Goal: Task Accomplishment & Management: Manage account settings

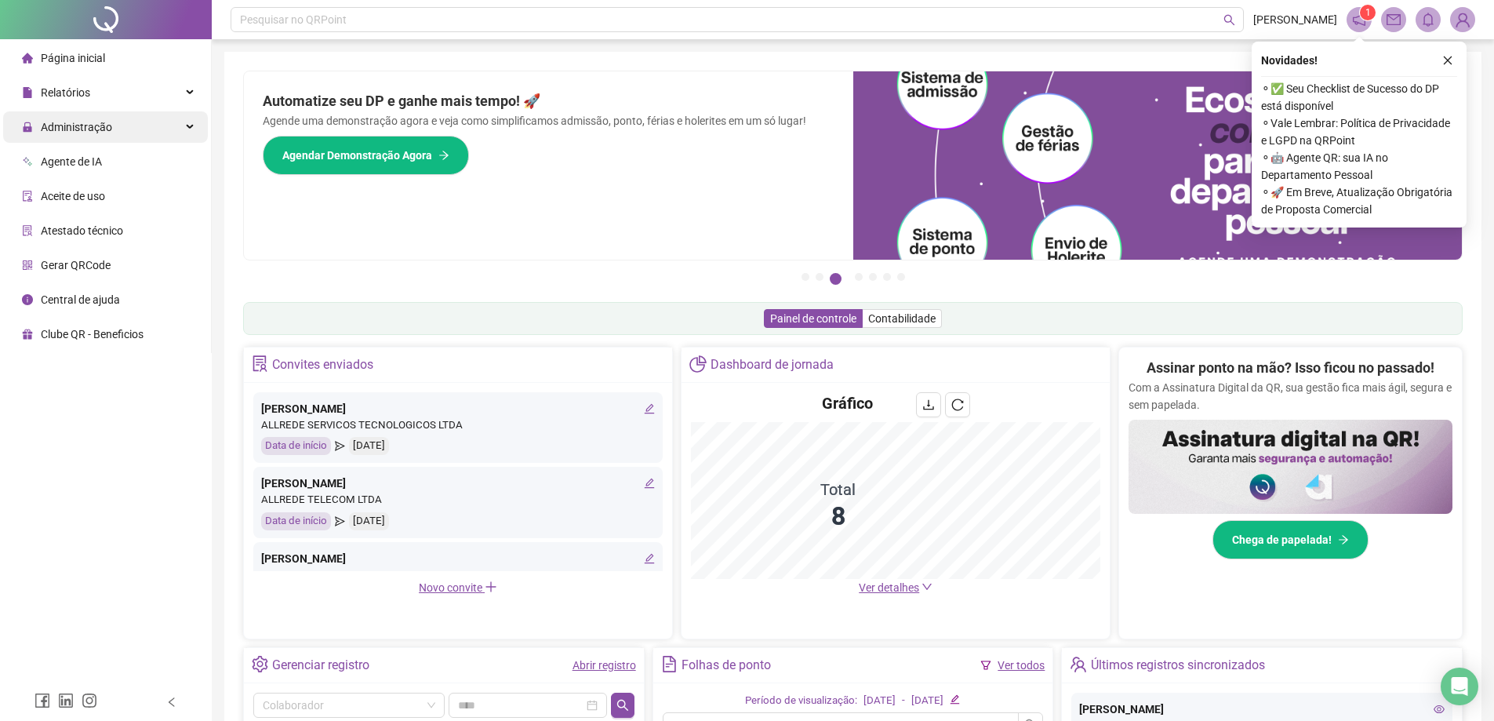
click at [103, 134] on span "Administração" at bounding box center [67, 126] width 90 height 31
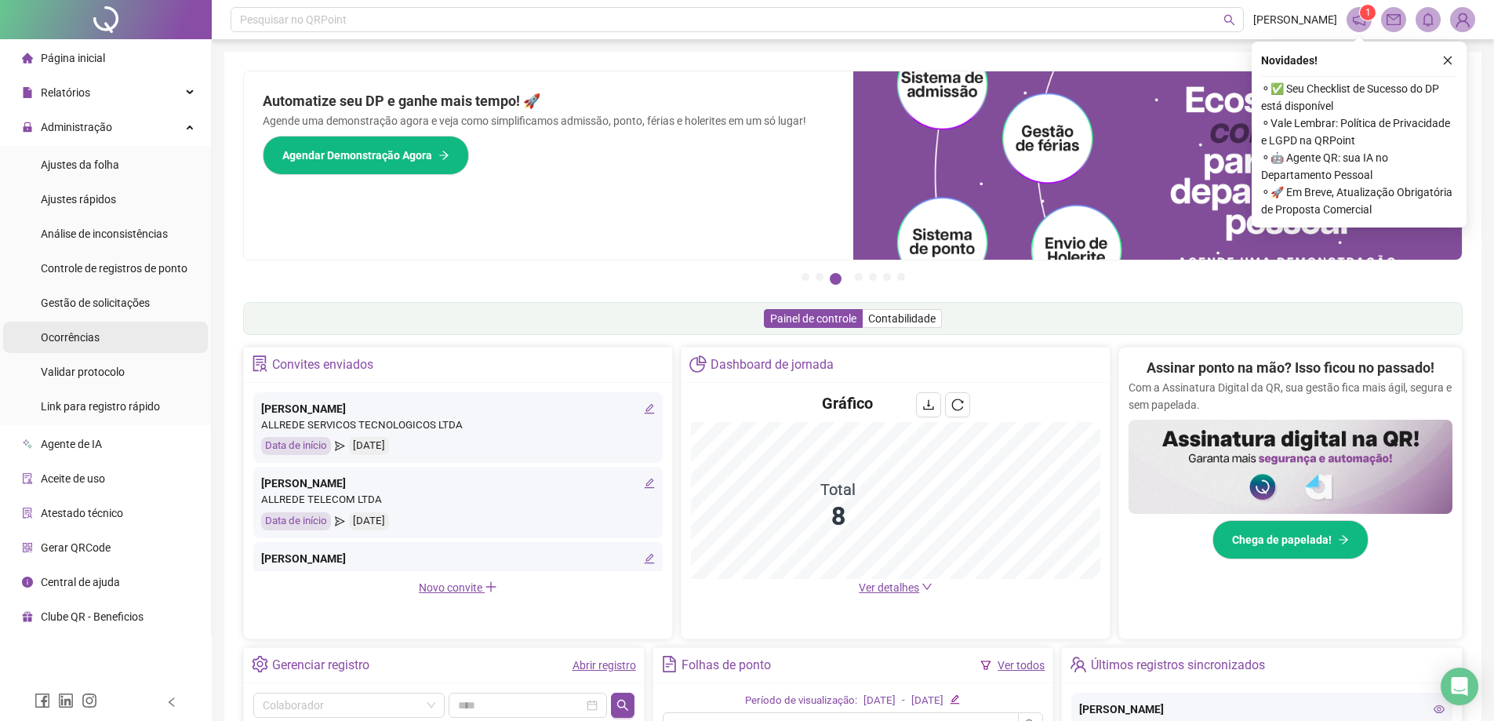
click at [102, 314] on div "Gestão de solicitações" at bounding box center [95, 302] width 109 height 31
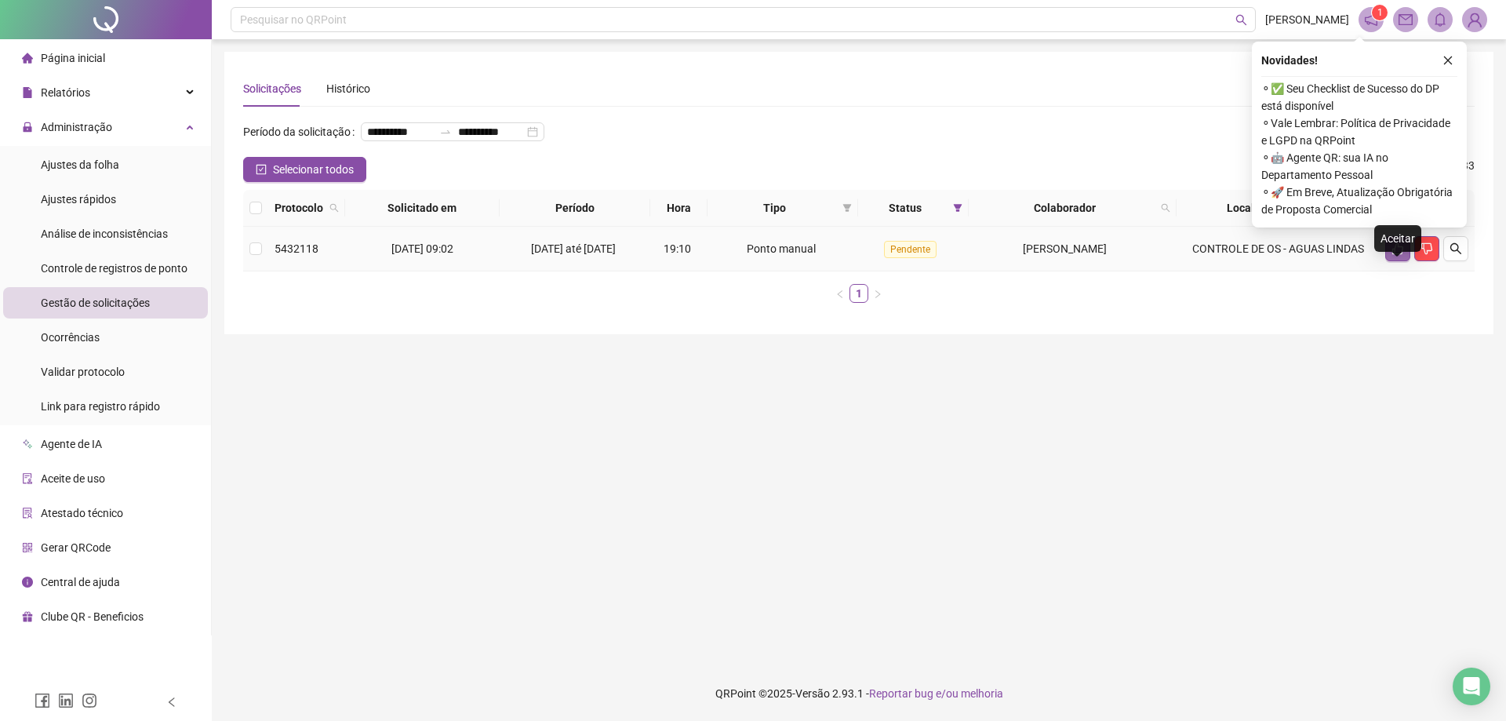
click at [1403, 261] on button "button" at bounding box center [1397, 248] width 25 height 25
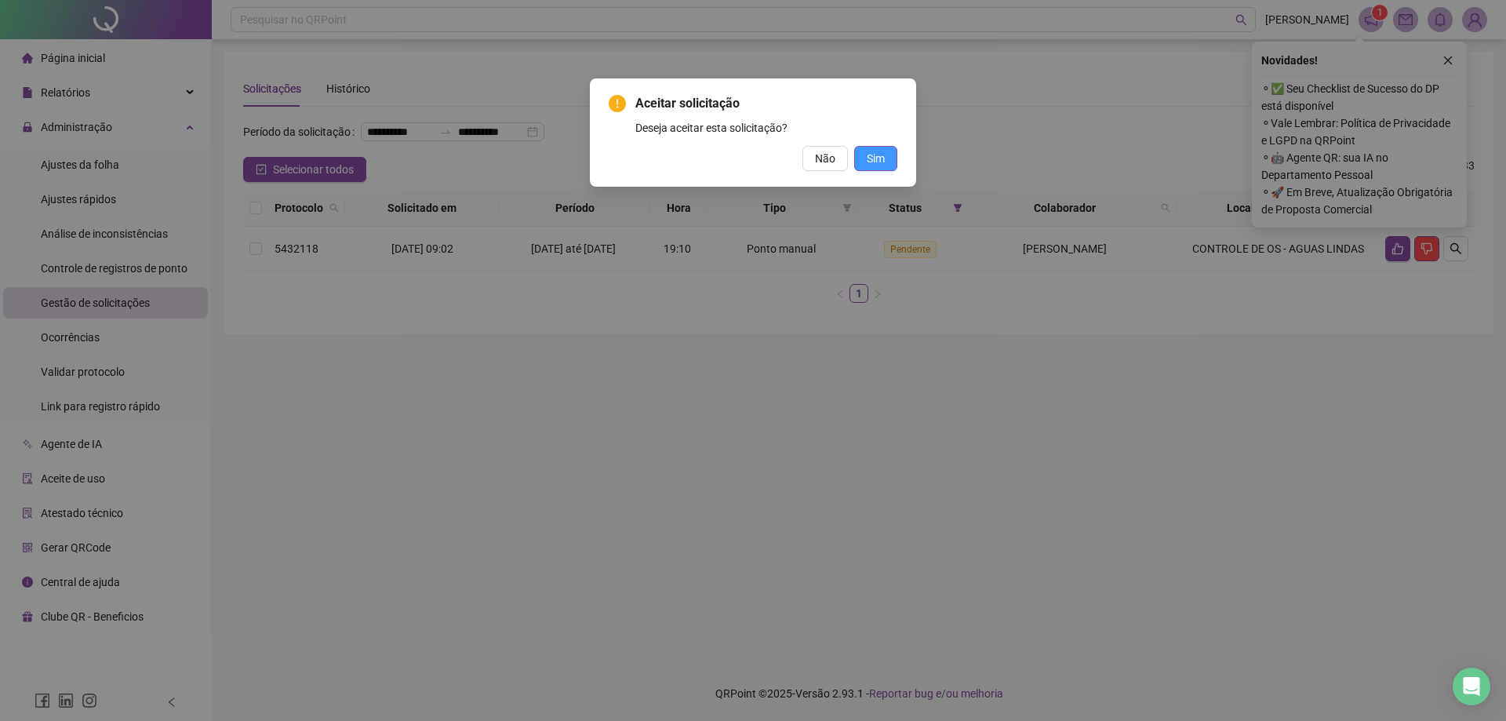
click at [855, 162] on button "Sim" at bounding box center [875, 158] width 43 height 25
click at [864, 155] on button "Sim" at bounding box center [875, 158] width 43 height 25
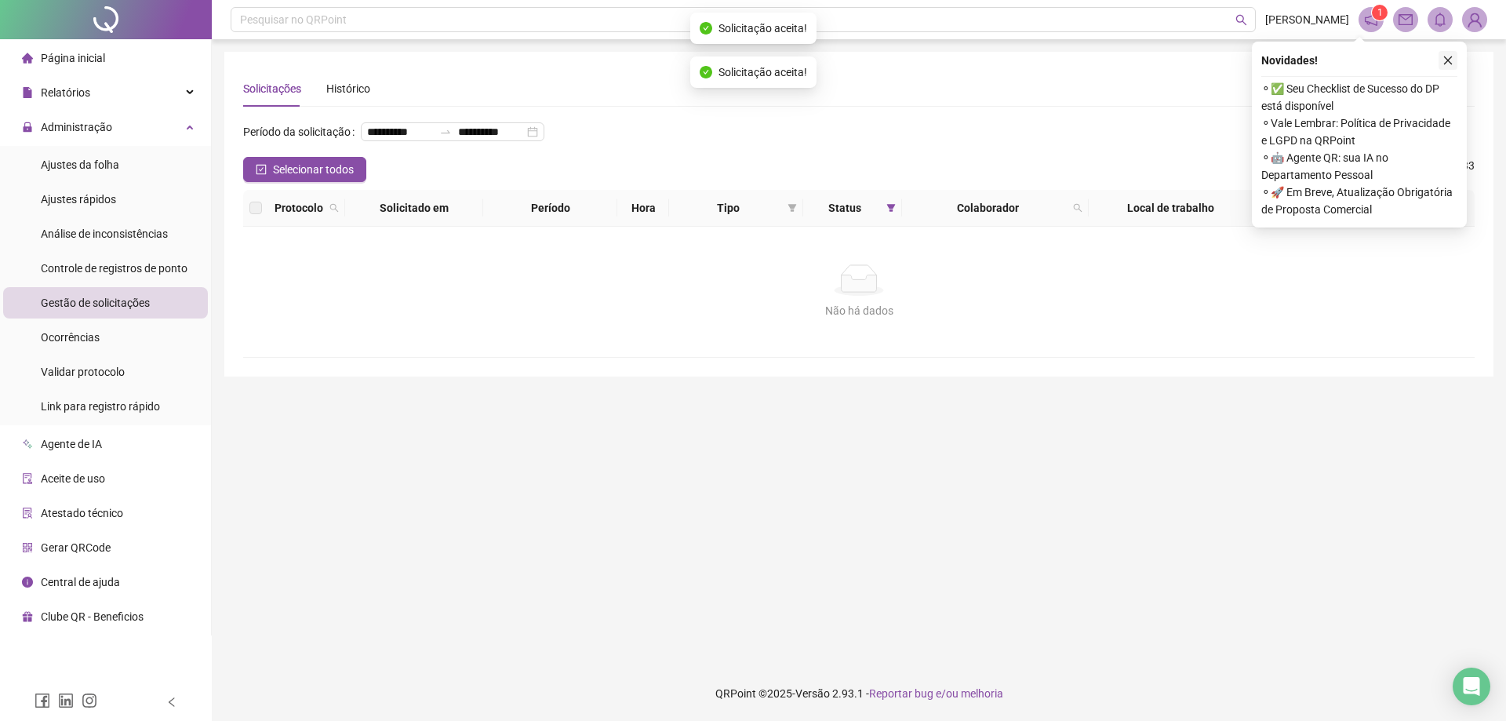
click at [1454, 64] on button "button" at bounding box center [1447, 60] width 19 height 19
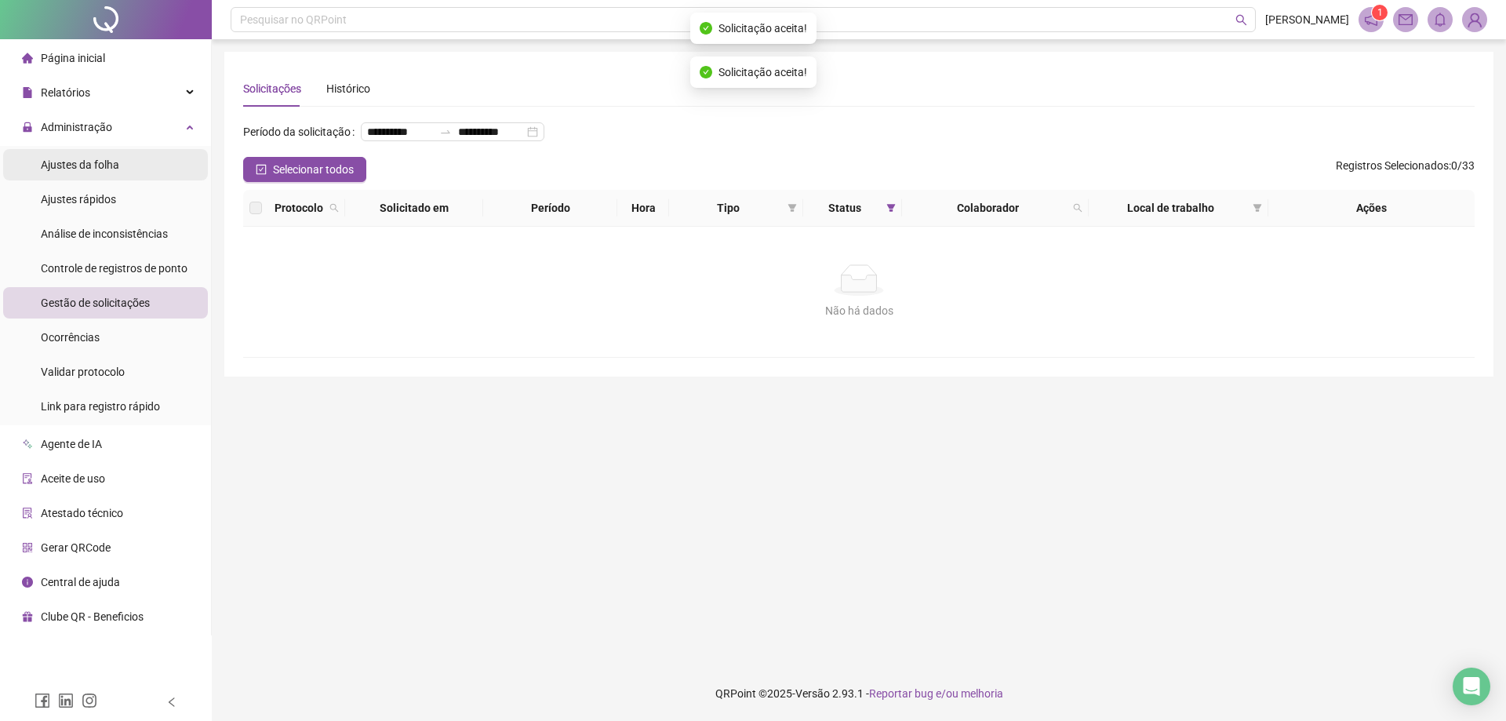
click at [106, 160] on span "Ajustes da folha" at bounding box center [80, 164] width 78 height 13
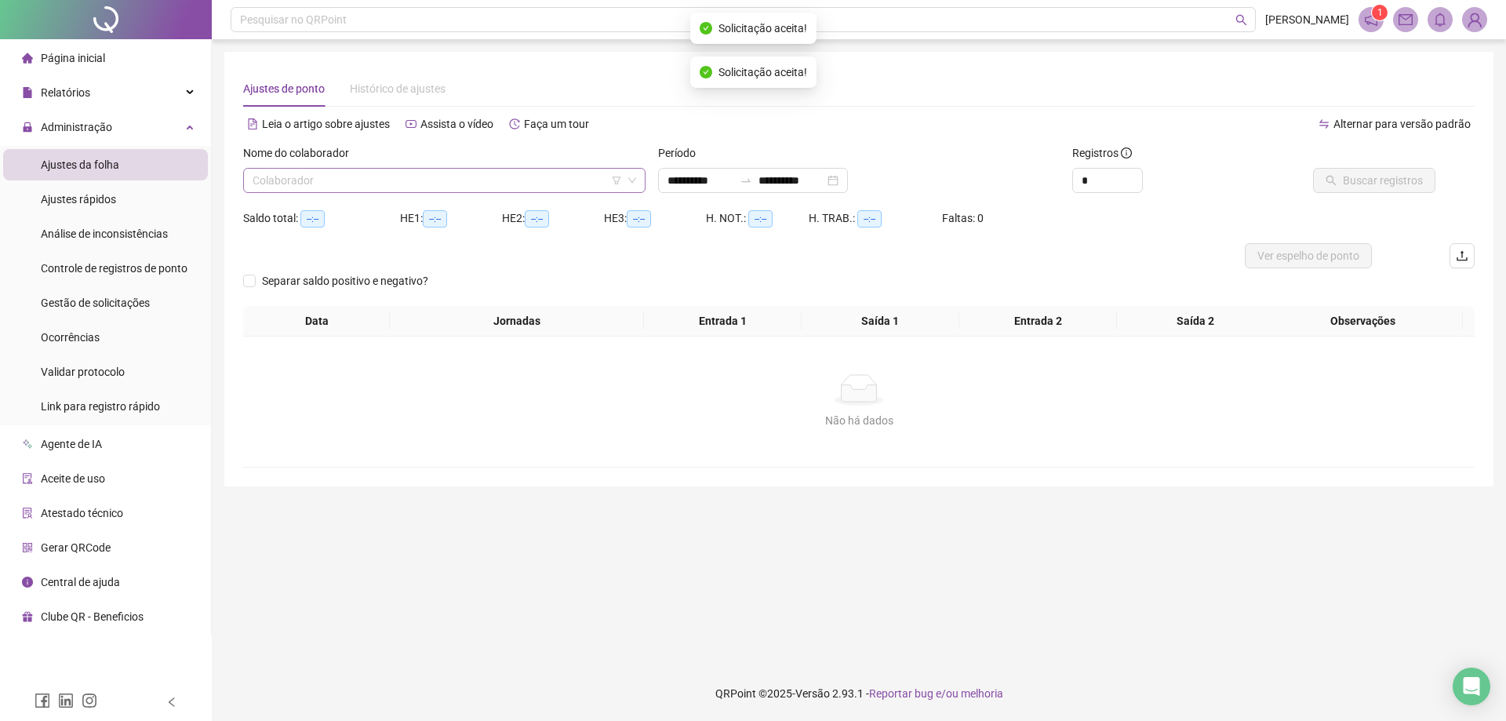
click at [453, 180] on input "search" at bounding box center [437, 181] width 369 height 24
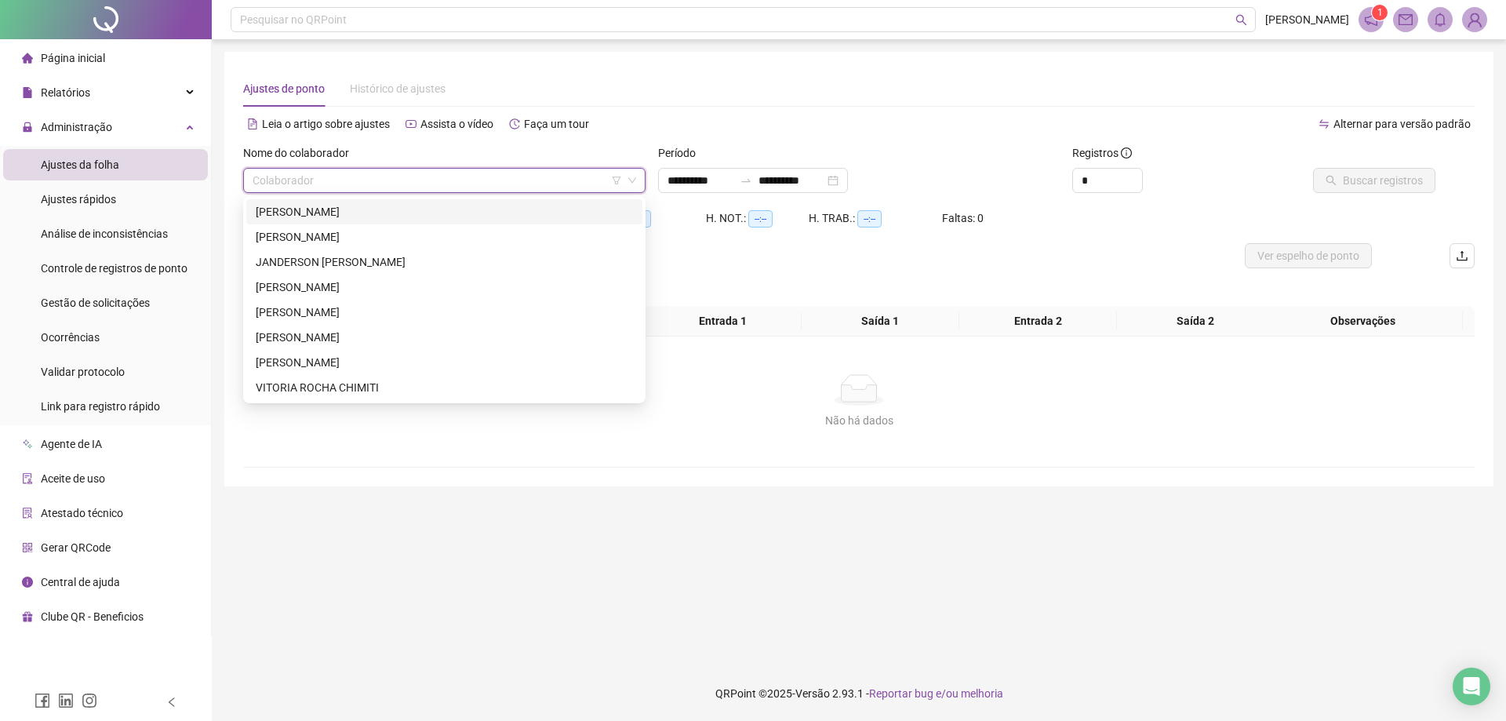
click at [289, 202] on div "ARLEI CARVALHO VIEIRA" at bounding box center [444, 211] width 396 height 25
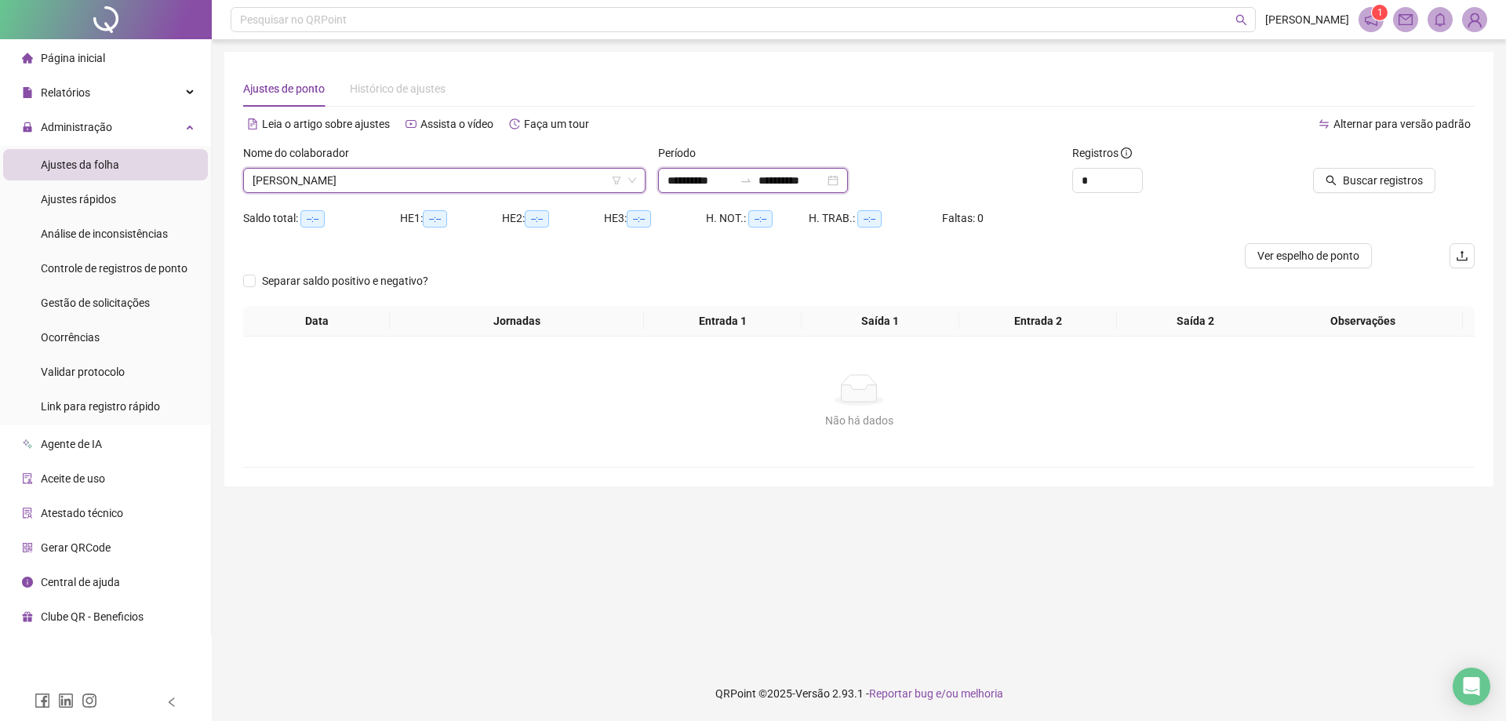
click at [671, 180] on input "**********" at bounding box center [700, 180] width 66 height 17
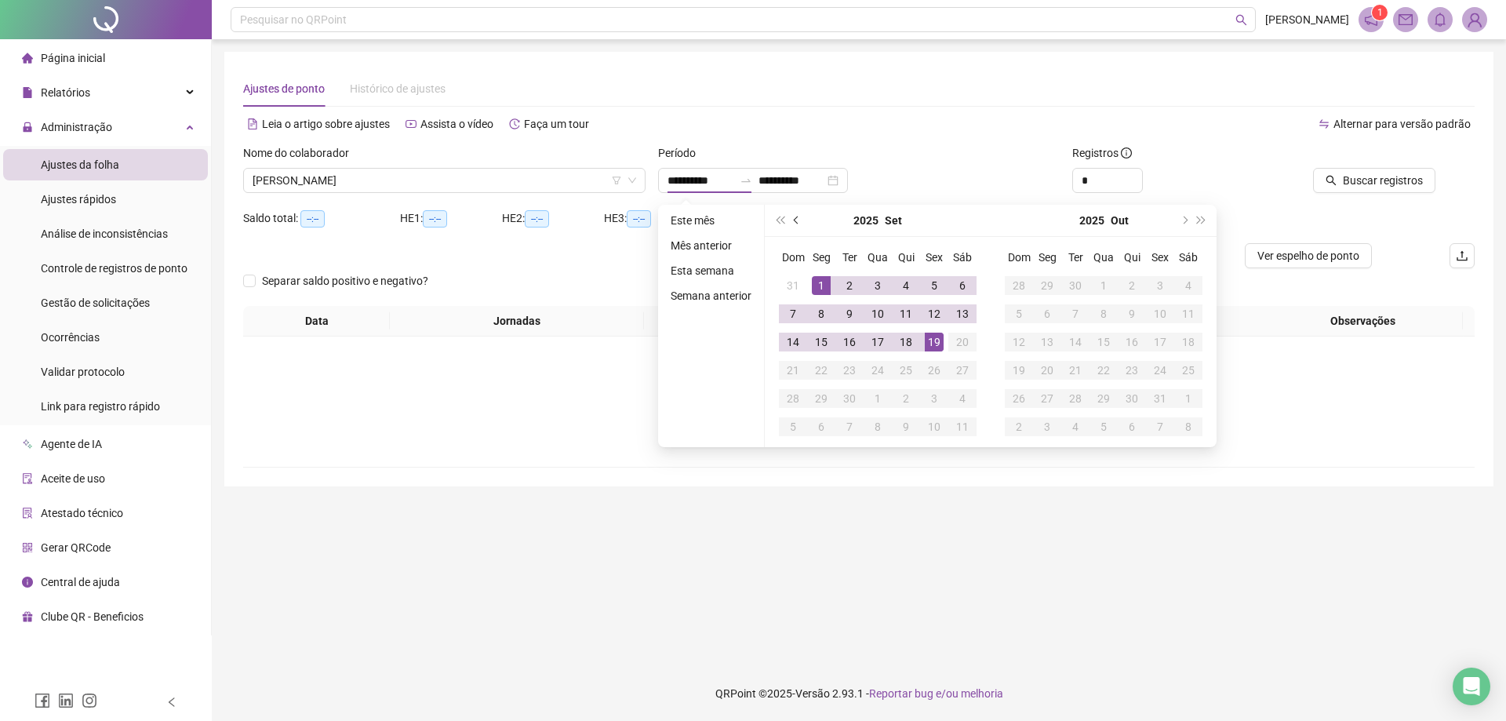
click at [798, 220] on span "prev-year" at bounding box center [798, 220] width 8 height 8
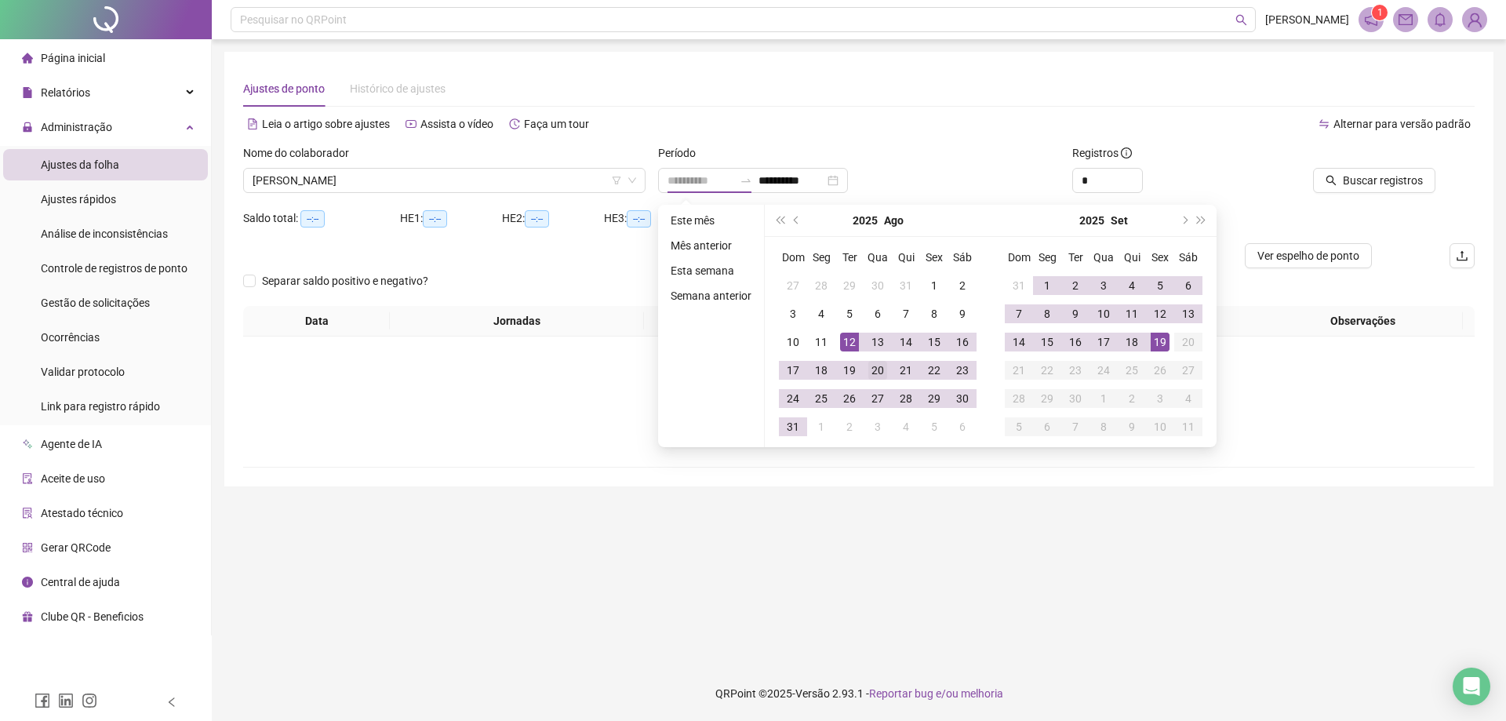
type input "**********"
click at [879, 369] on div "20" at bounding box center [877, 370] width 19 height 19
type input "**********"
click at [894, 368] on td "21" at bounding box center [906, 370] width 28 height 28
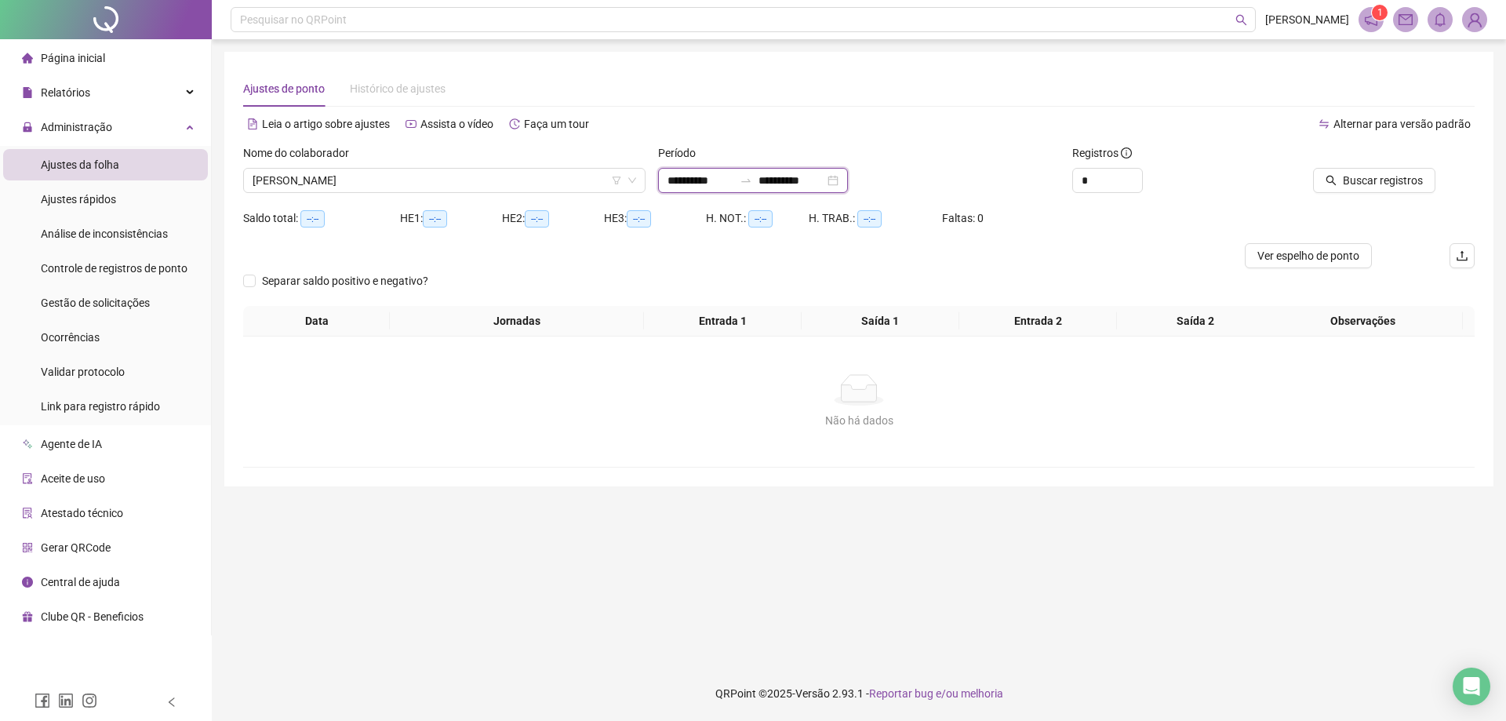
click at [679, 177] on input "**********" at bounding box center [700, 180] width 66 height 17
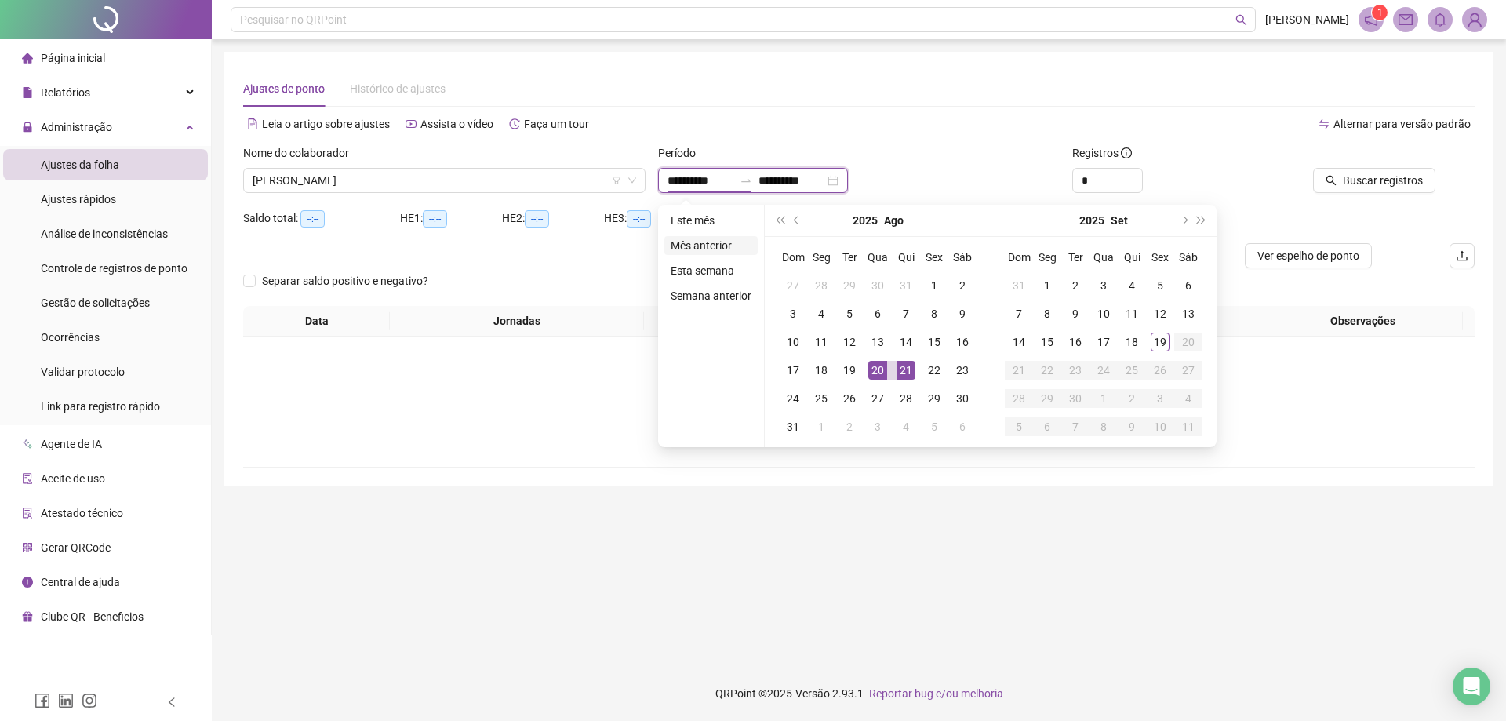
type input "**********"
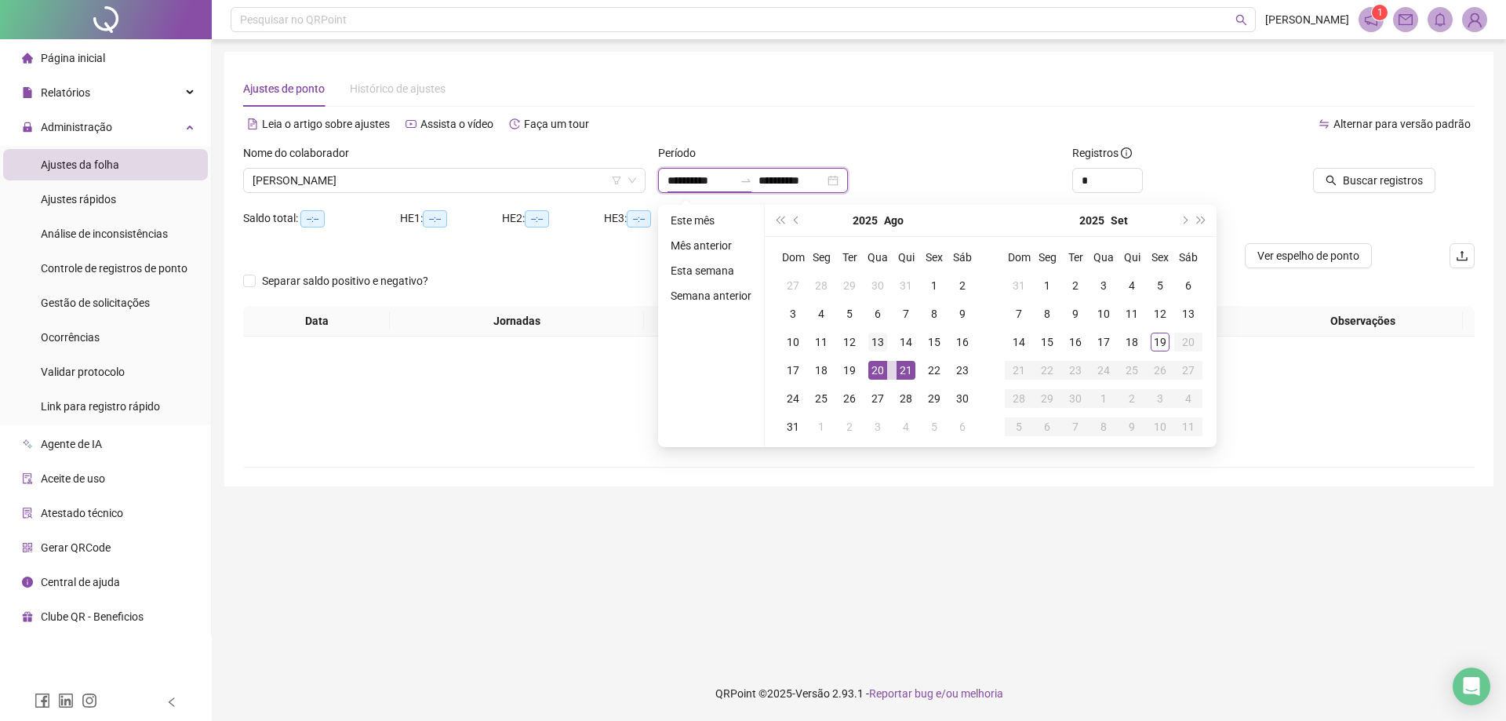
type input "**********"
click at [906, 365] on div "21" at bounding box center [905, 370] width 19 height 19
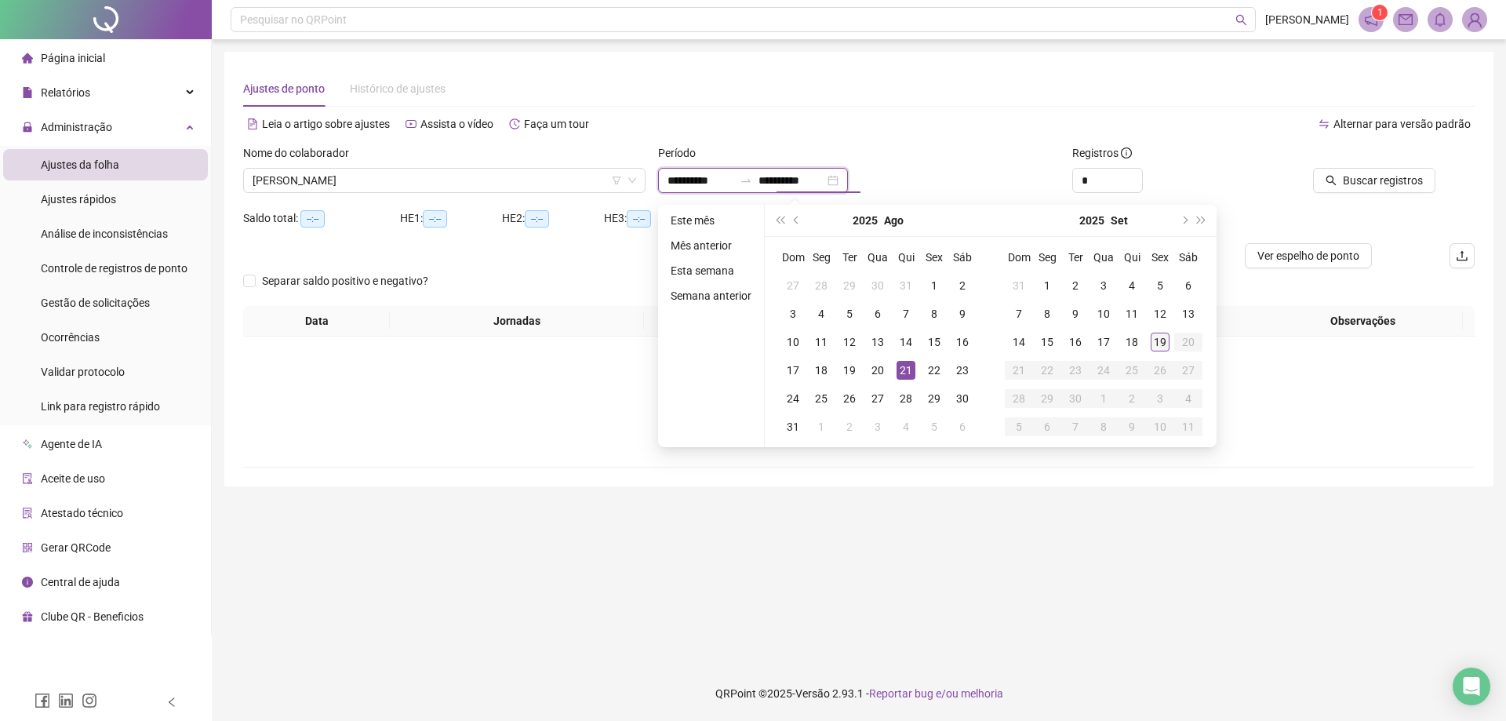
type input "**********"
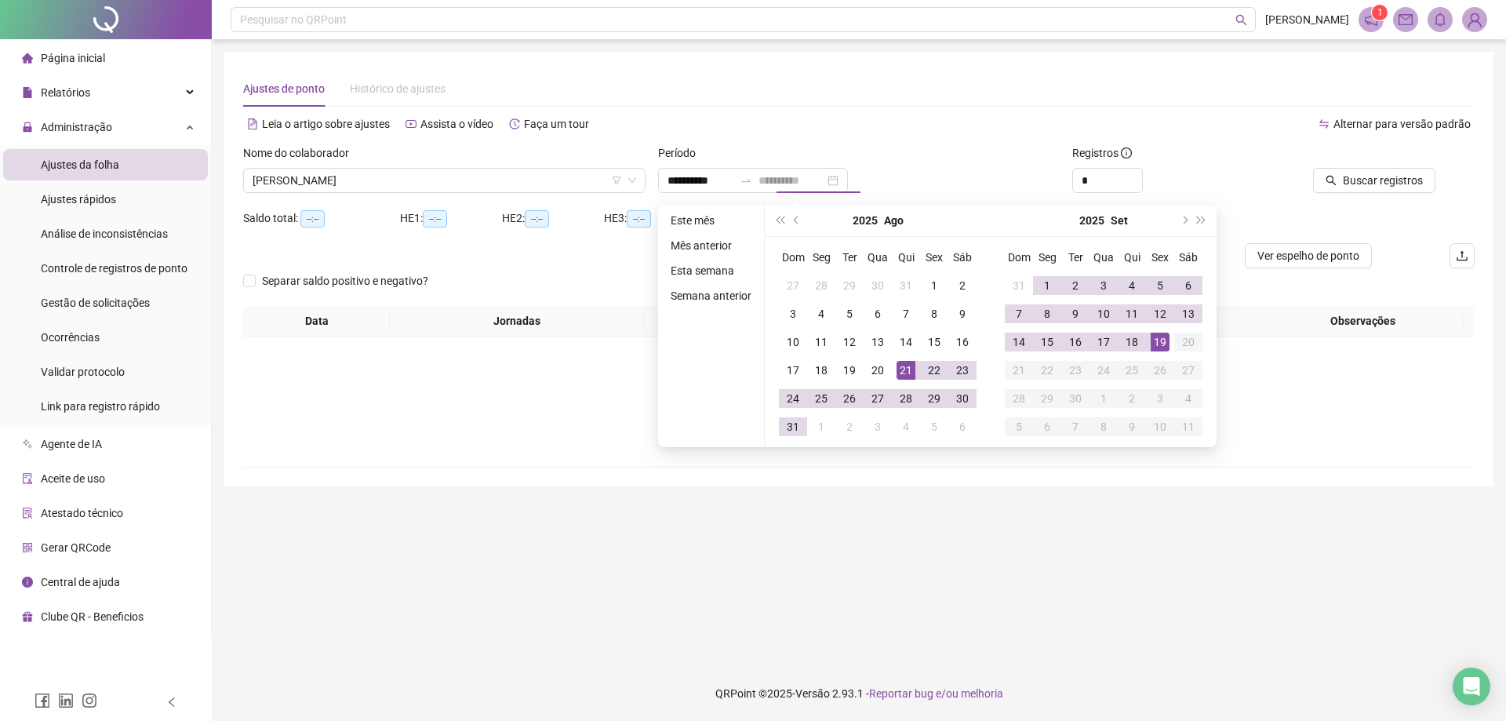
click at [1158, 345] on div "19" at bounding box center [1160, 342] width 19 height 19
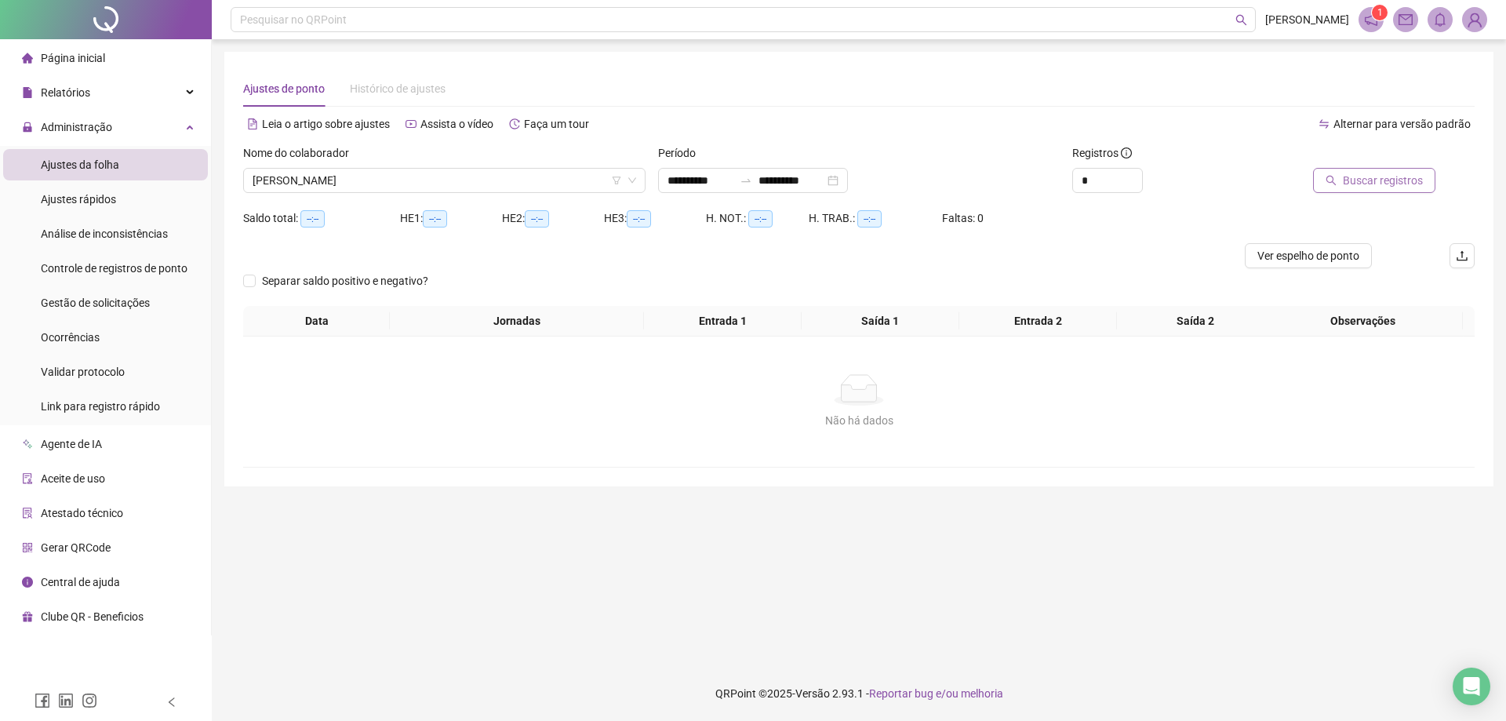
drag, startPoint x: 1359, startPoint y: 198, endPoint x: 1363, endPoint y: 190, distance: 9.5
click at [1359, 198] on div "Buscar registros" at bounding box center [1377, 174] width 207 height 61
click at [1363, 187] on span "Buscar registros" at bounding box center [1383, 180] width 80 height 17
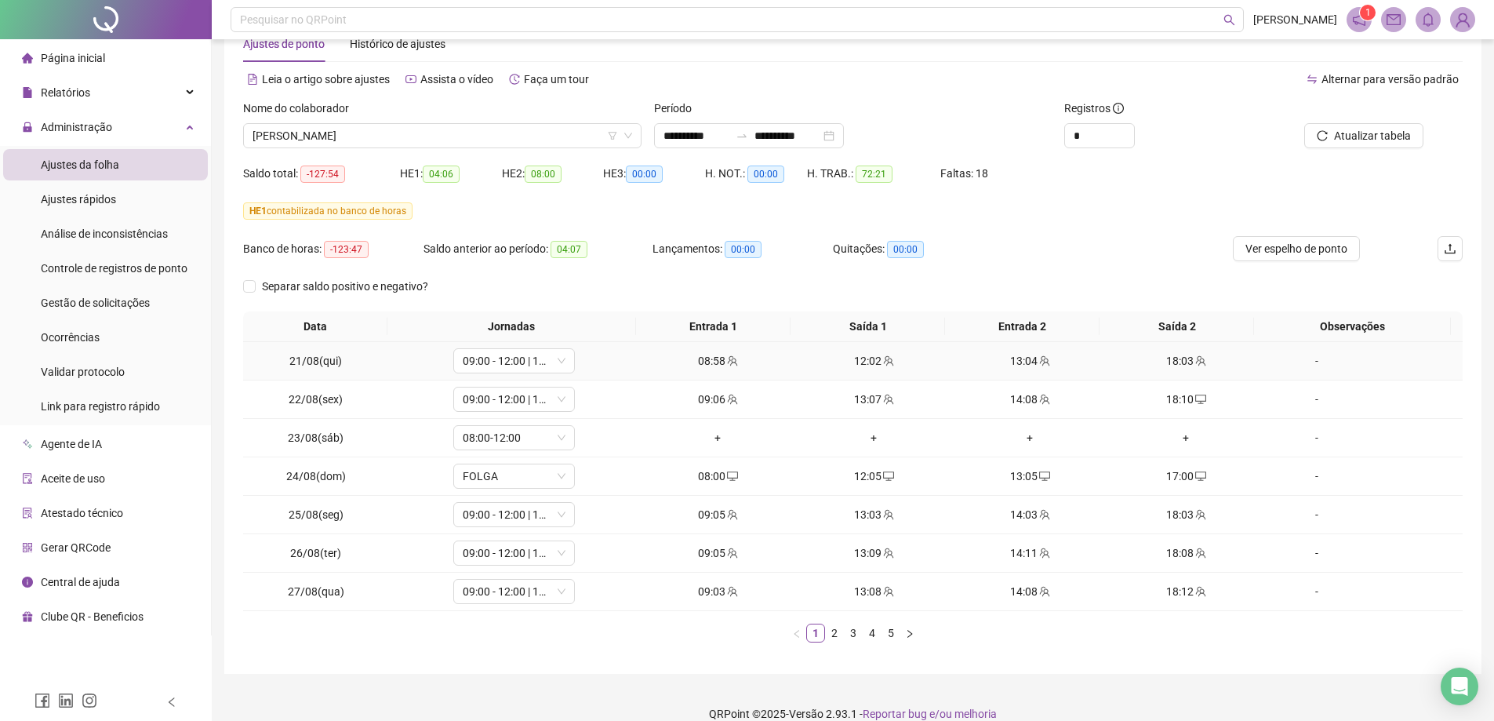
scroll to position [65, 0]
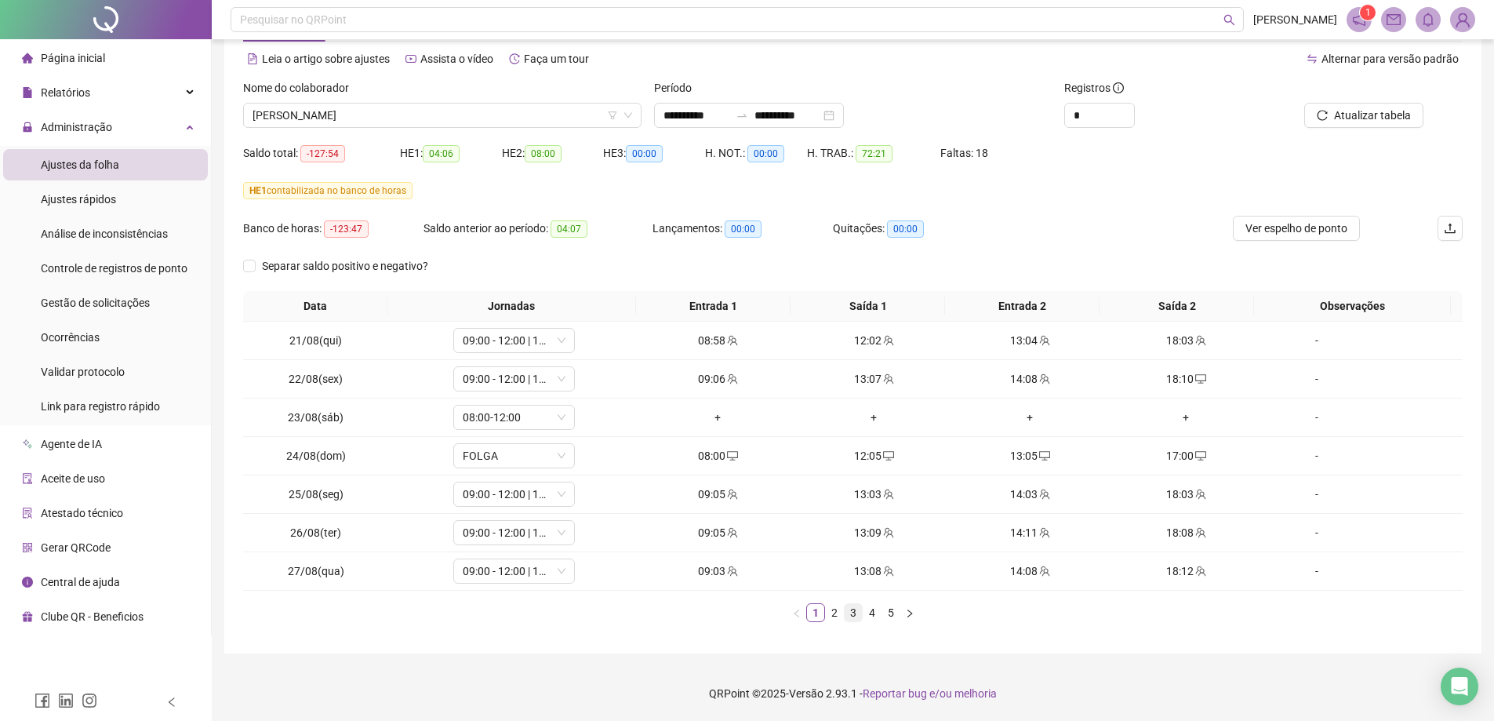
click at [861, 613] on link "3" at bounding box center [853, 612] width 17 height 17
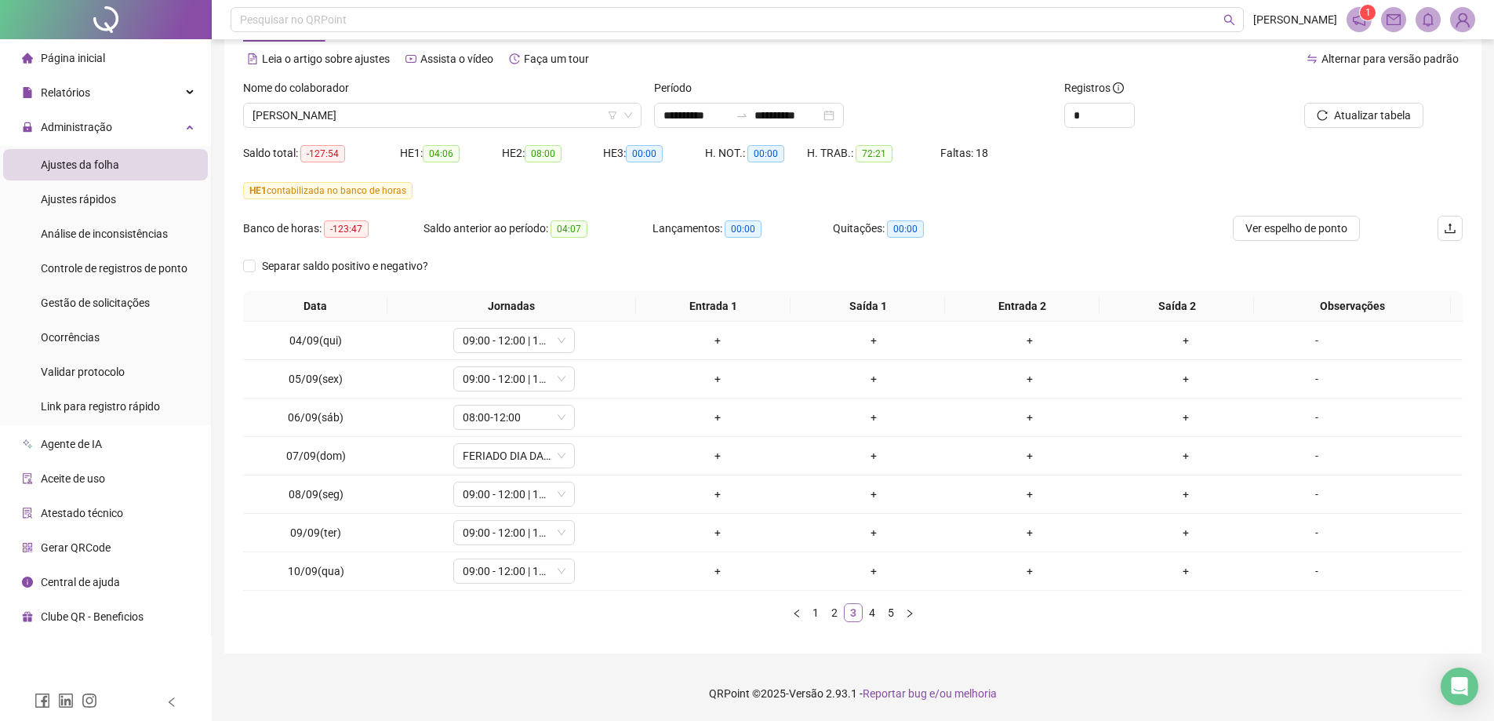
click at [853, 612] on link "3" at bounding box center [853, 612] width 17 height 17
click at [842, 609] on link "2" at bounding box center [834, 612] width 17 height 17
click at [155, 199] on li "Ajustes rápidos" at bounding box center [105, 199] width 205 height 31
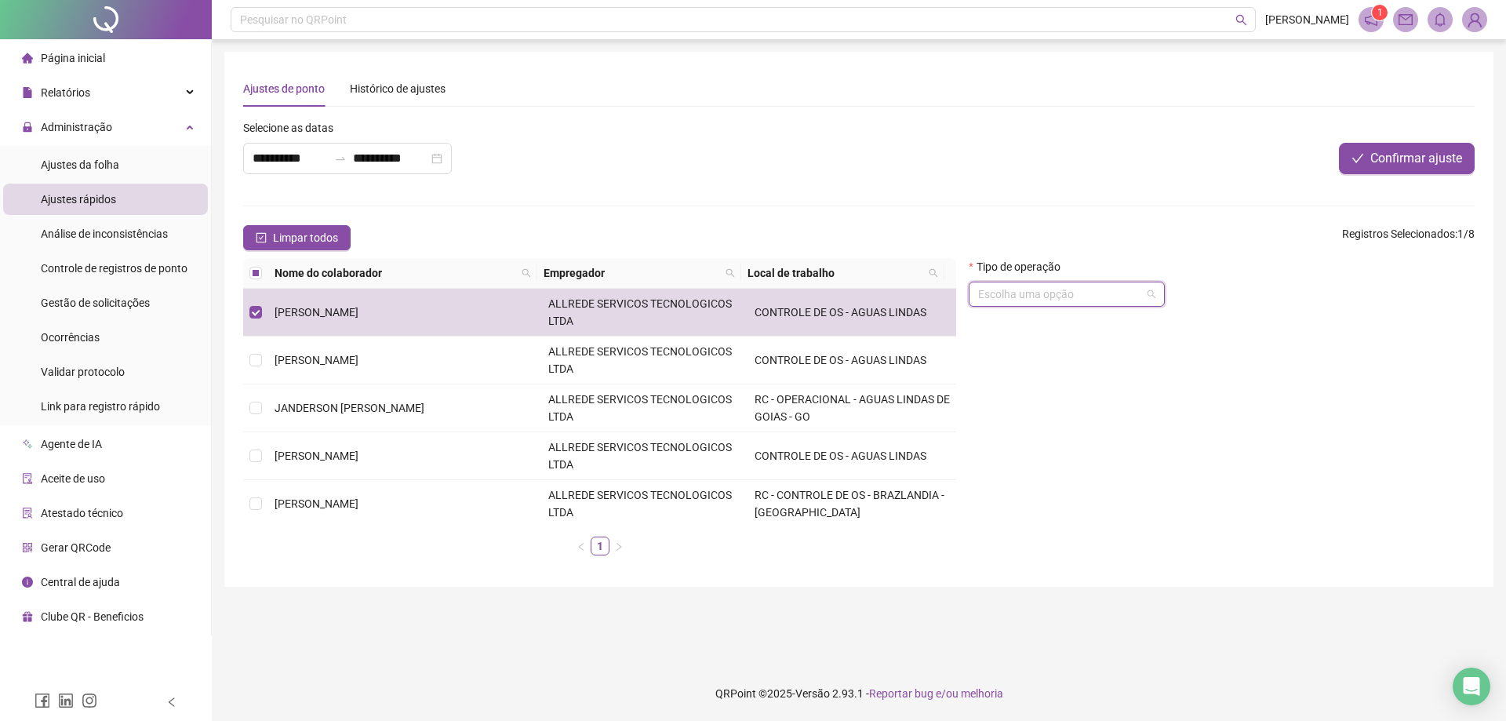
click at [1067, 289] on input "search" at bounding box center [1059, 294] width 163 height 24
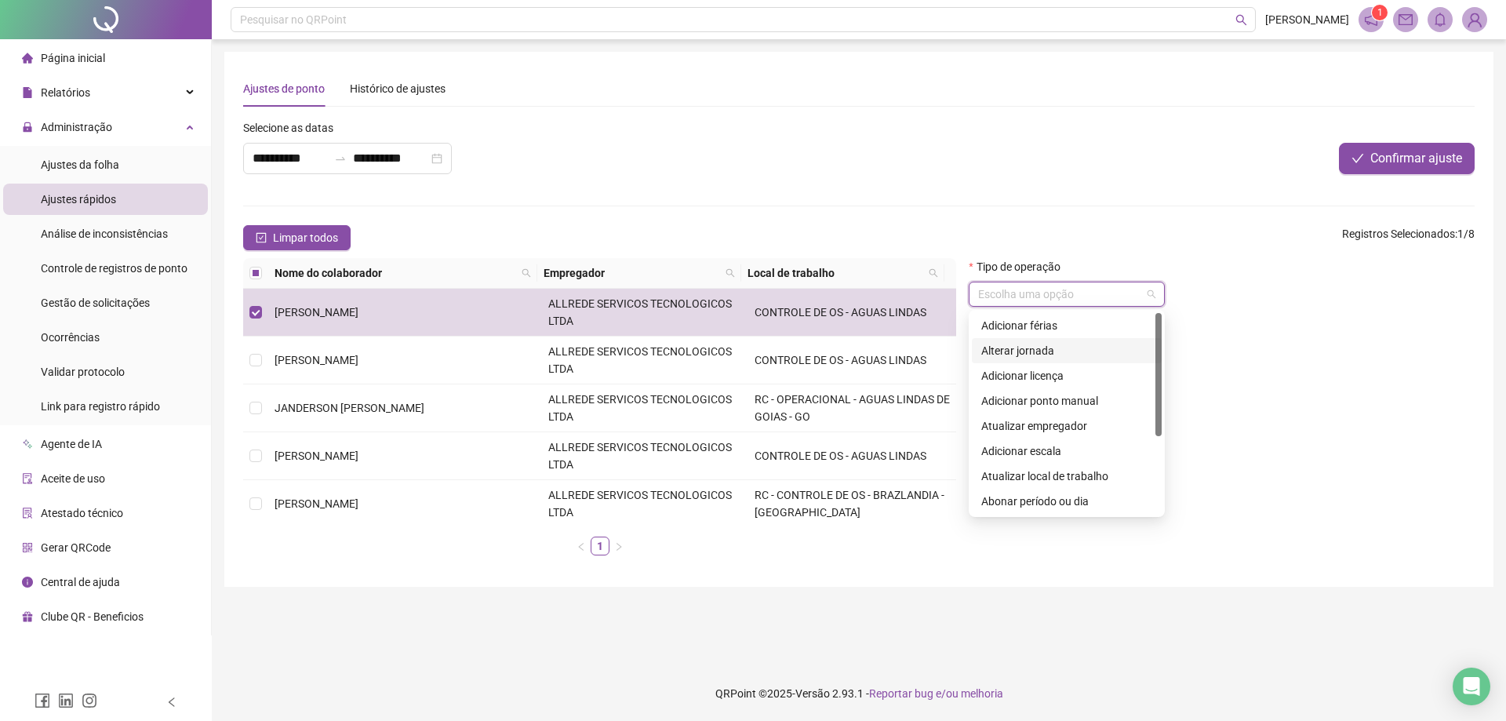
click at [1055, 327] on div "Adicionar férias" at bounding box center [1066, 325] width 171 height 17
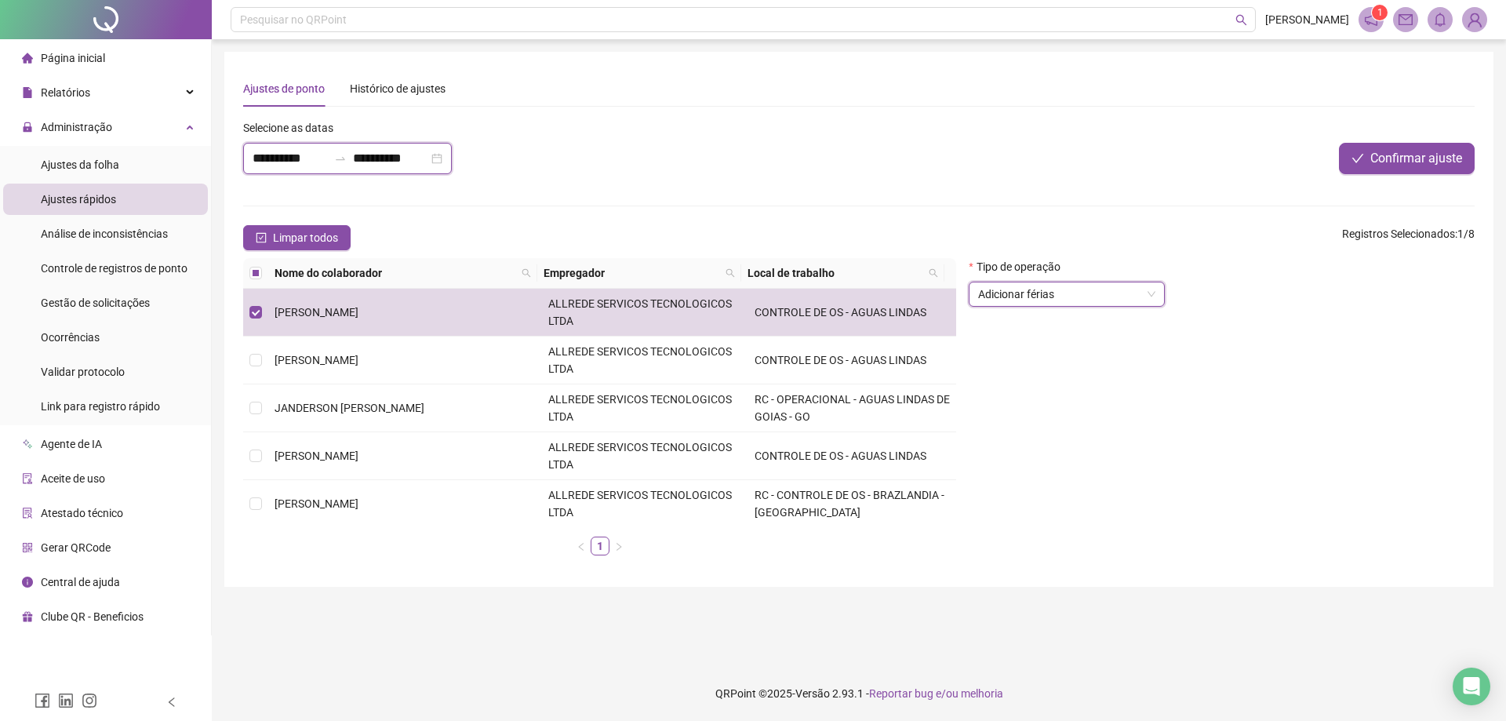
click at [267, 162] on input "**********" at bounding box center [290, 158] width 75 height 19
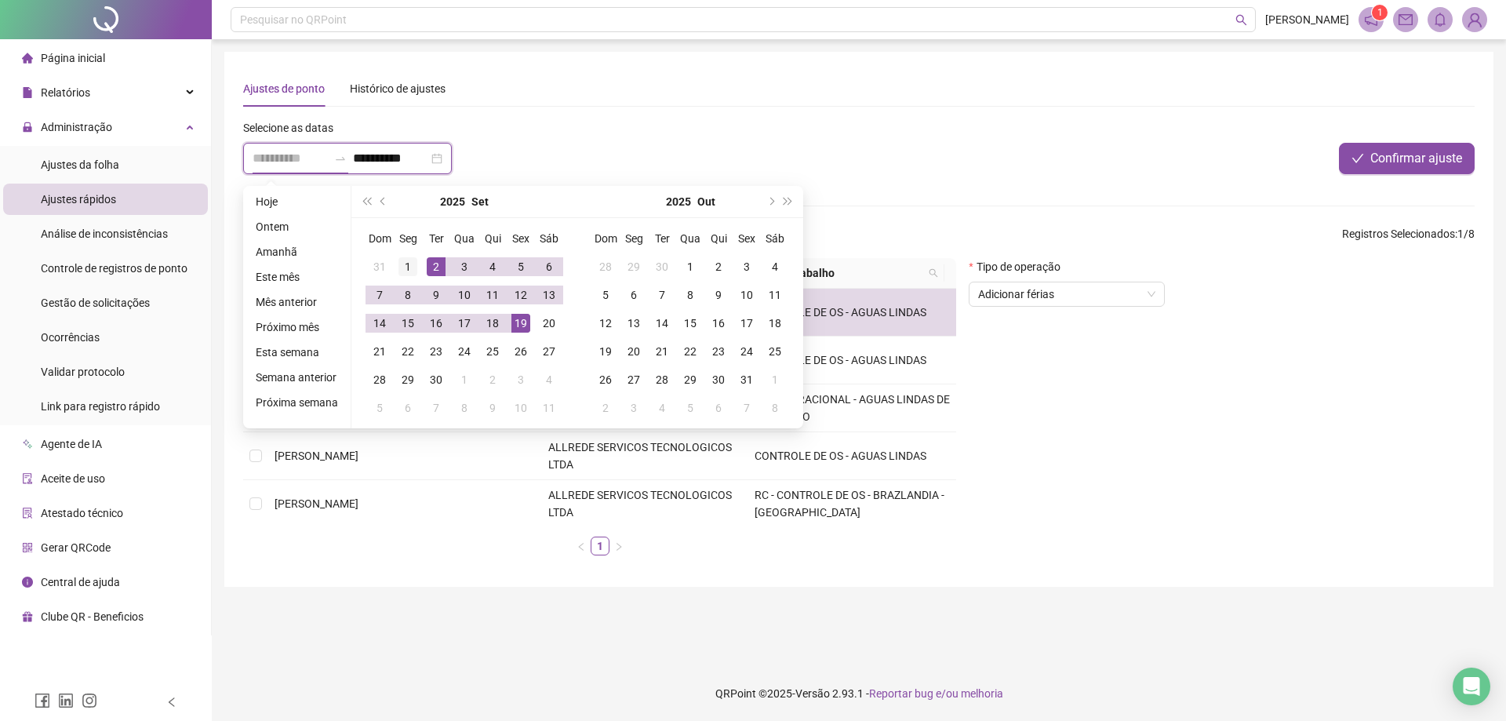
type input "**********"
click at [409, 267] on div "1" at bounding box center [407, 266] width 19 height 19
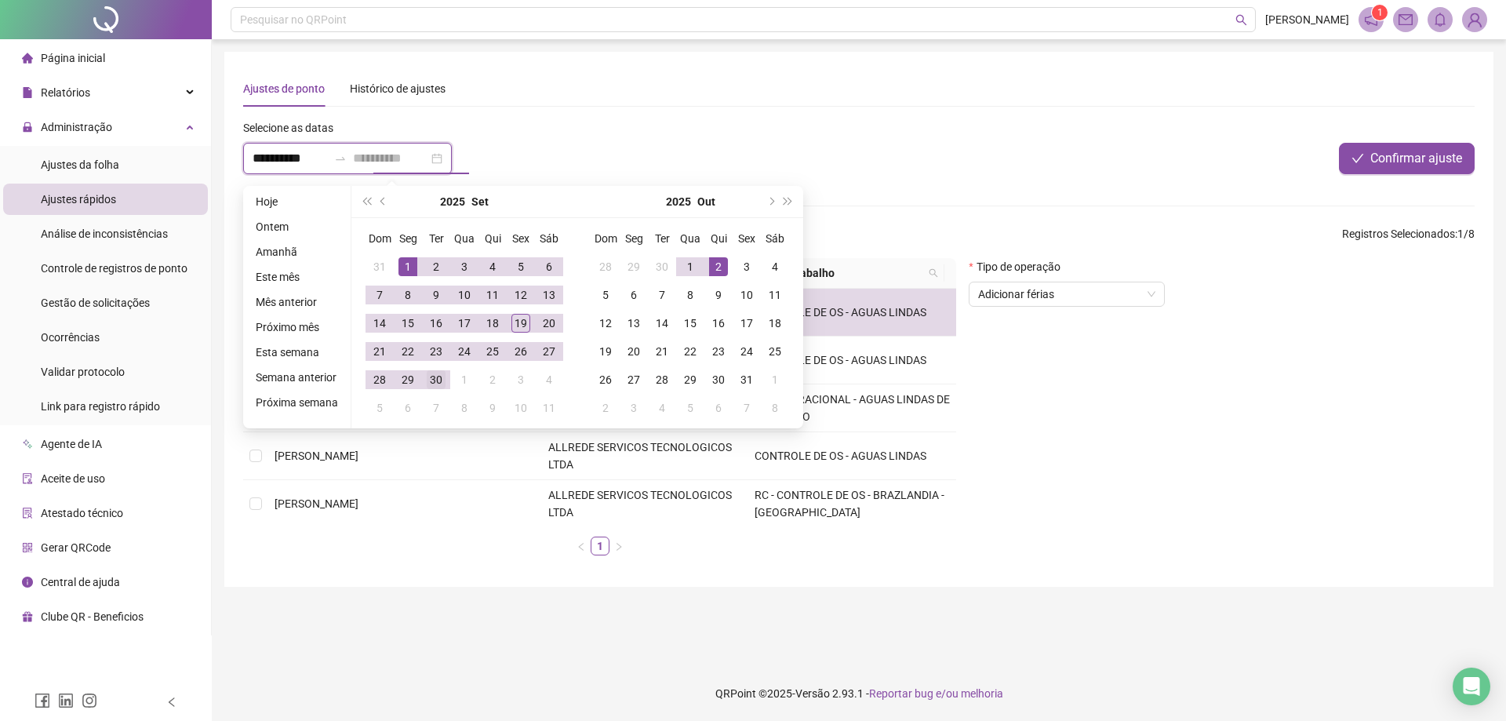
type input "**********"
click at [440, 377] on div "30" at bounding box center [436, 379] width 19 height 19
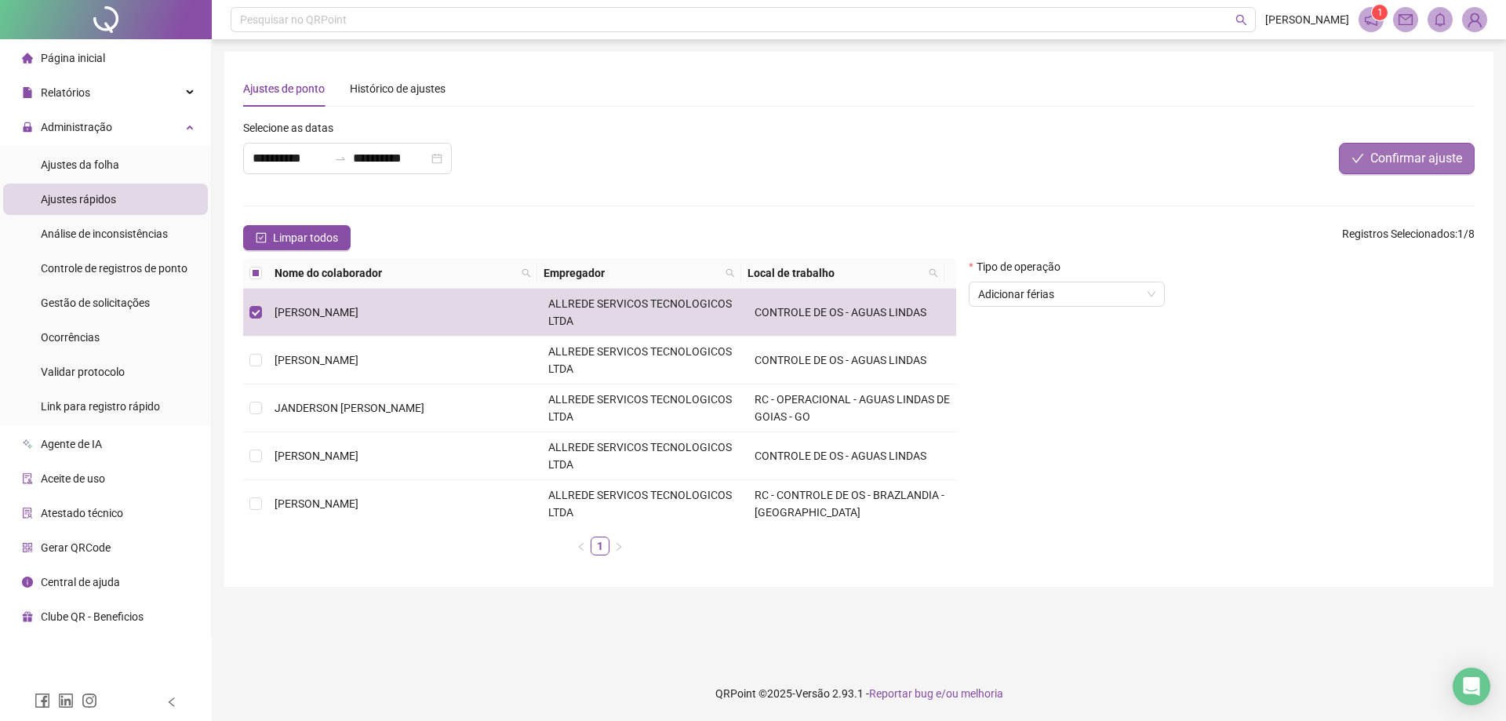
click at [1434, 162] on span "Confirmar ajuste" at bounding box center [1416, 158] width 92 height 19
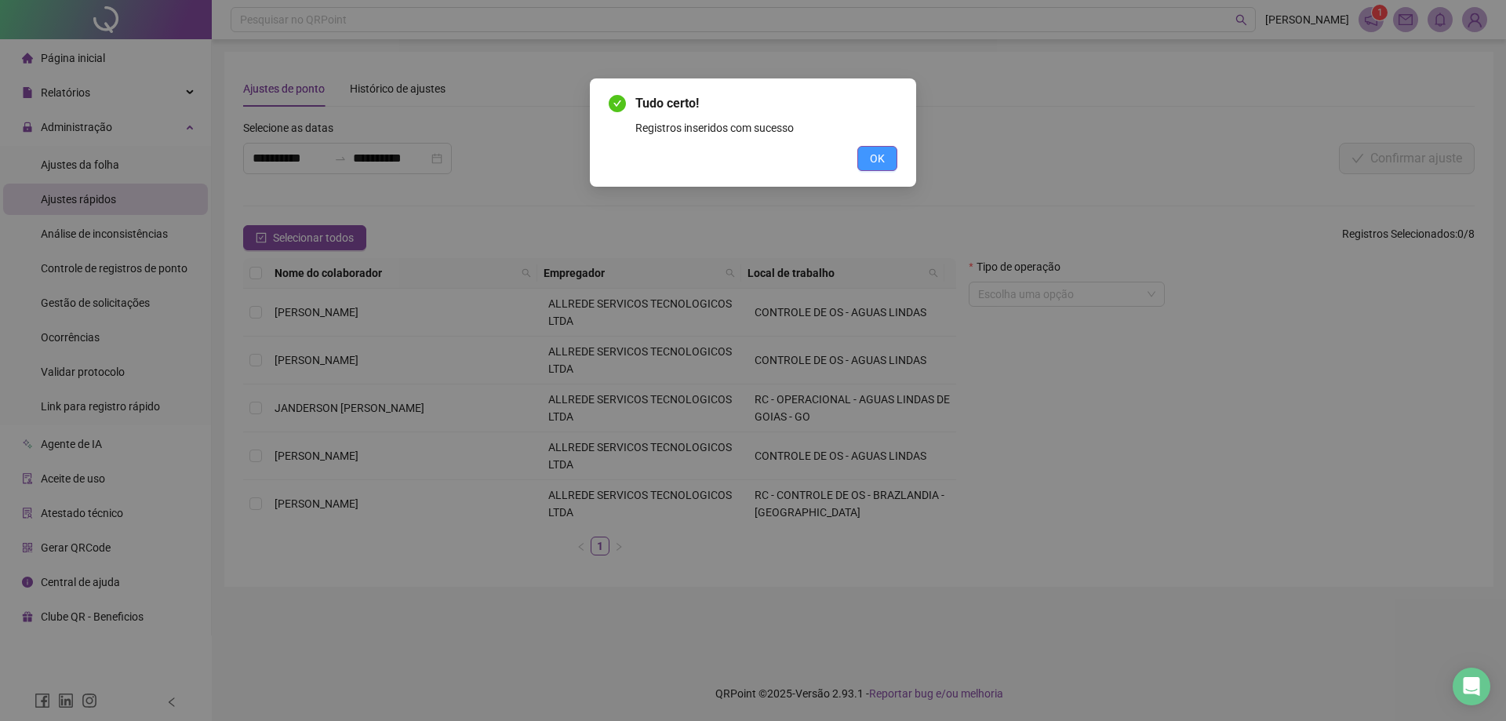
click at [867, 158] on button "OK" at bounding box center [877, 158] width 40 height 25
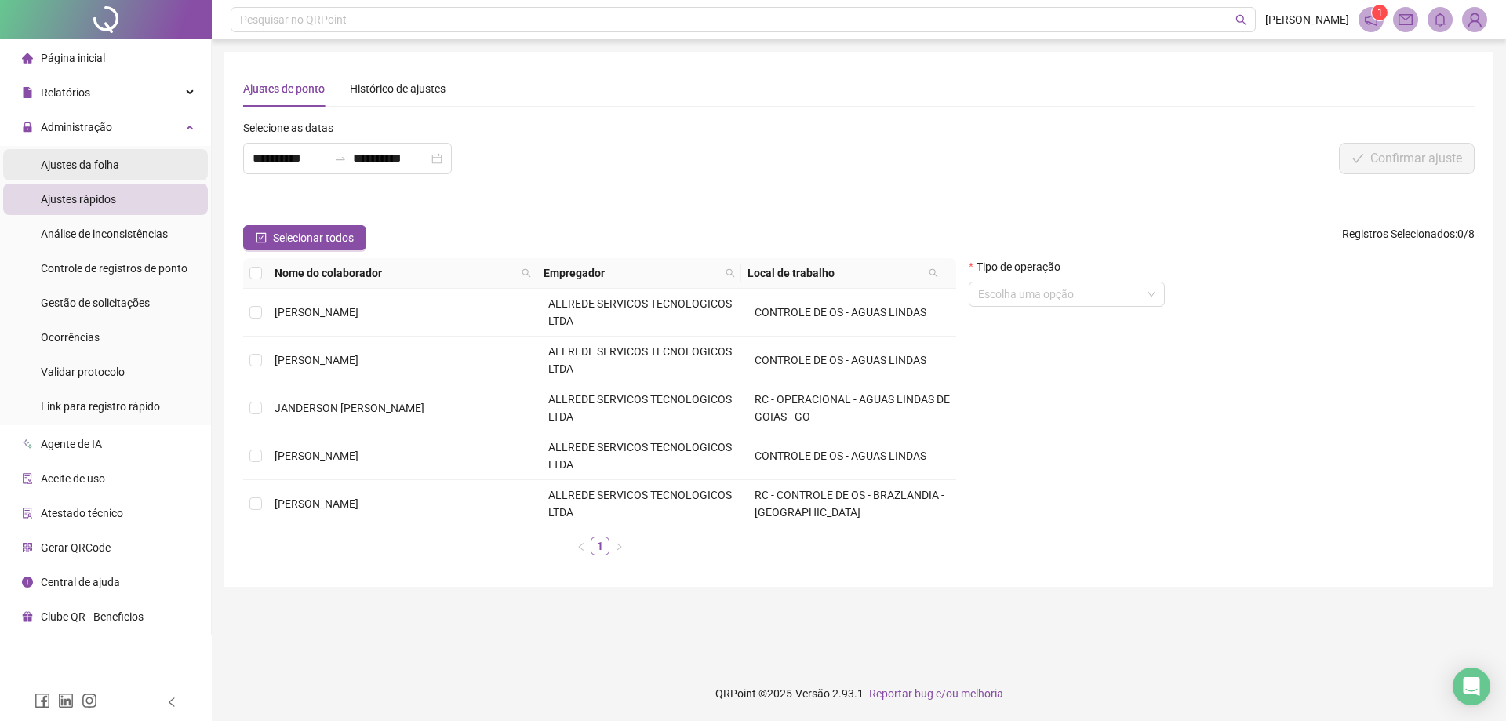
click at [103, 166] on span "Ajustes da folha" at bounding box center [80, 164] width 78 height 13
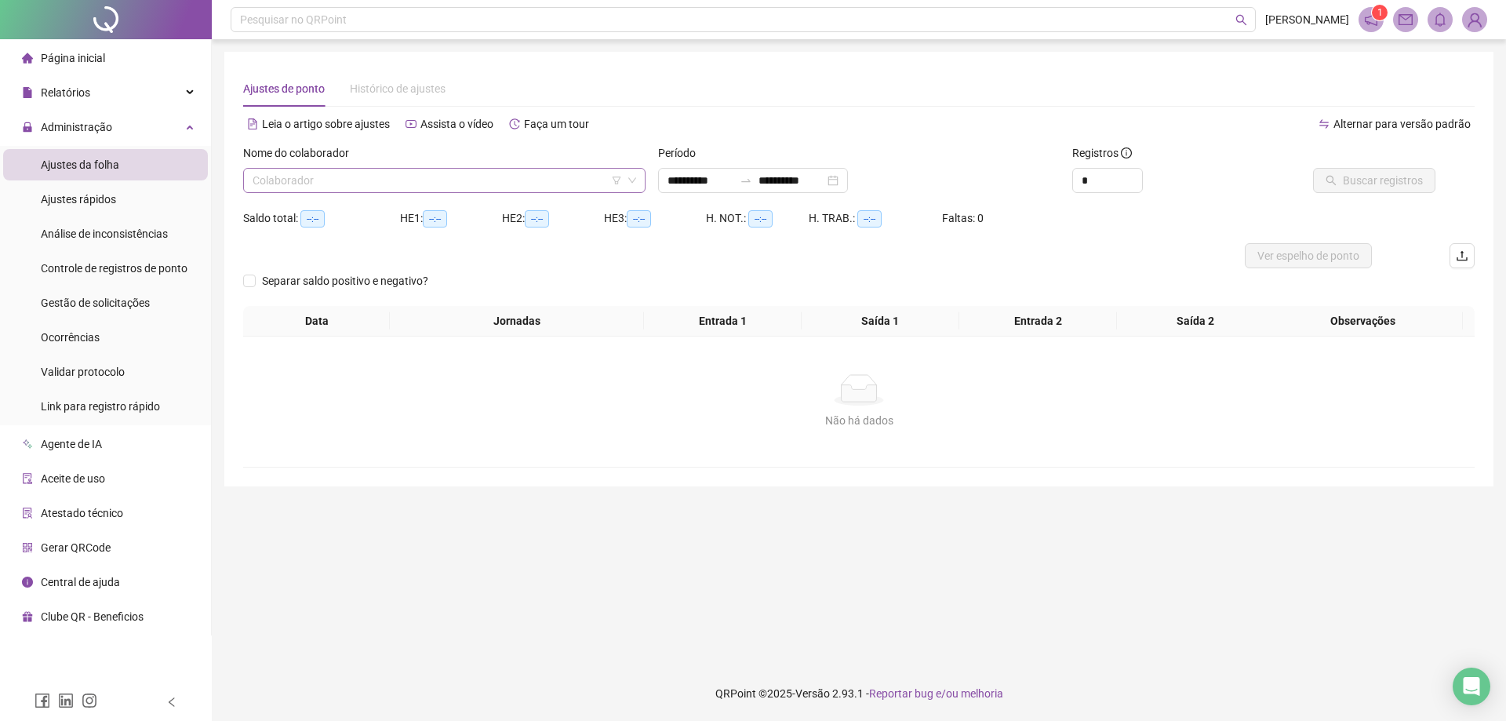
click at [424, 176] on input "search" at bounding box center [437, 181] width 369 height 24
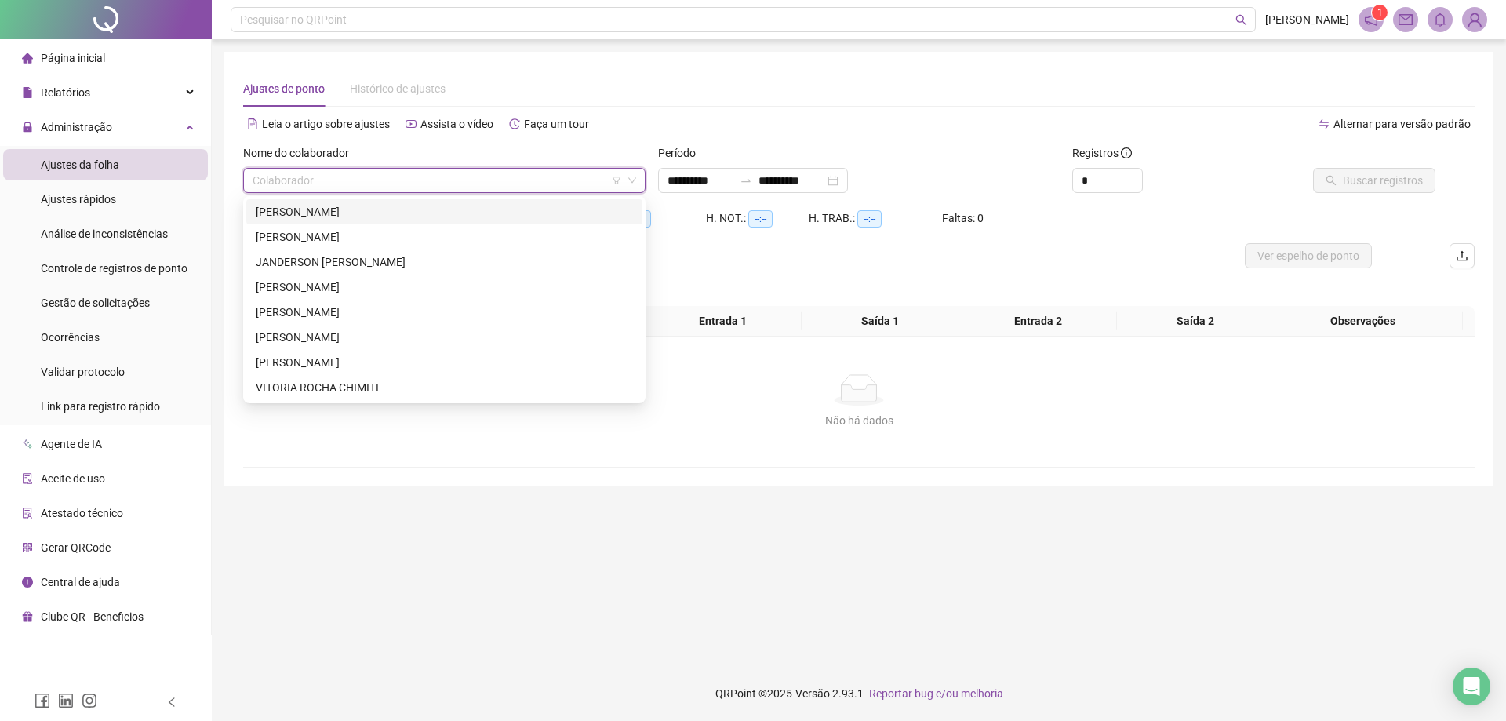
click at [400, 206] on div "ARLEI CARVALHO VIEIRA" at bounding box center [444, 211] width 377 height 17
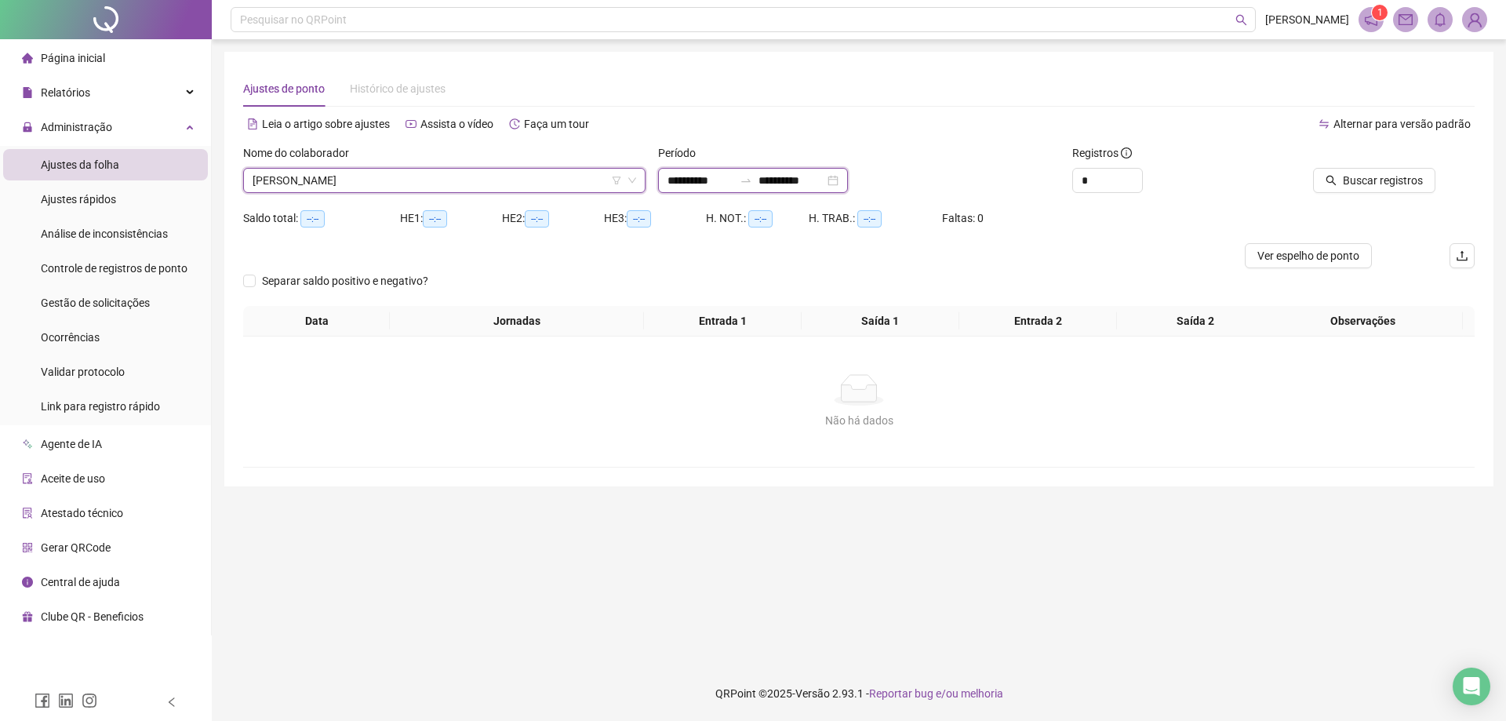
click at [667, 179] on input "**********" at bounding box center [700, 180] width 66 height 17
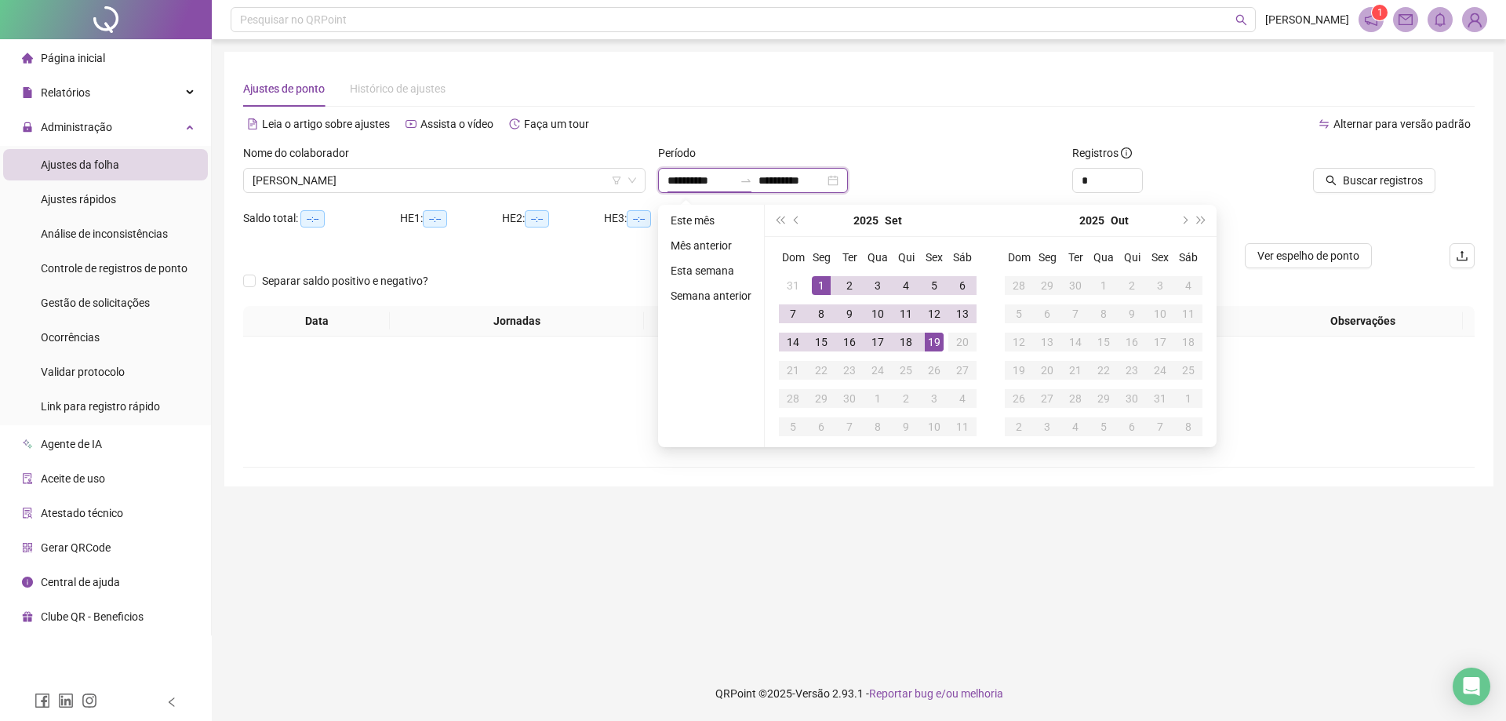
type input "**********"
click at [795, 221] on span "prev-year" at bounding box center [798, 220] width 8 height 8
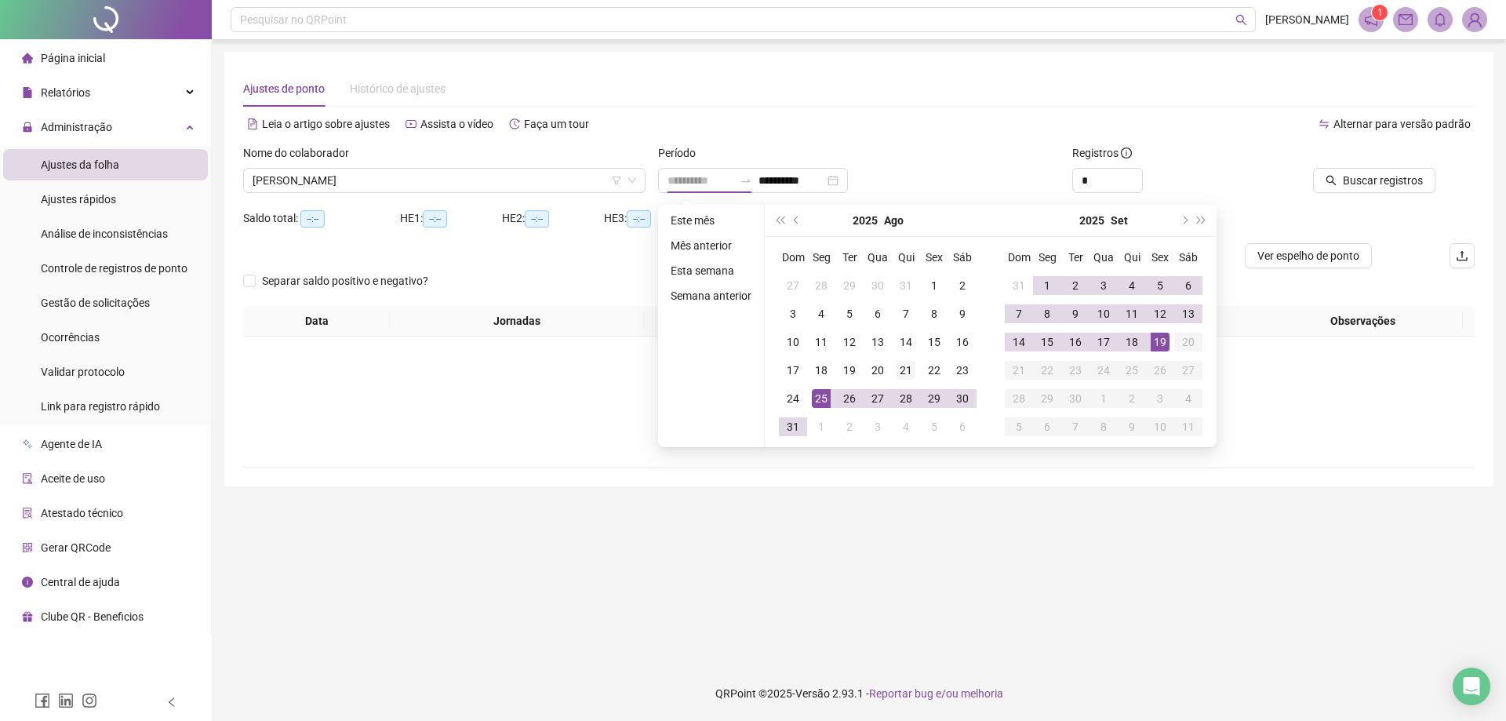
type input "**********"
click at [899, 376] on div "21" at bounding box center [905, 370] width 19 height 19
type input "**********"
click at [1164, 343] on div "19" at bounding box center [1160, 342] width 19 height 19
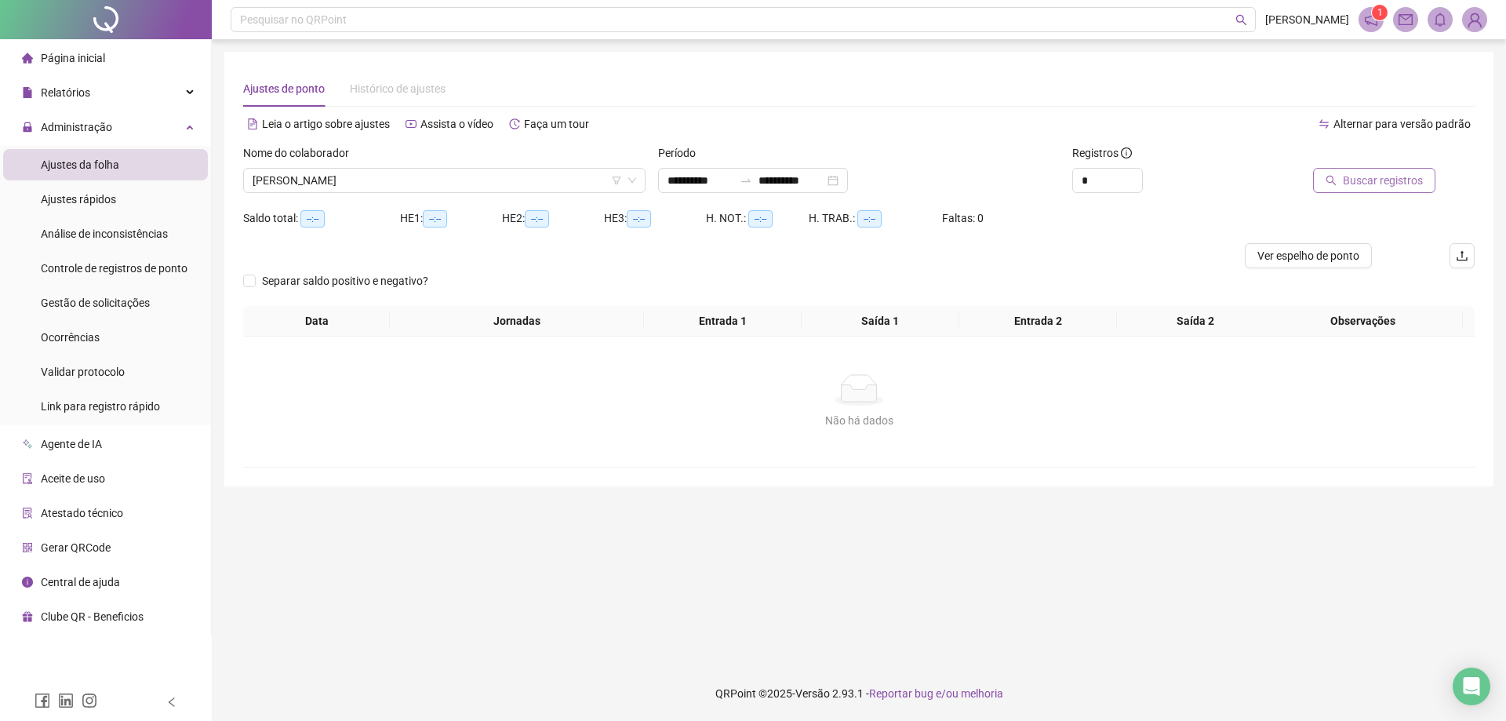
click at [1396, 173] on span "Buscar registros" at bounding box center [1383, 180] width 80 height 17
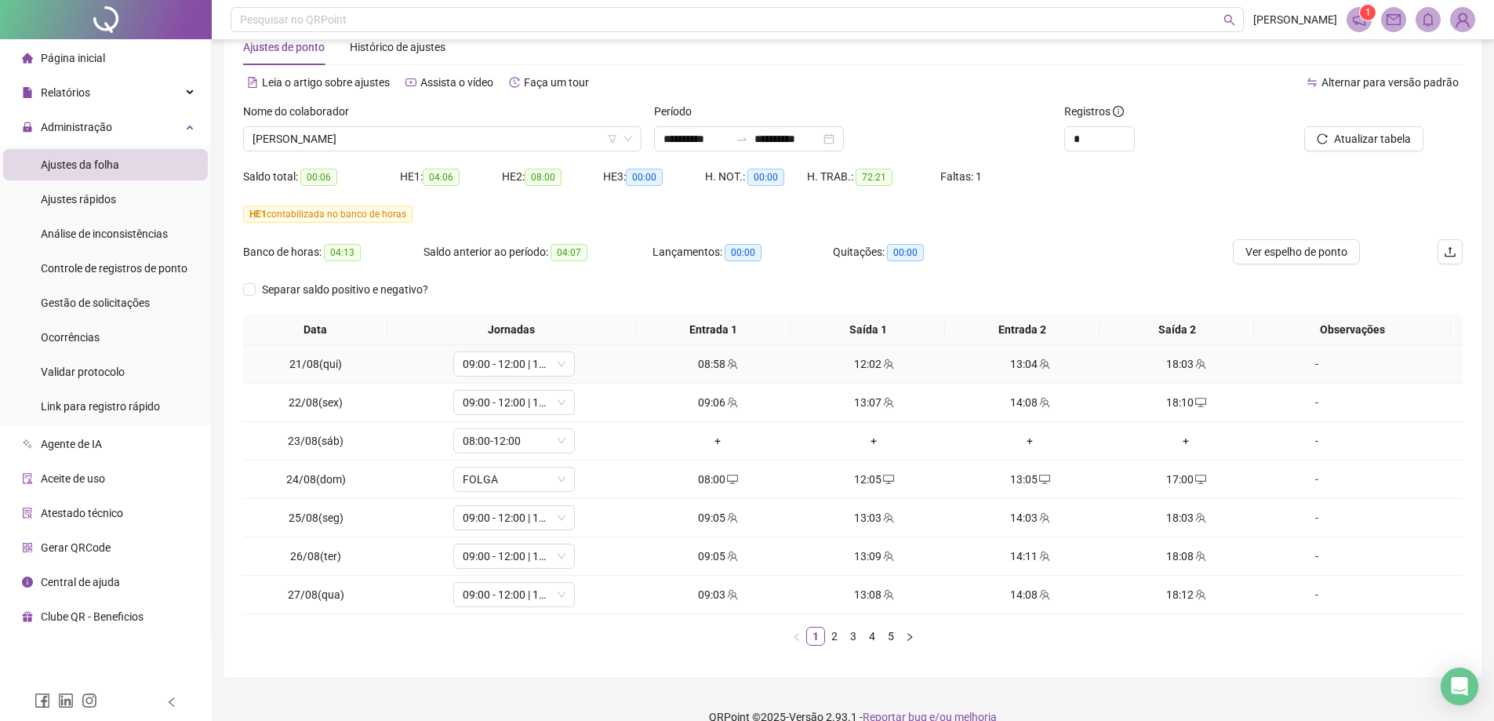
scroll to position [65, 0]
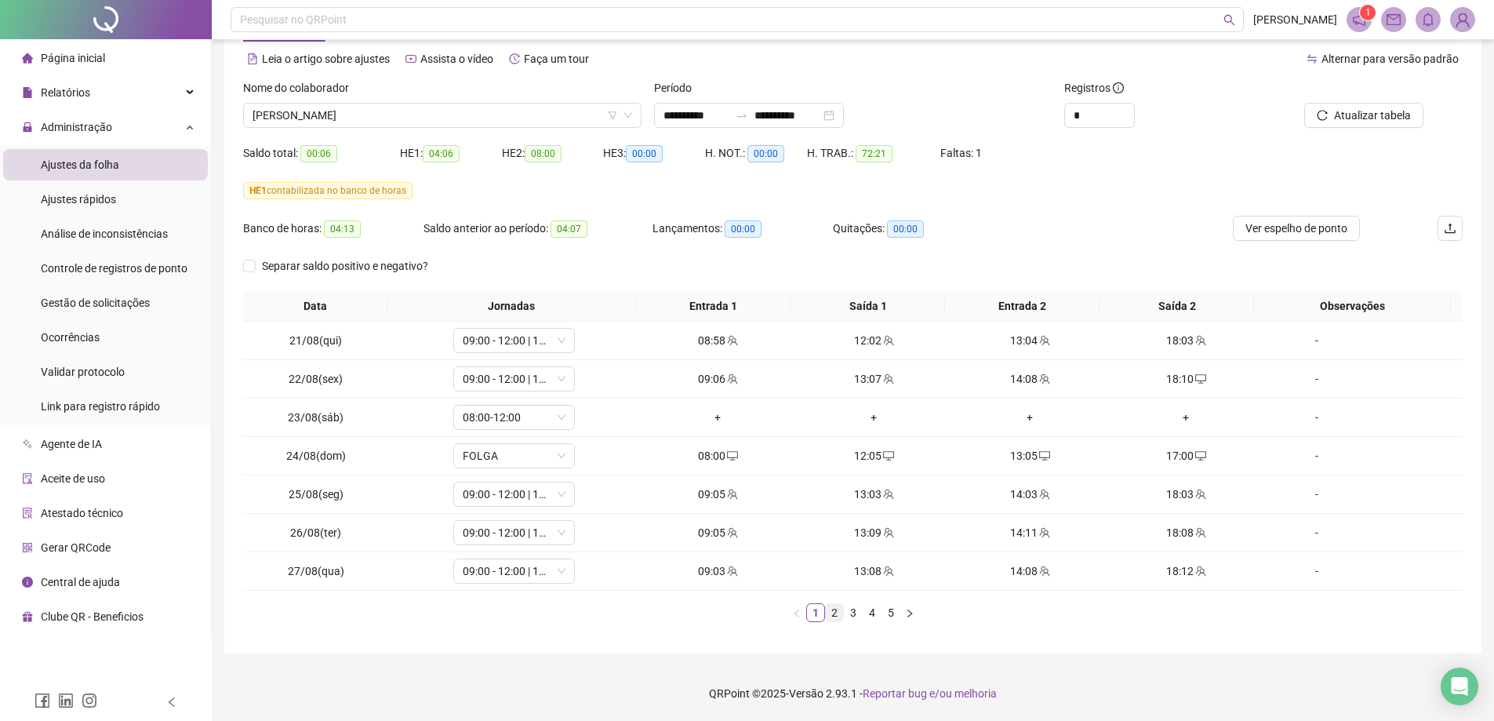
click at [838, 612] on link "2" at bounding box center [834, 612] width 17 height 17
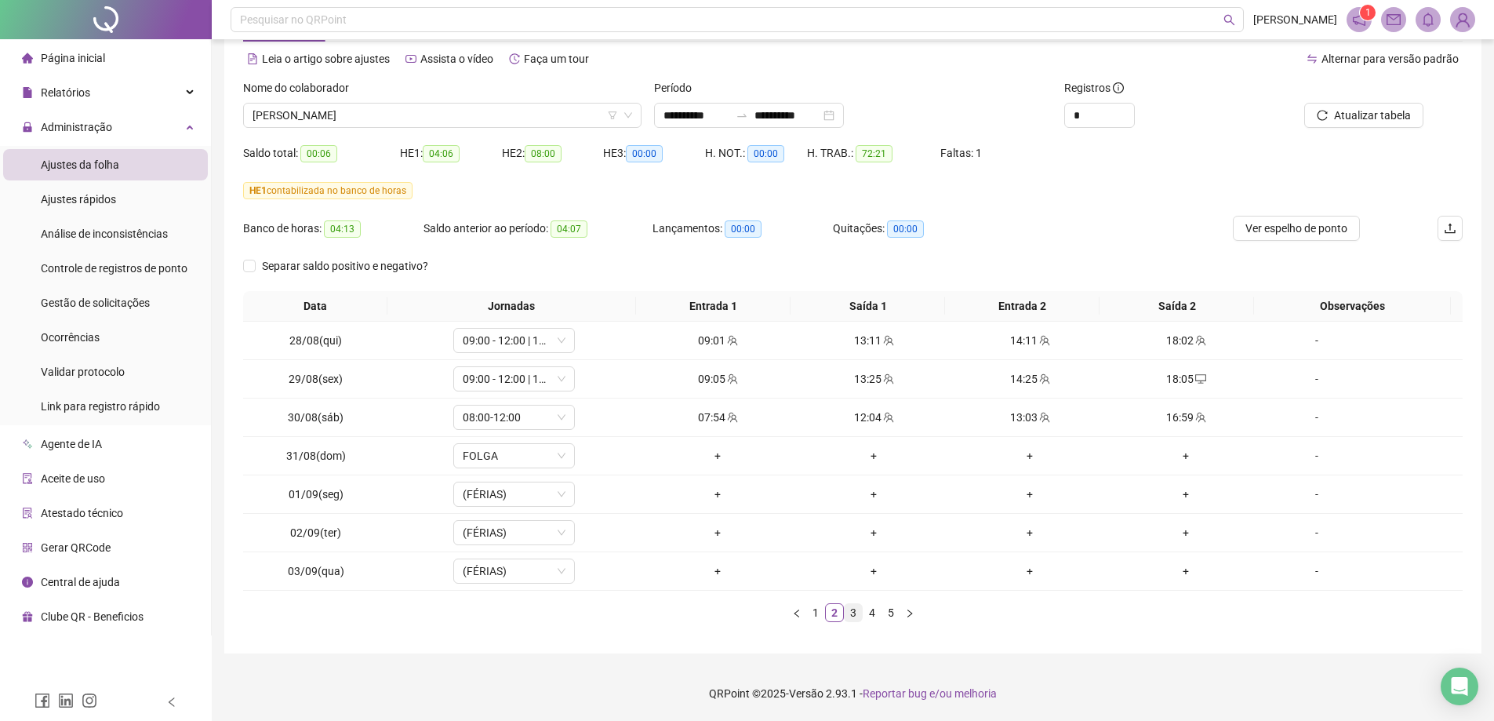
click at [853, 607] on link "3" at bounding box center [853, 612] width 17 height 17
click at [869, 612] on link "4" at bounding box center [872, 612] width 17 height 17
click at [886, 612] on link "5" at bounding box center [890, 612] width 17 height 17
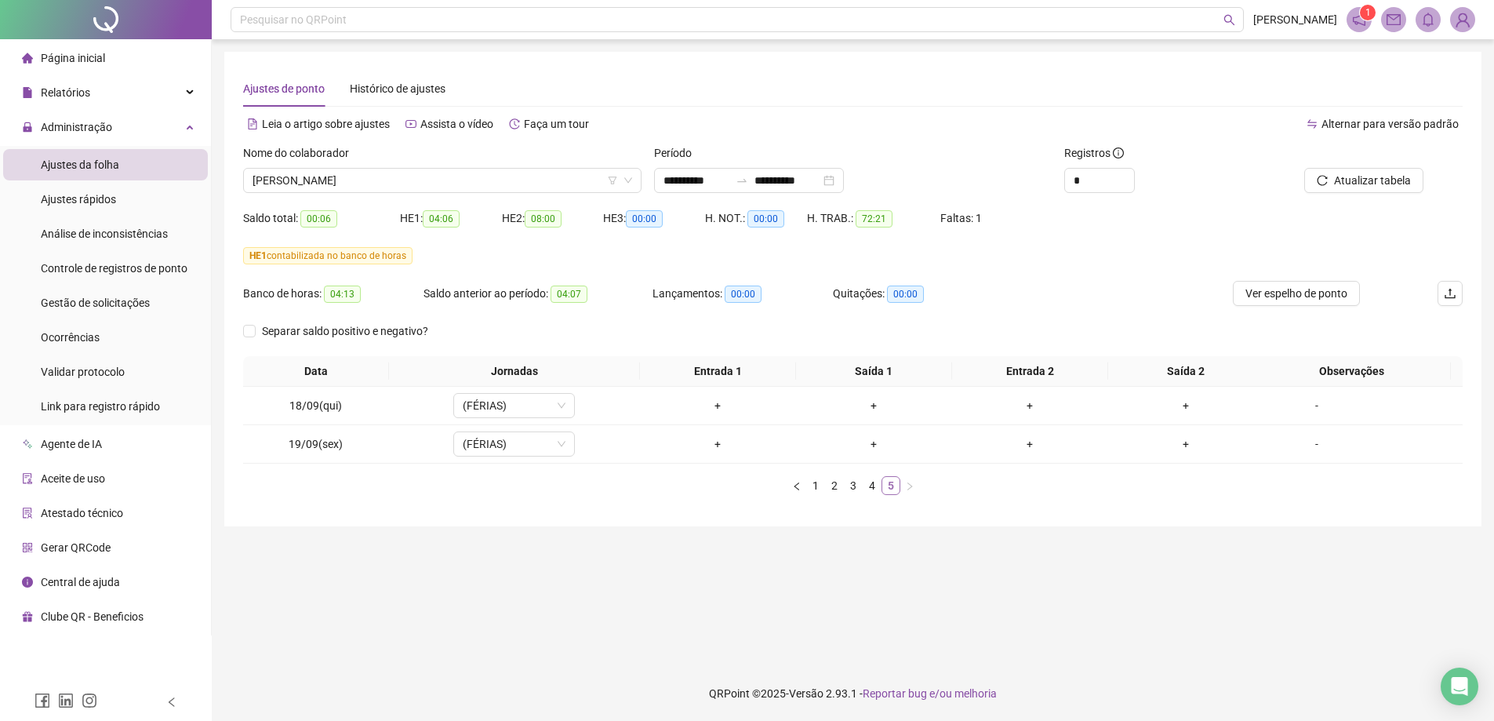
scroll to position [0, 0]
drag, startPoint x: 330, startPoint y: 183, endPoint x: 325, endPoint y: 207, distance: 24.9
click at [329, 183] on span "ARLEI CARVALHO VIEIRA" at bounding box center [445, 181] width 384 height 24
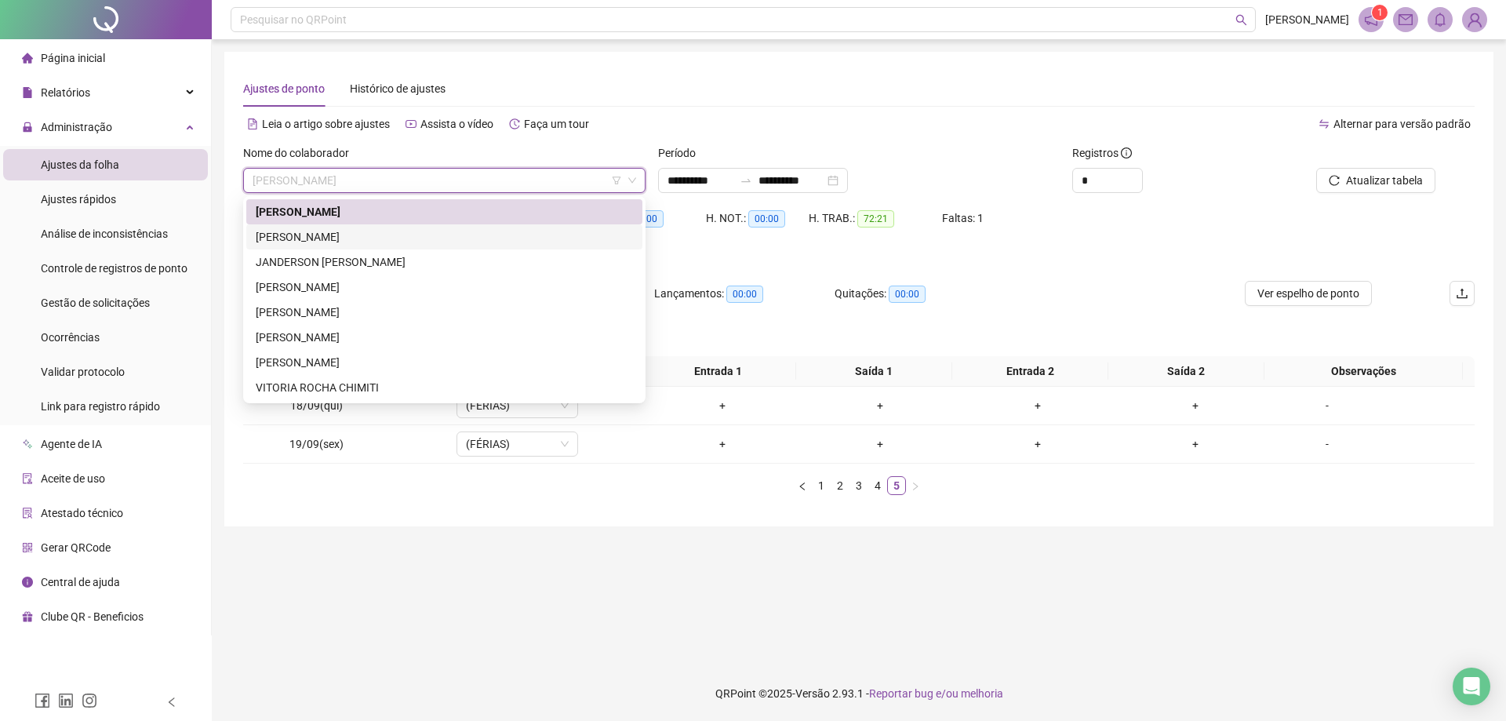
click at [325, 232] on div "DANTON GARCIA ALVES" at bounding box center [444, 236] width 377 height 17
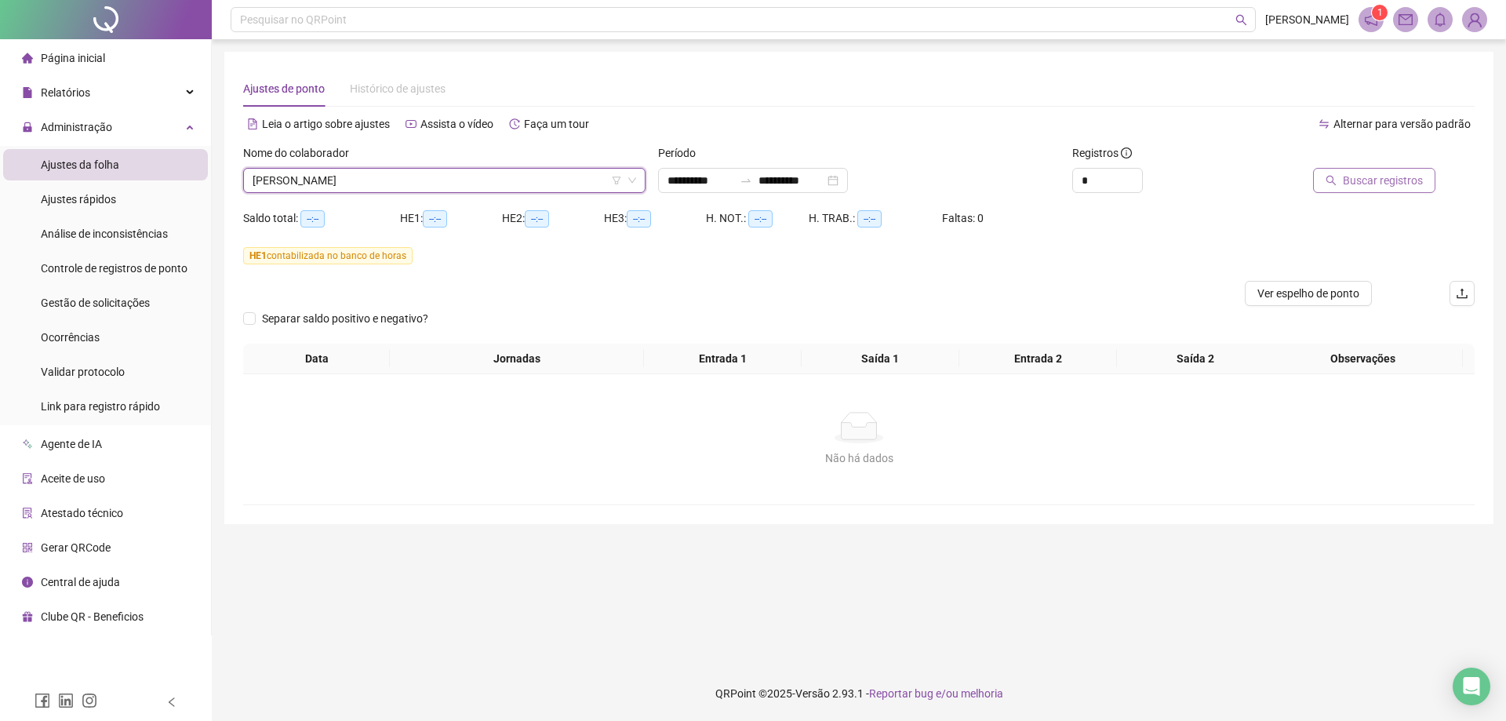
click at [1350, 184] on span "Buscar registros" at bounding box center [1383, 180] width 80 height 17
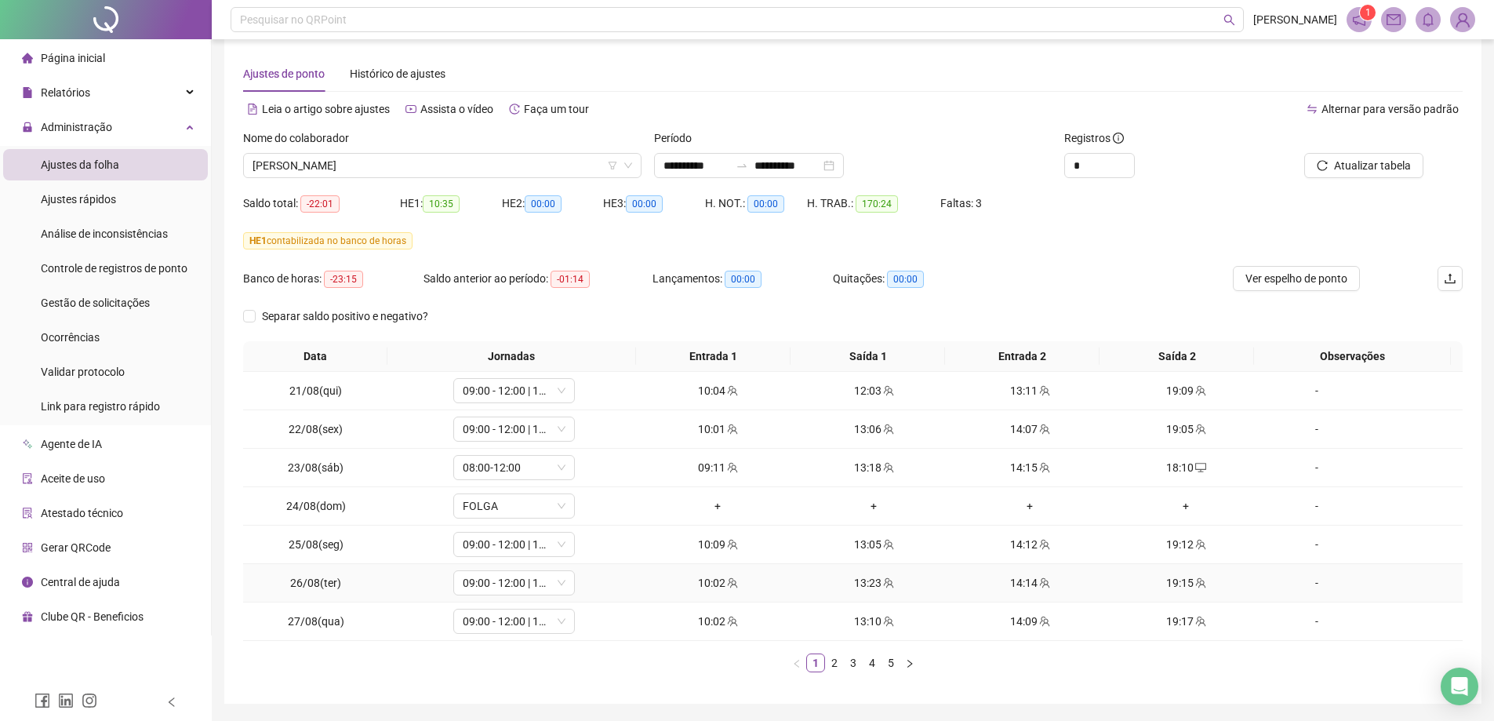
scroll to position [65, 0]
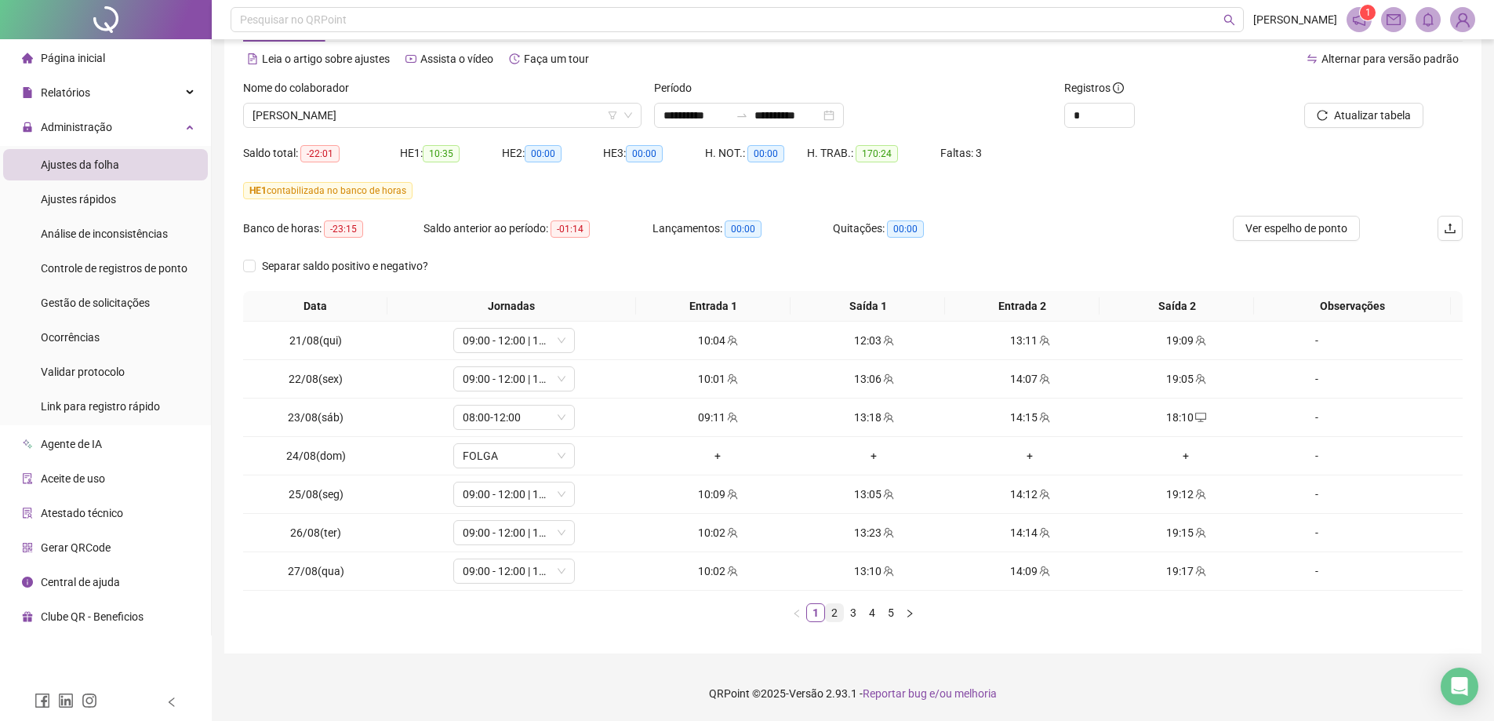
click at [832, 613] on link "2" at bounding box center [834, 612] width 17 height 17
click at [856, 614] on link "3" at bounding box center [853, 612] width 17 height 17
click at [871, 613] on link "4" at bounding box center [872, 612] width 17 height 17
click at [890, 613] on link "5" at bounding box center [890, 612] width 17 height 17
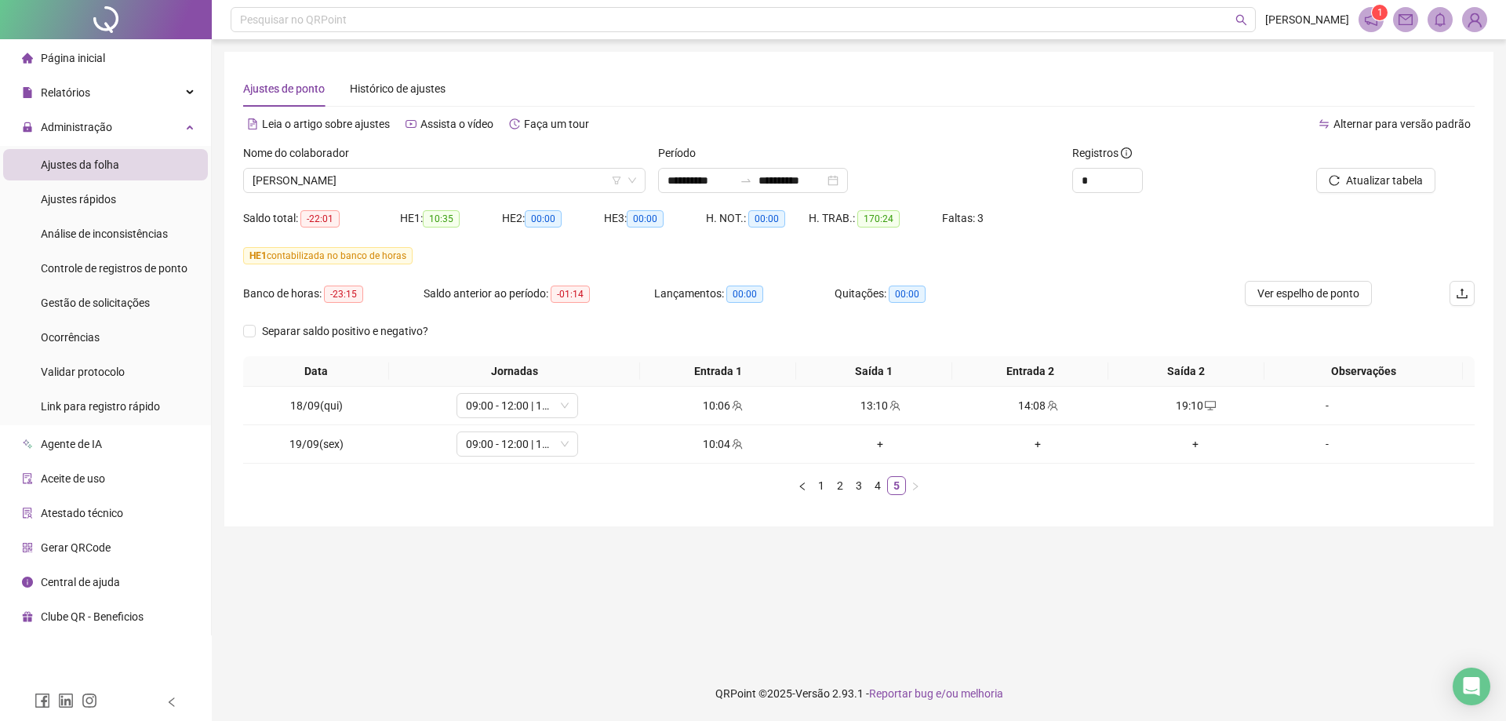
drag, startPoint x: 333, startPoint y: 178, endPoint x: 333, endPoint y: 196, distance: 18.0
click at [333, 177] on span "DANTON GARCIA ALVES" at bounding box center [445, 181] width 384 height 24
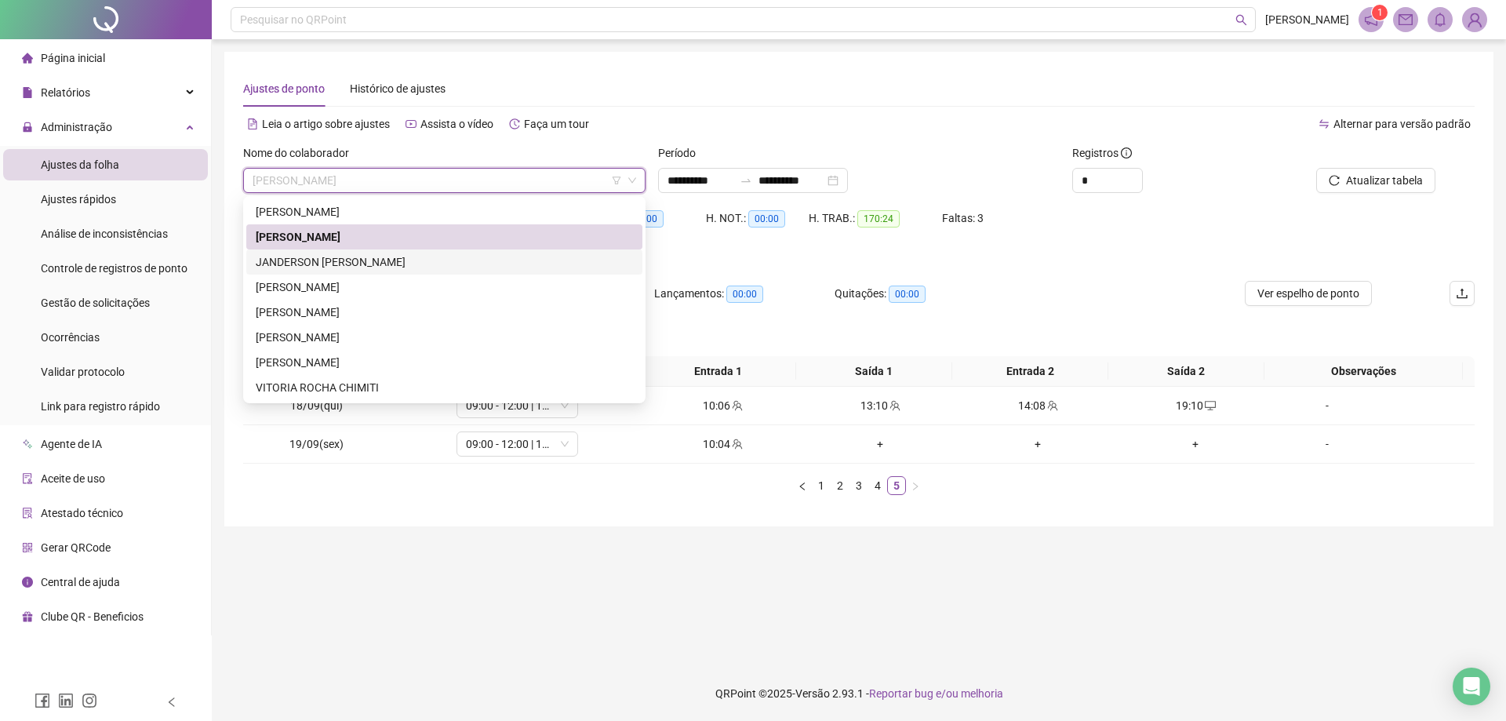
click at [338, 260] on div "JANDERSON TASSIO OTONI" at bounding box center [444, 261] width 377 height 17
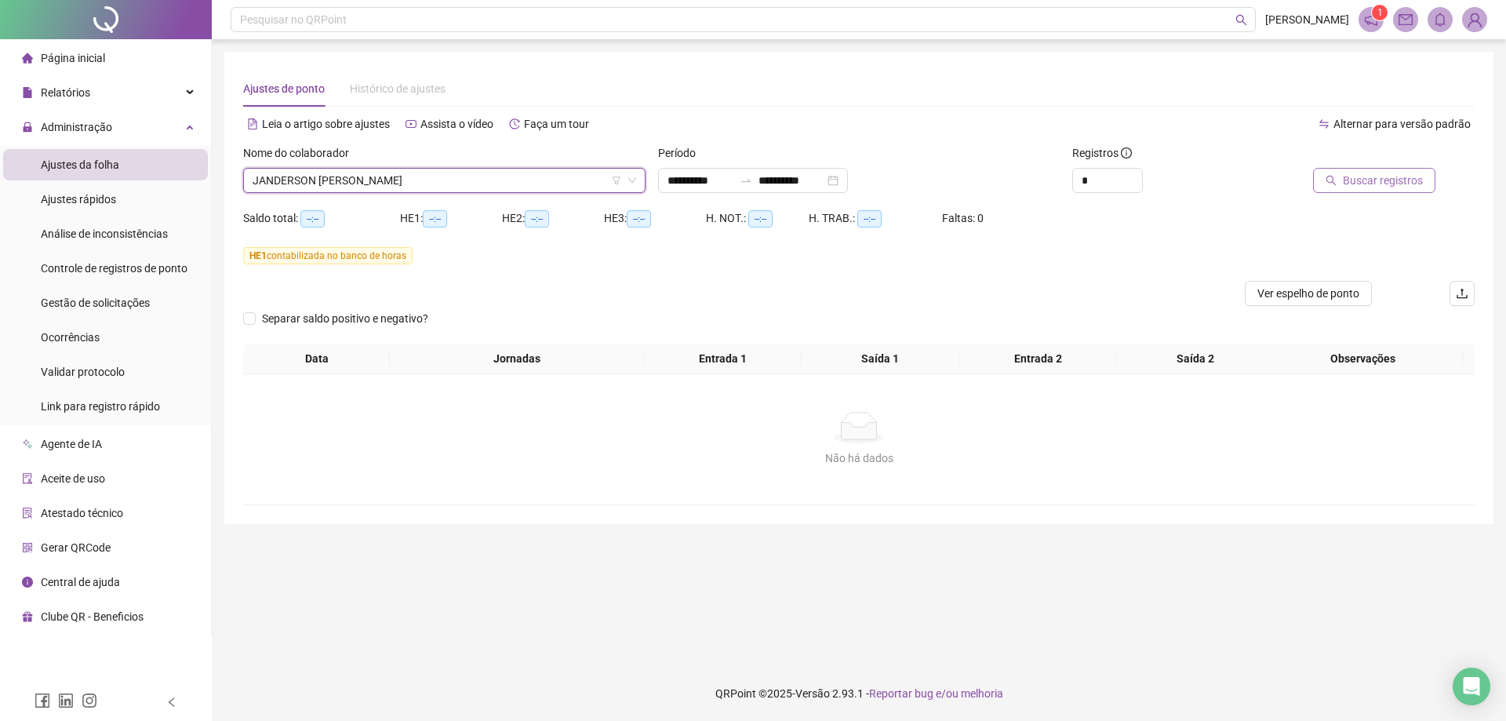
click at [1377, 184] on span "Buscar registros" at bounding box center [1383, 180] width 80 height 17
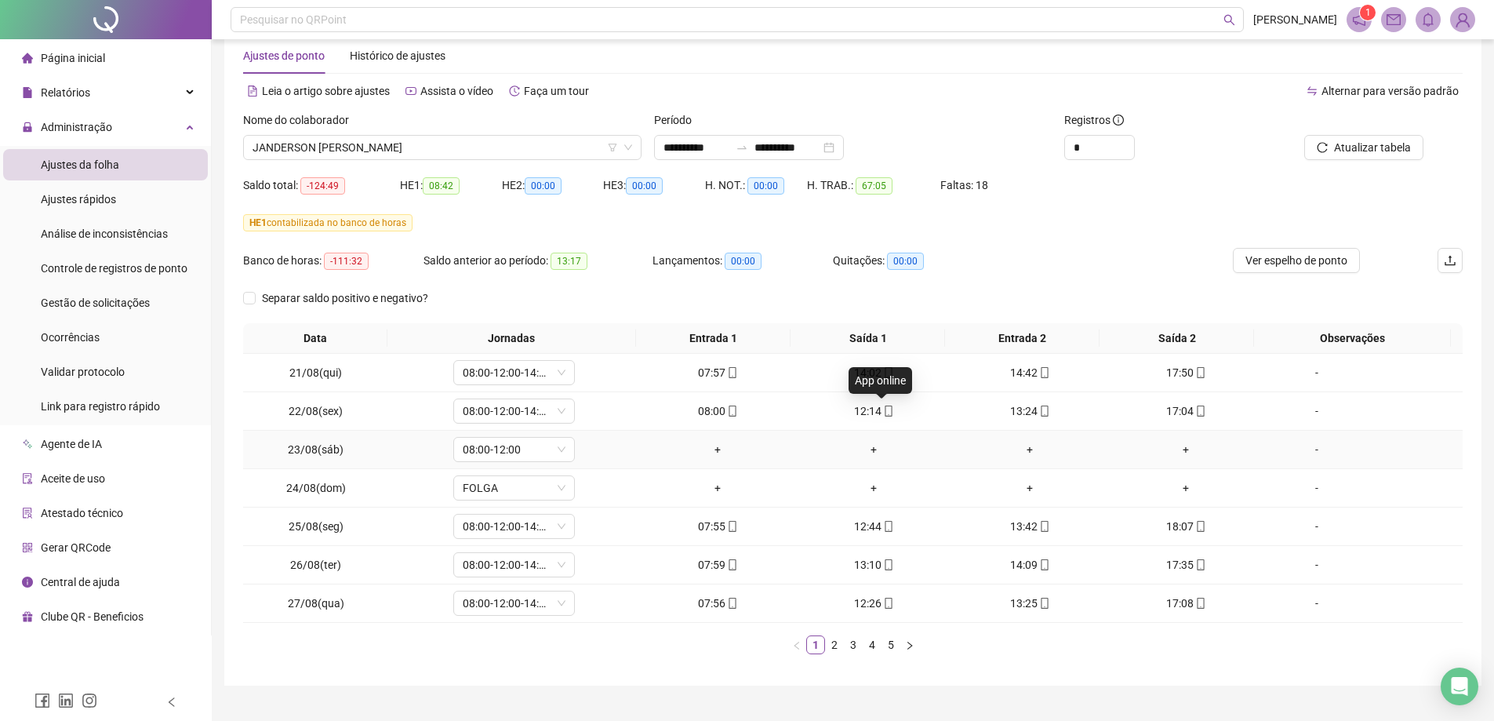
scroll to position [65, 0]
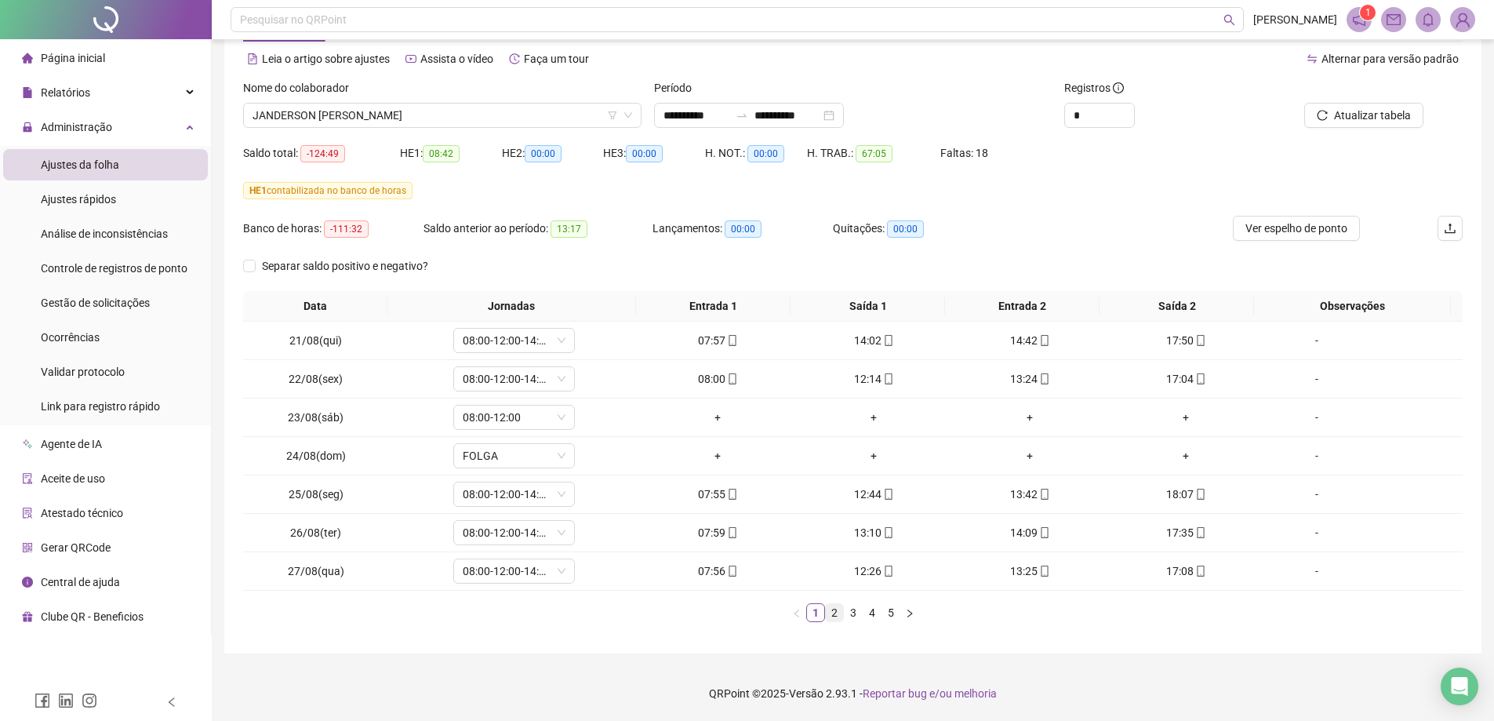
click at [833, 615] on link "2" at bounding box center [834, 612] width 17 height 17
click at [851, 609] on link "3" at bounding box center [853, 612] width 17 height 17
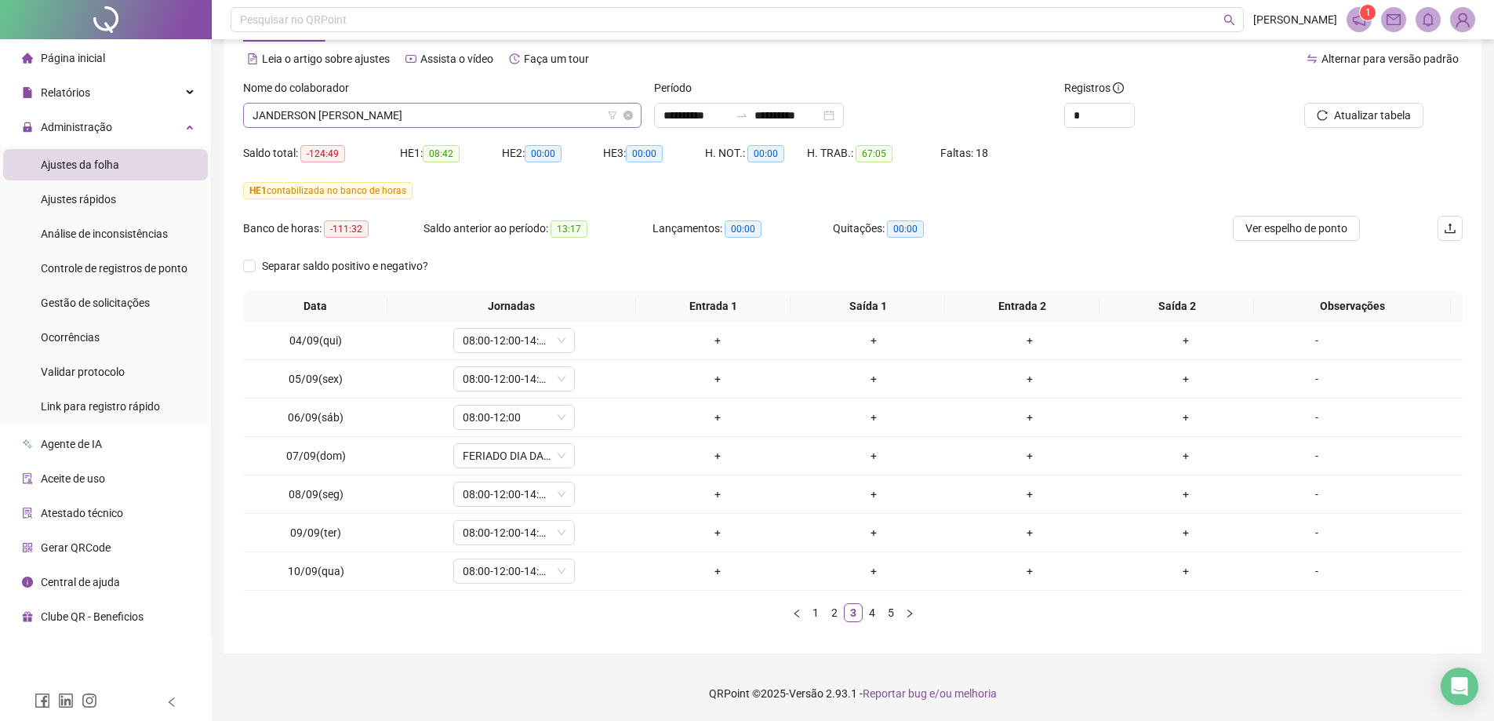
click at [308, 118] on span "JANDERSON TASSIO OTONI" at bounding box center [443, 116] width 380 height 24
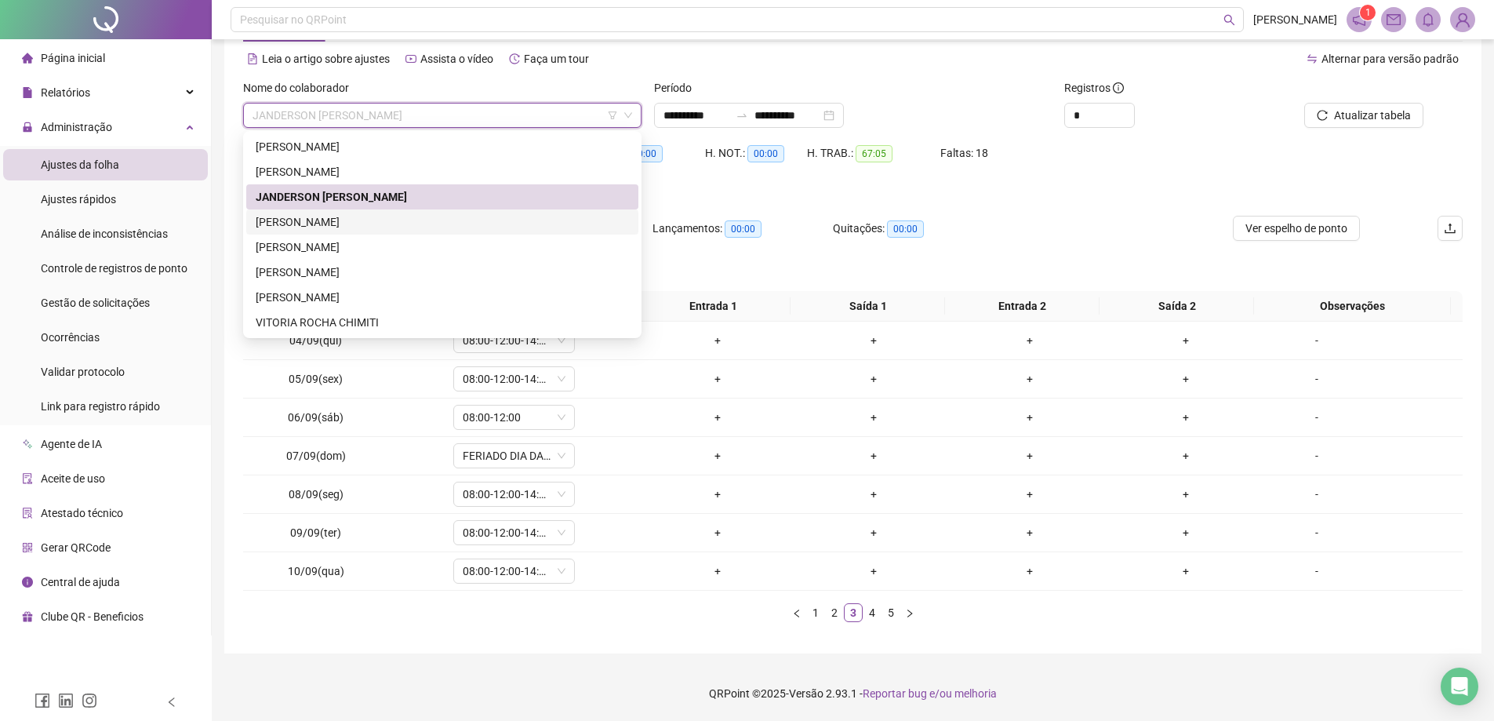
click at [347, 212] on div "JESSICA LORRANE DA SILVA TOMAS" at bounding box center [442, 221] width 392 height 25
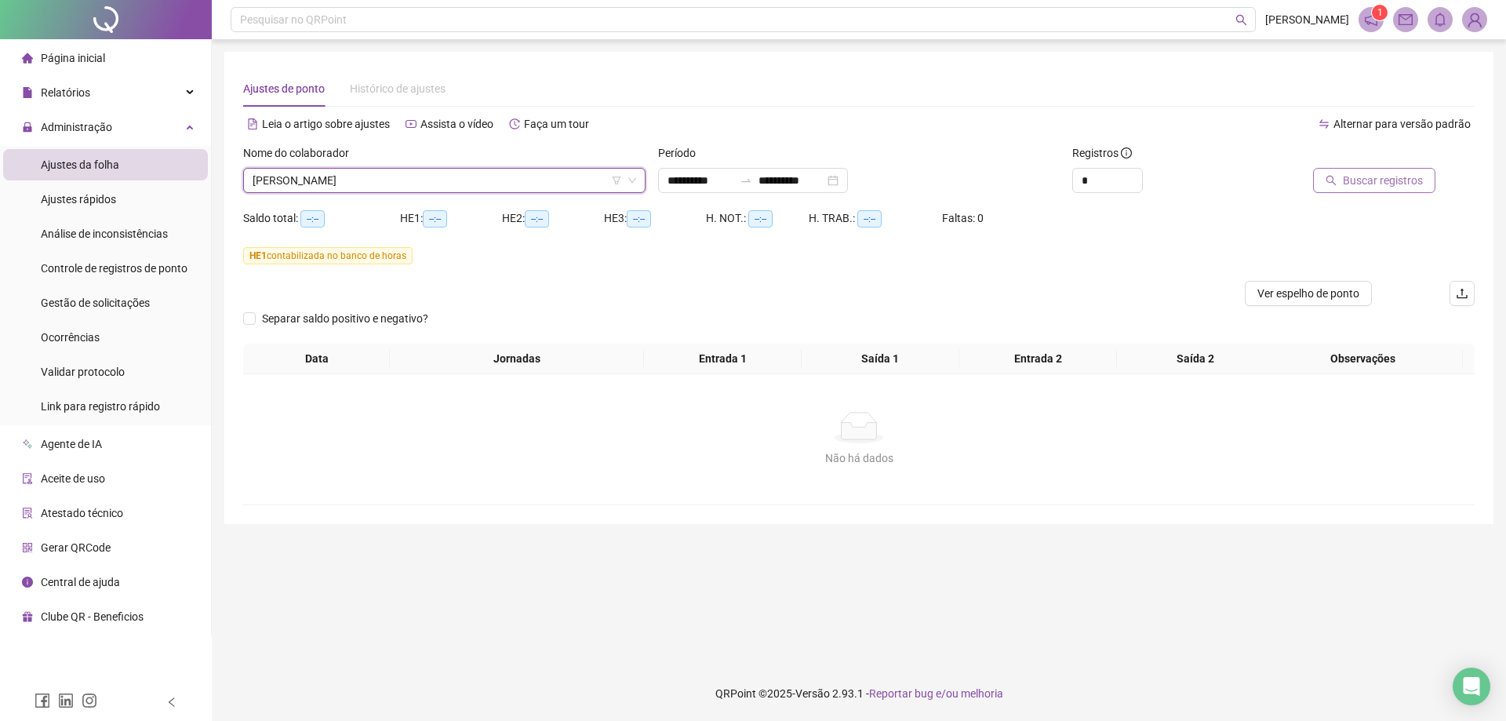
click at [1398, 185] on span "Buscar registros" at bounding box center [1383, 180] width 80 height 17
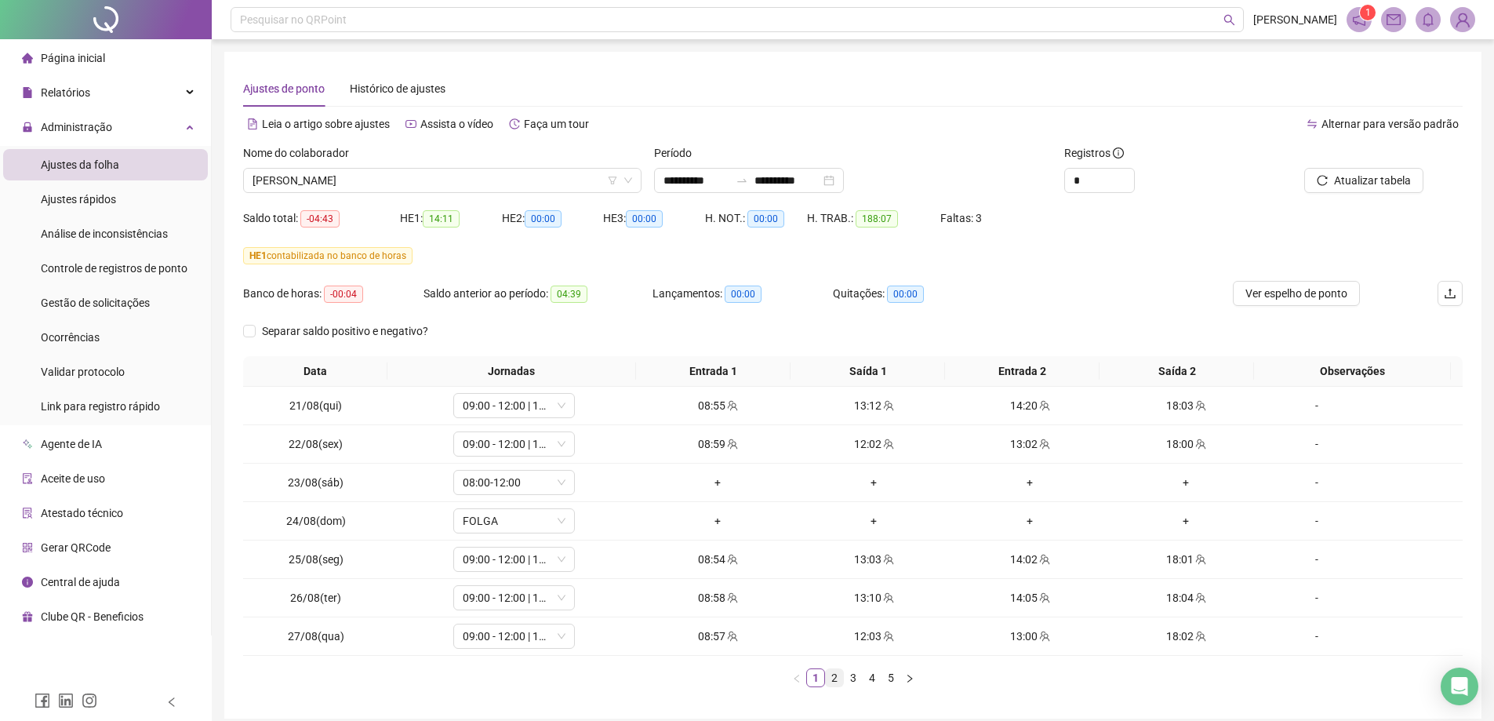
click at [836, 678] on link "2" at bounding box center [834, 677] width 17 height 17
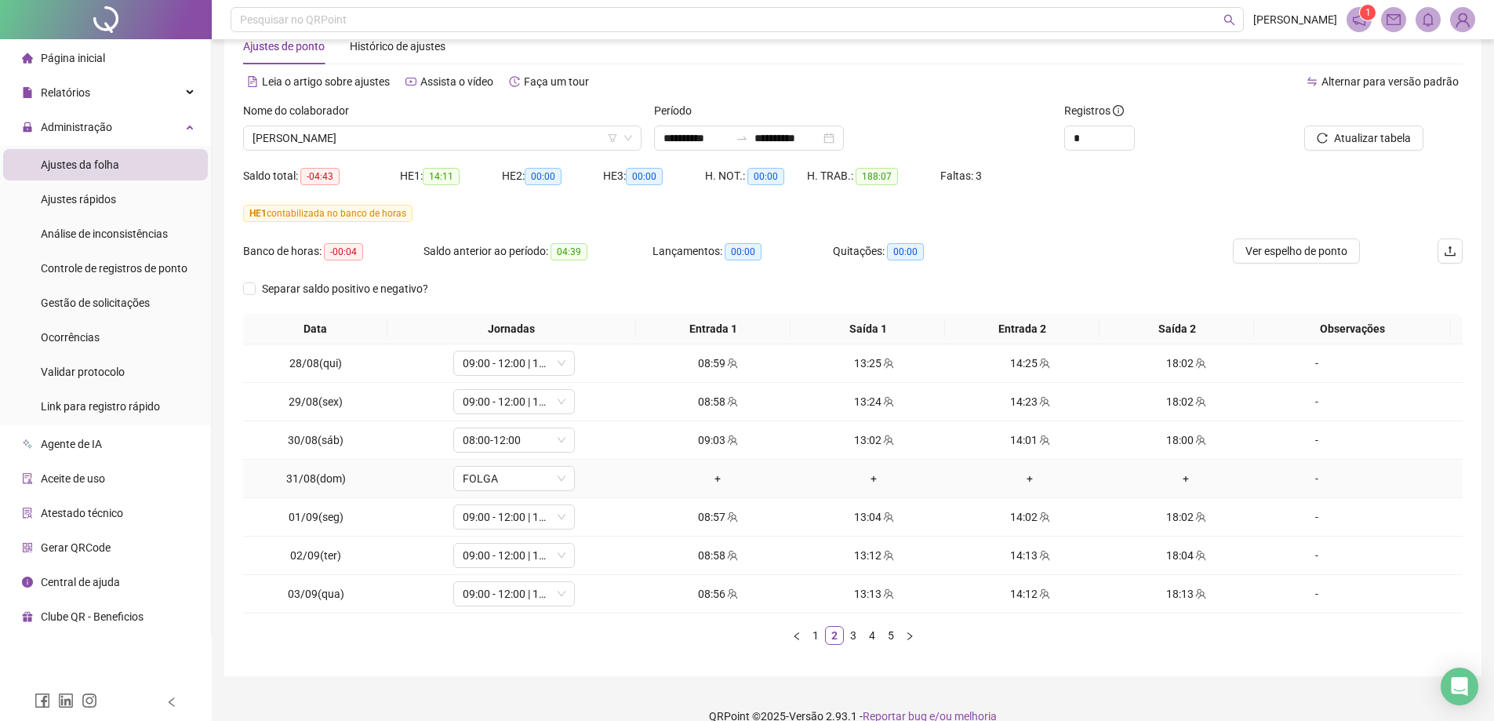
scroll to position [65, 0]
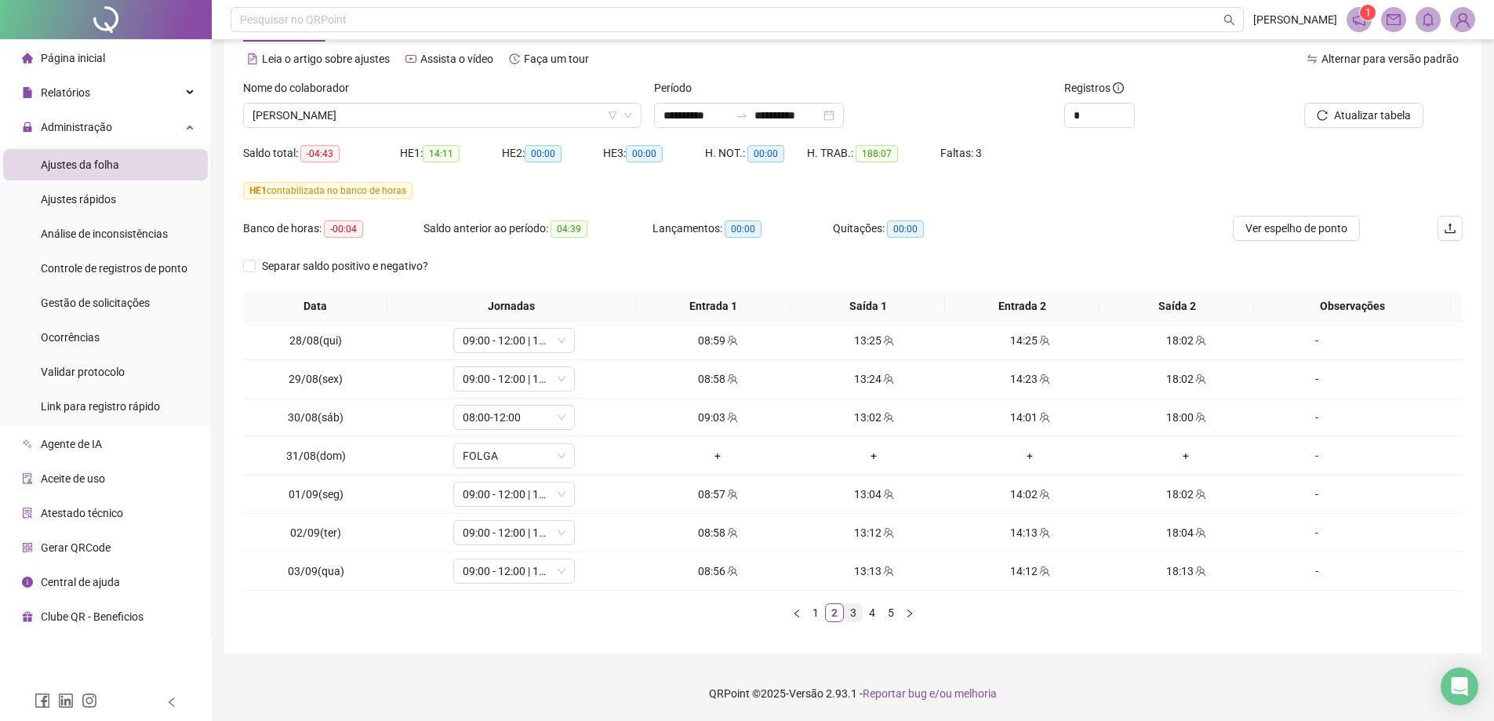
click at [858, 613] on link "3" at bounding box center [853, 612] width 17 height 17
click at [872, 614] on link "4" at bounding box center [872, 612] width 17 height 17
click at [893, 614] on link "5" at bounding box center [890, 612] width 17 height 17
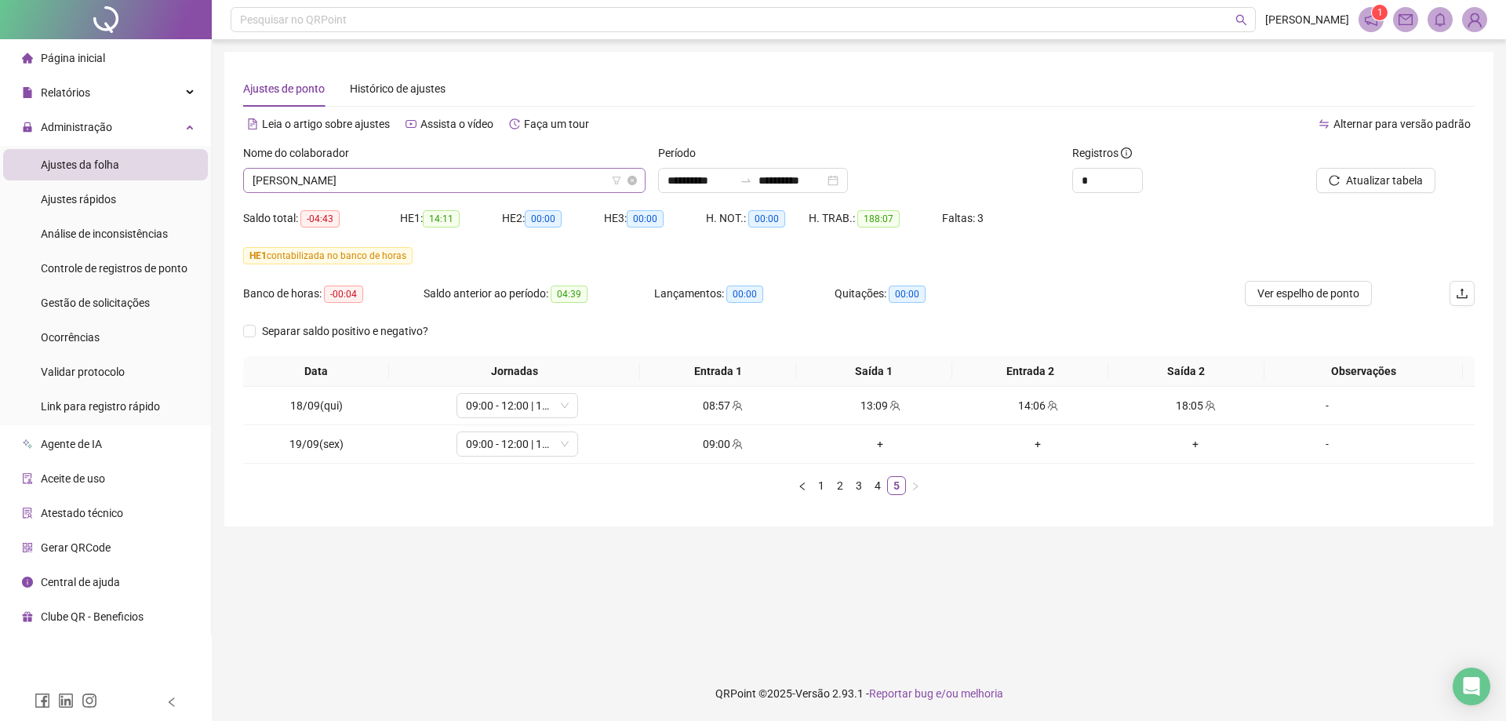
click at [386, 184] on span "JESSICA LORRANE DA SILVA TOMAS" at bounding box center [445, 181] width 384 height 24
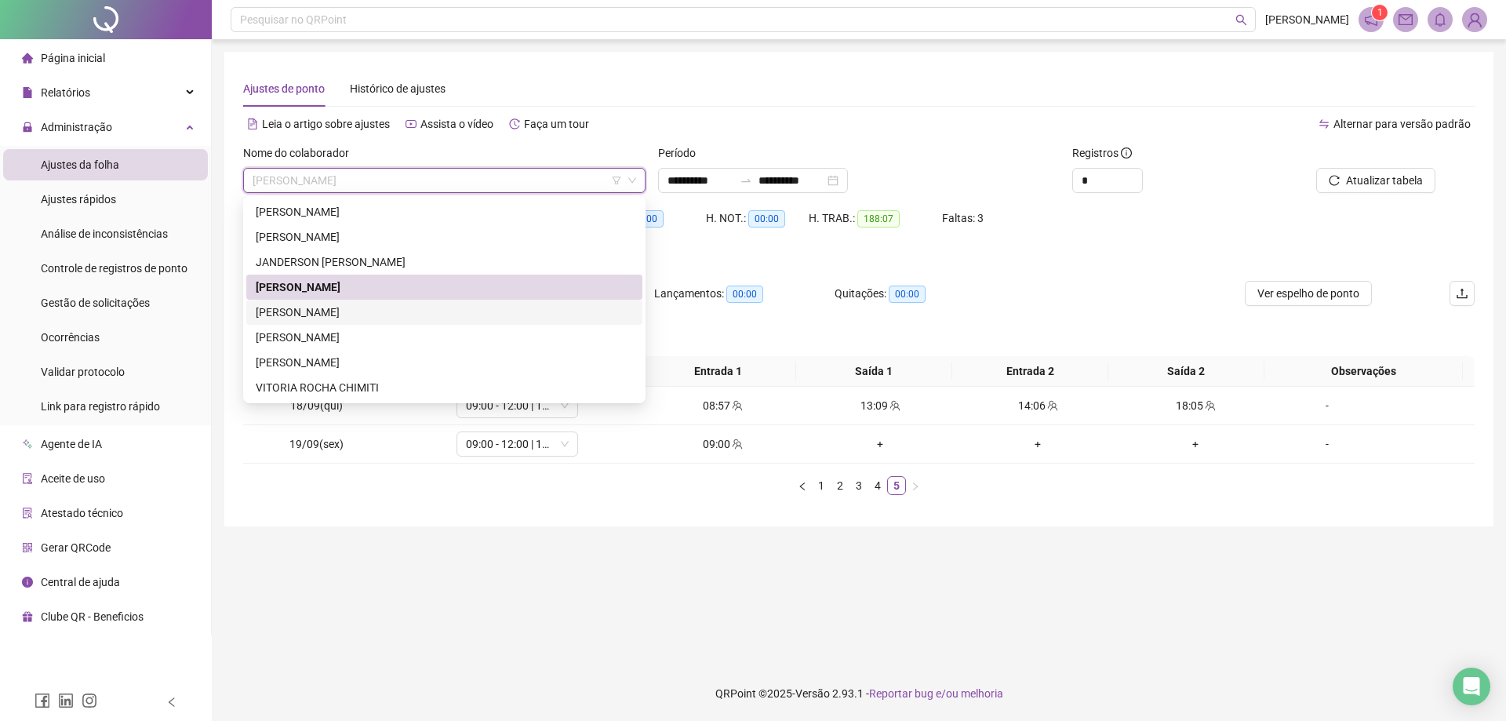
click at [365, 307] on div "KARINE SOUSA SILVA" at bounding box center [444, 312] width 377 height 17
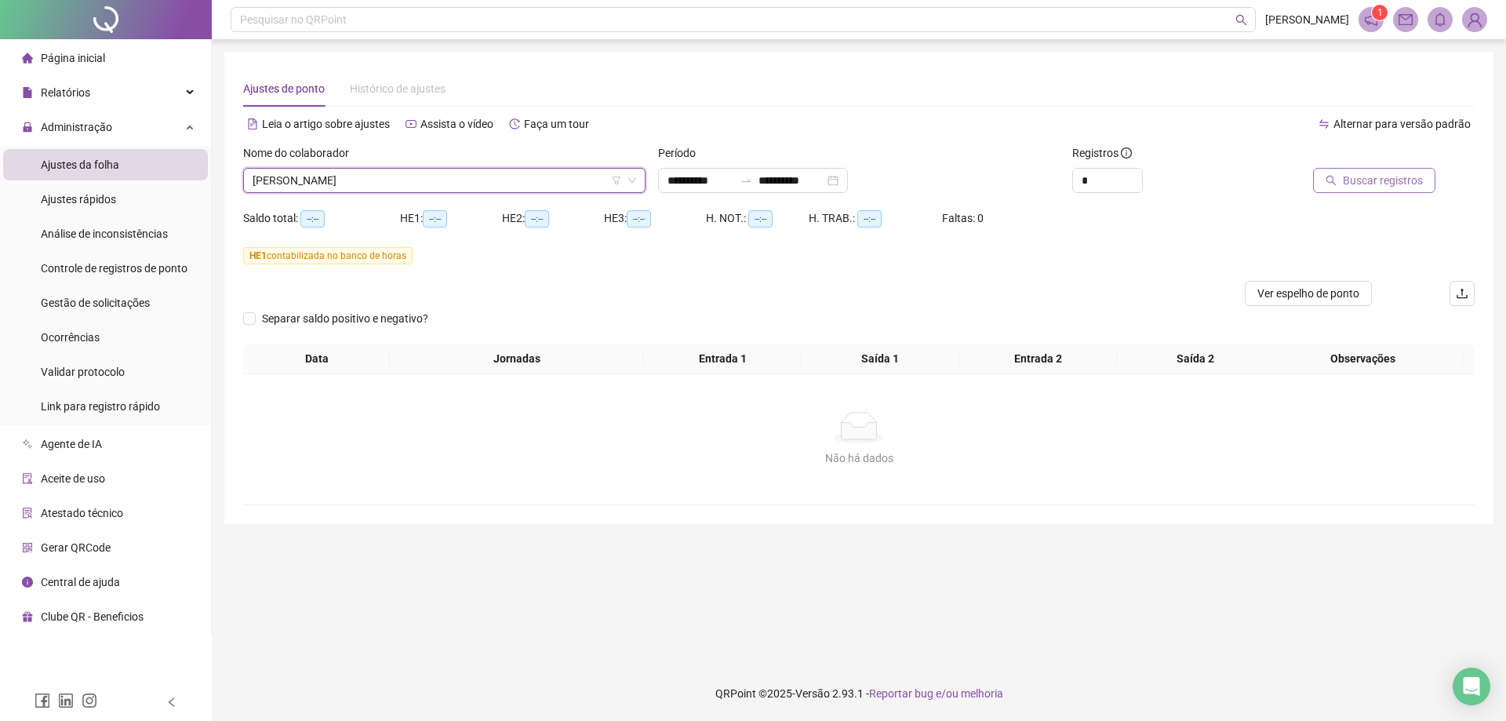
click at [1367, 176] on span "Buscar registros" at bounding box center [1383, 180] width 80 height 17
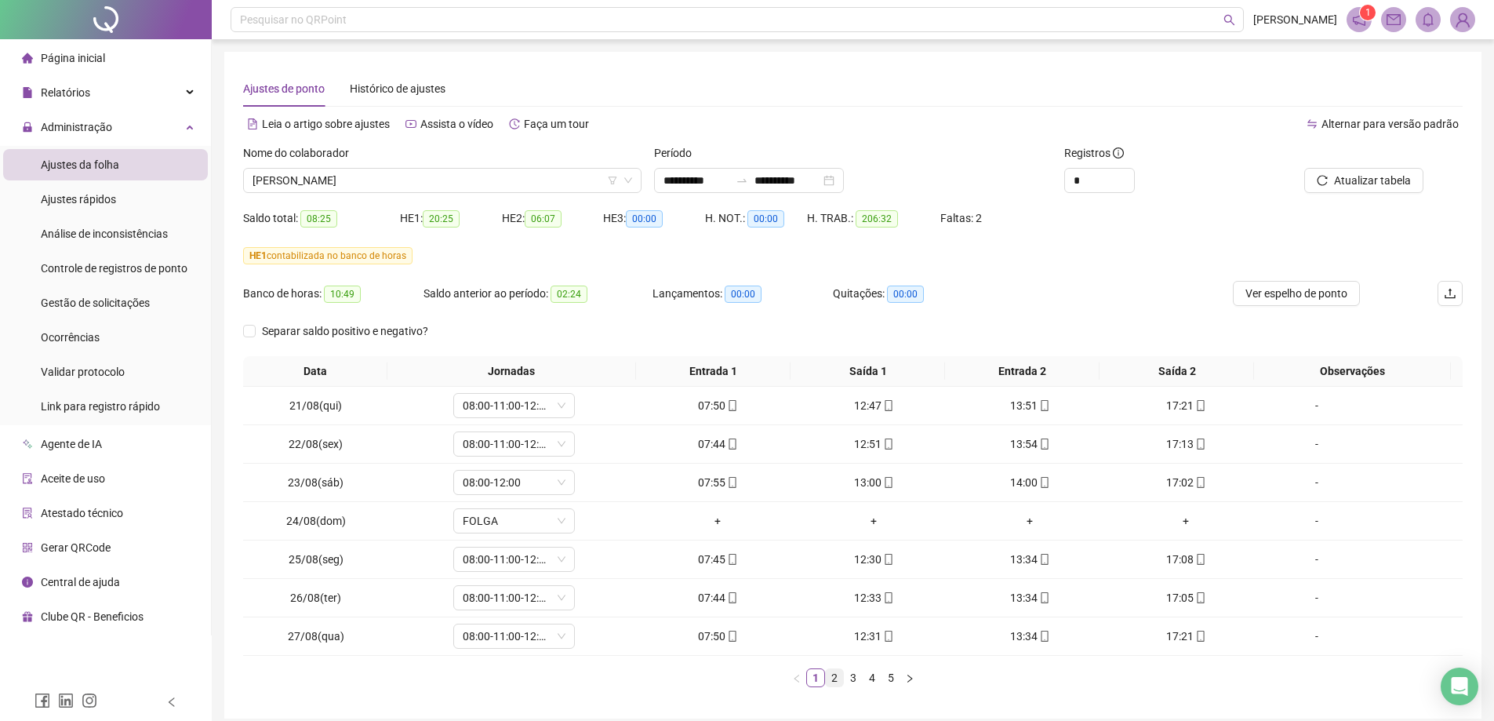
click at [836, 677] on link "2" at bounding box center [834, 677] width 17 height 17
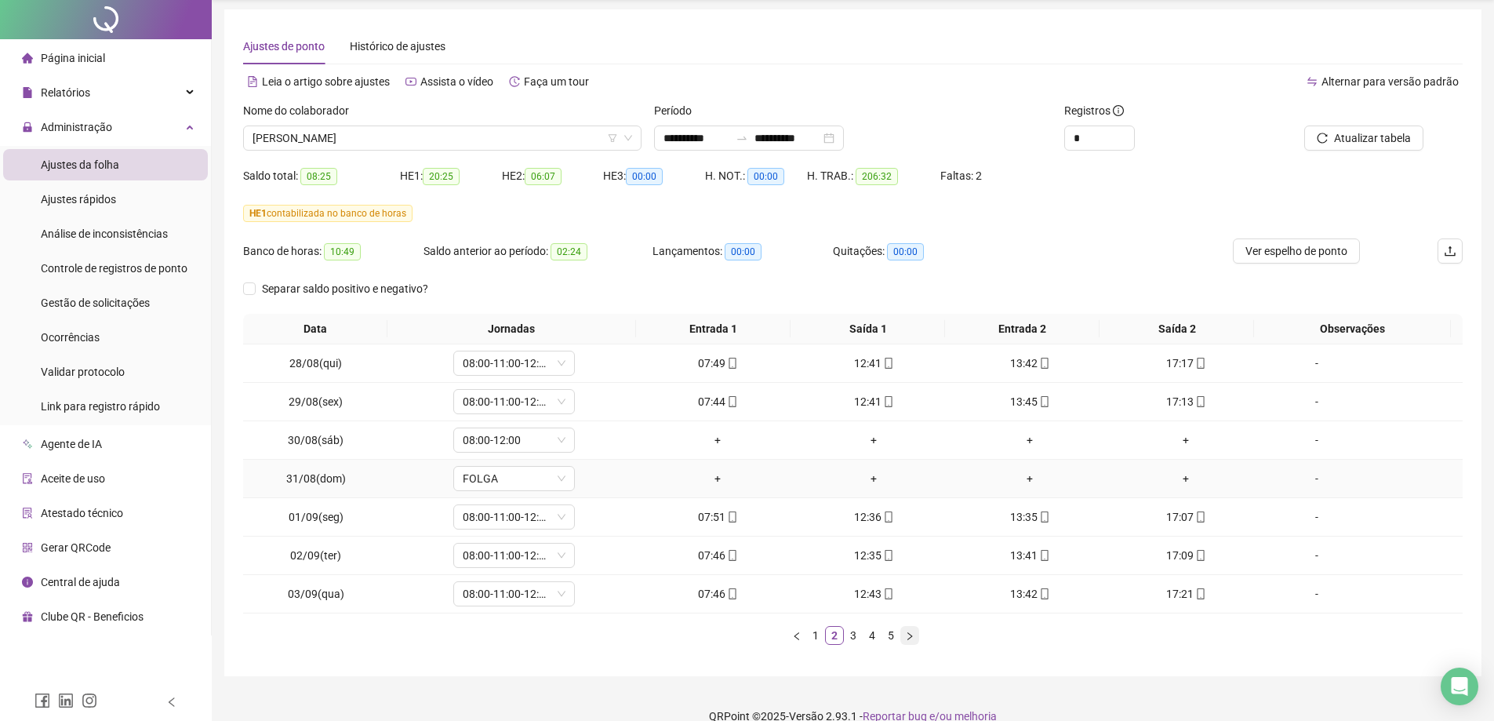
scroll to position [65, 0]
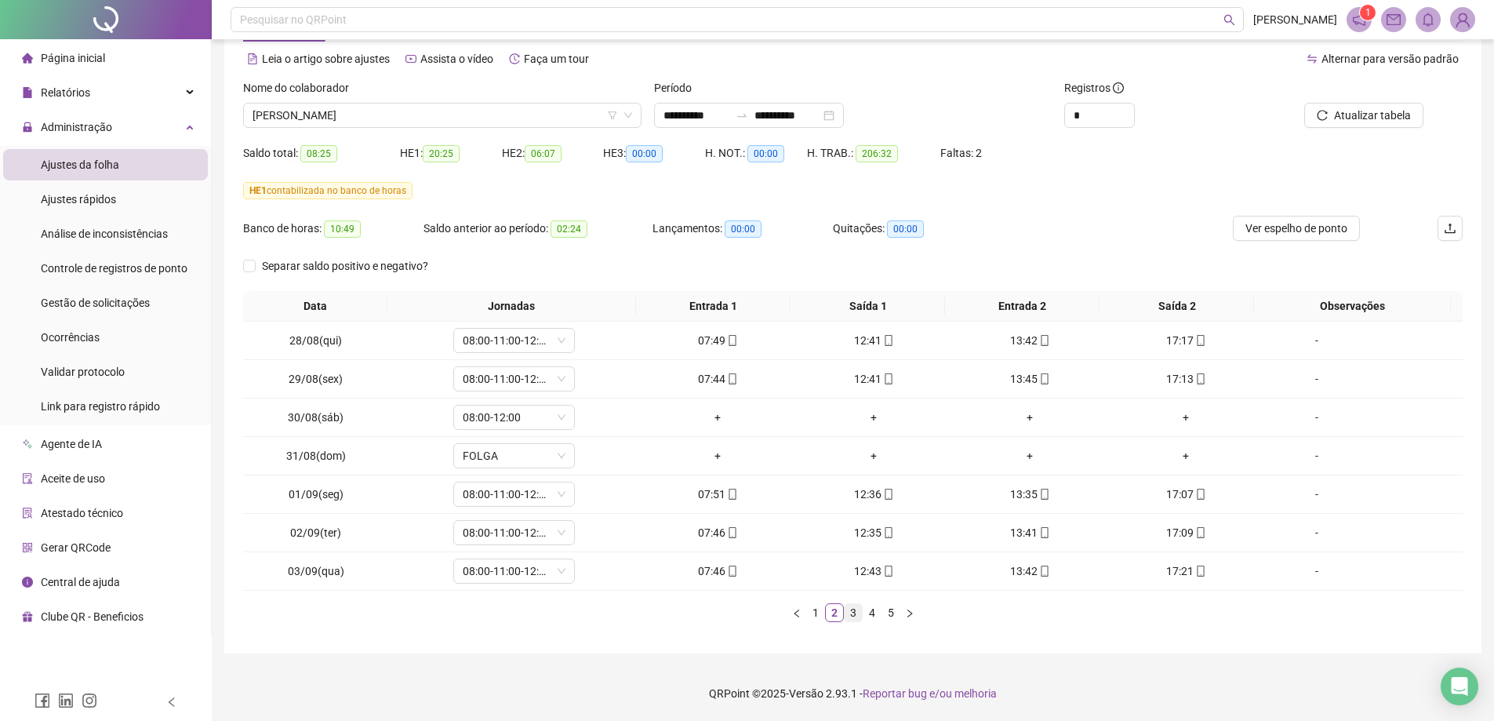
click at [855, 614] on link "3" at bounding box center [853, 612] width 17 height 17
click at [869, 611] on link "4" at bounding box center [872, 612] width 17 height 17
click at [895, 607] on link "5" at bounding box center [890, 612] width 17 height 17
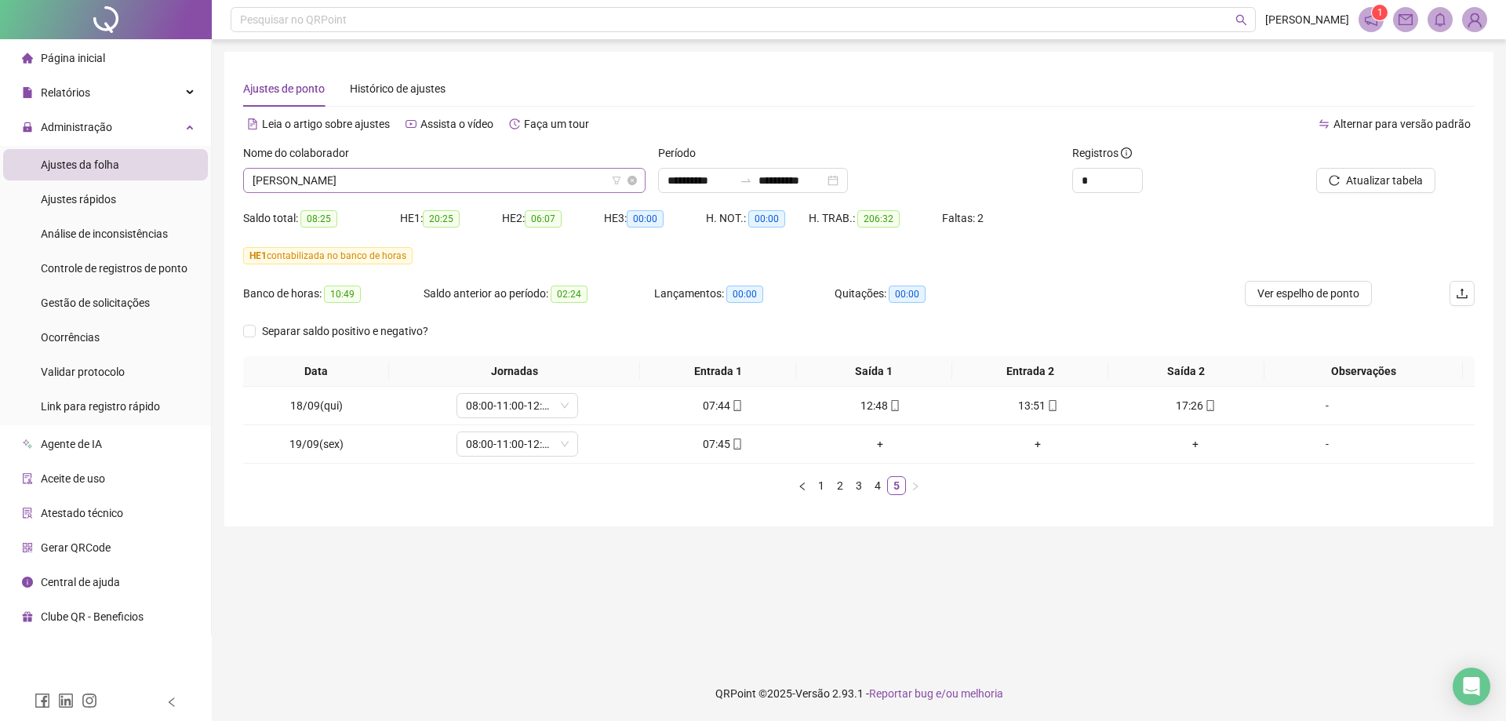
click at [404, 173] on span "KARINE SOUSA SILVA" at bounding box center [445, 181] width 384 height 24
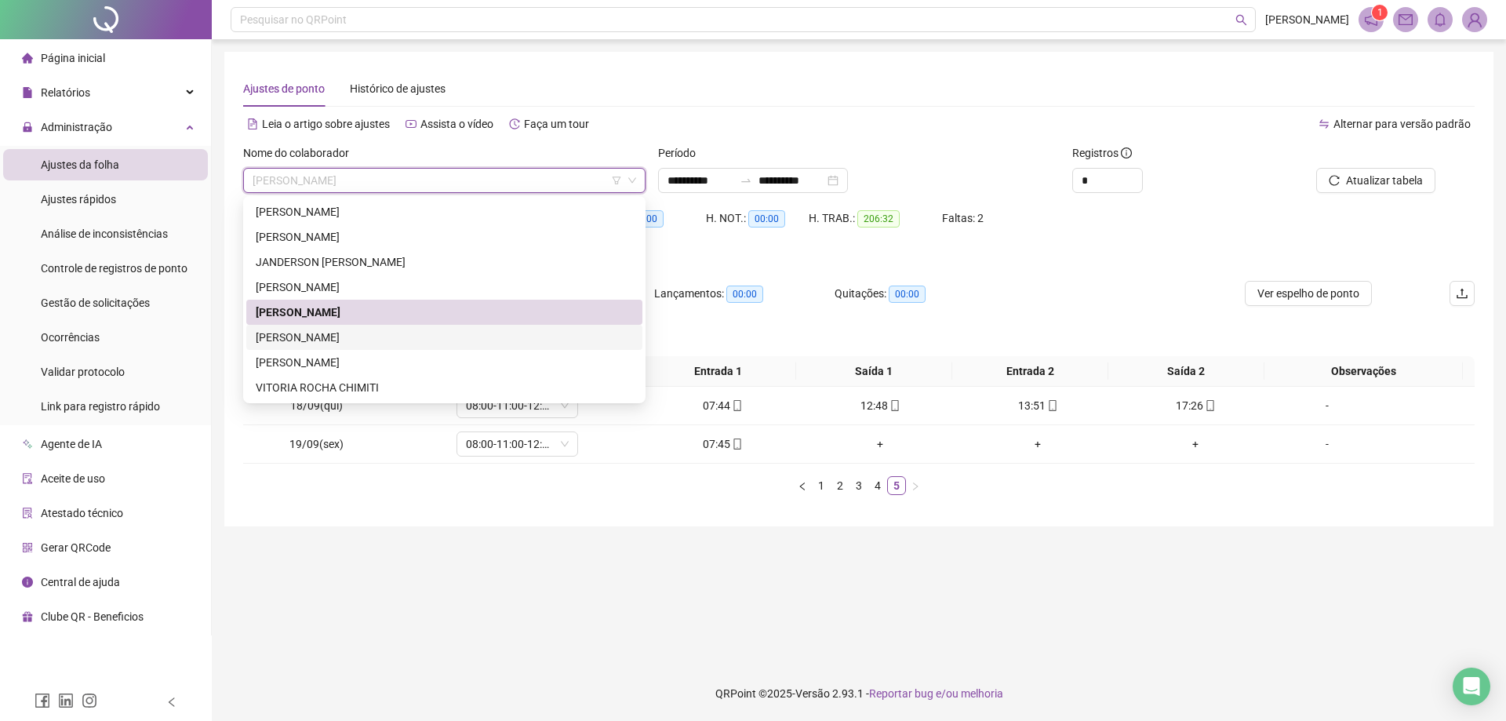
drag, startPoint x: 356, startPoint y: 336, endPoint x: 894, endPoint y: 273, distance: 541.8
click at [356, 336] on div "MARCOS PAULO COSTA MACIEL" at bounding box center [444, 337] width 377 height 17
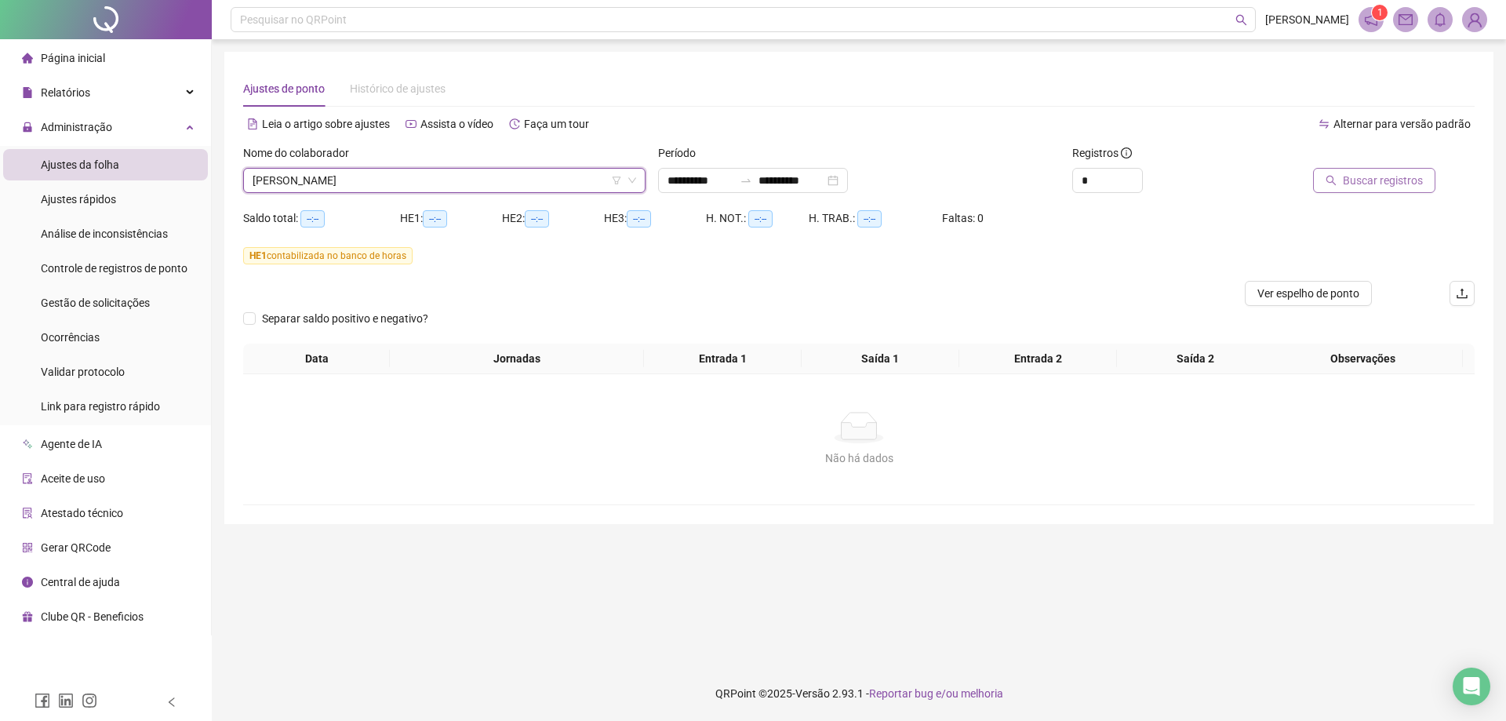
click at [1368, 183] on span "Buscar registros" at bounding box center [1383, 180] width 80 height 17
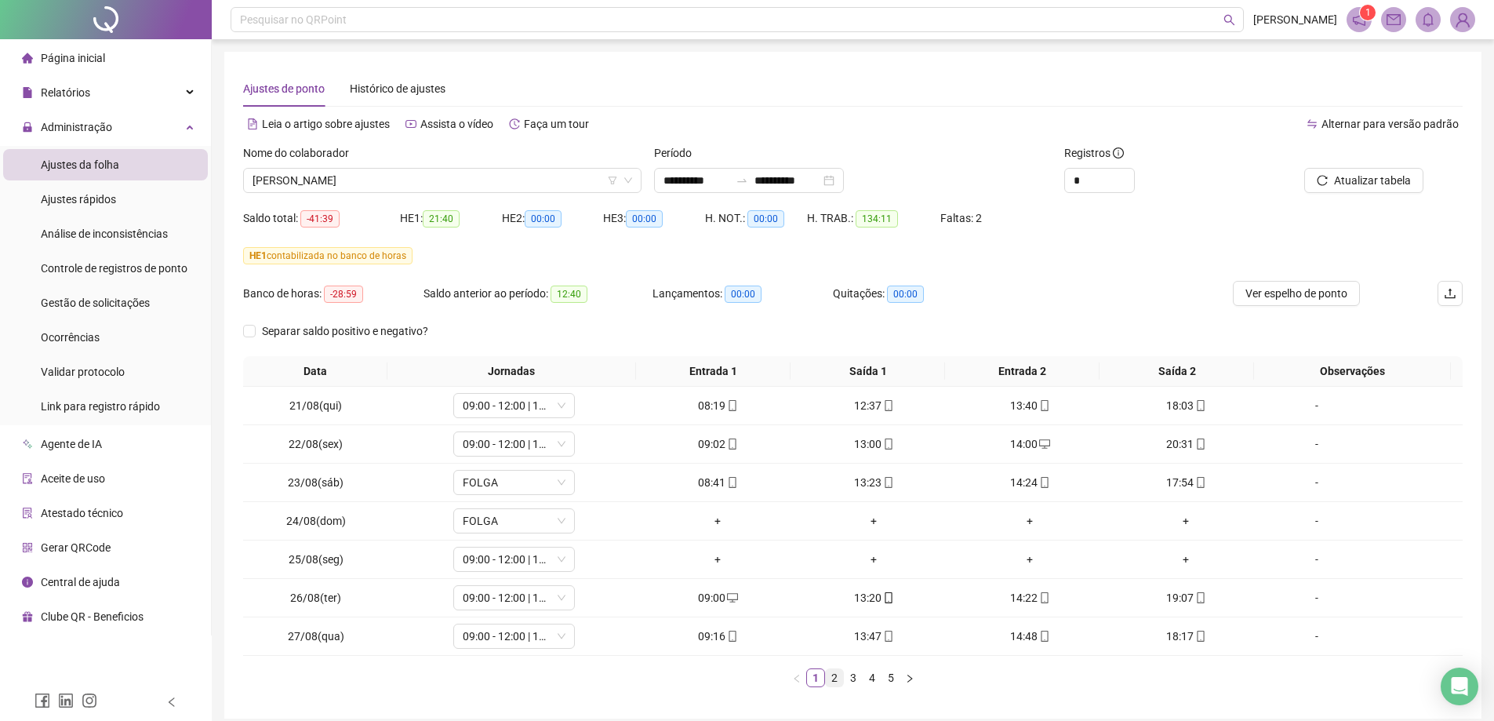
click at [835, 681] on link "2" at bounding box center [834, 677] width 17 height 17
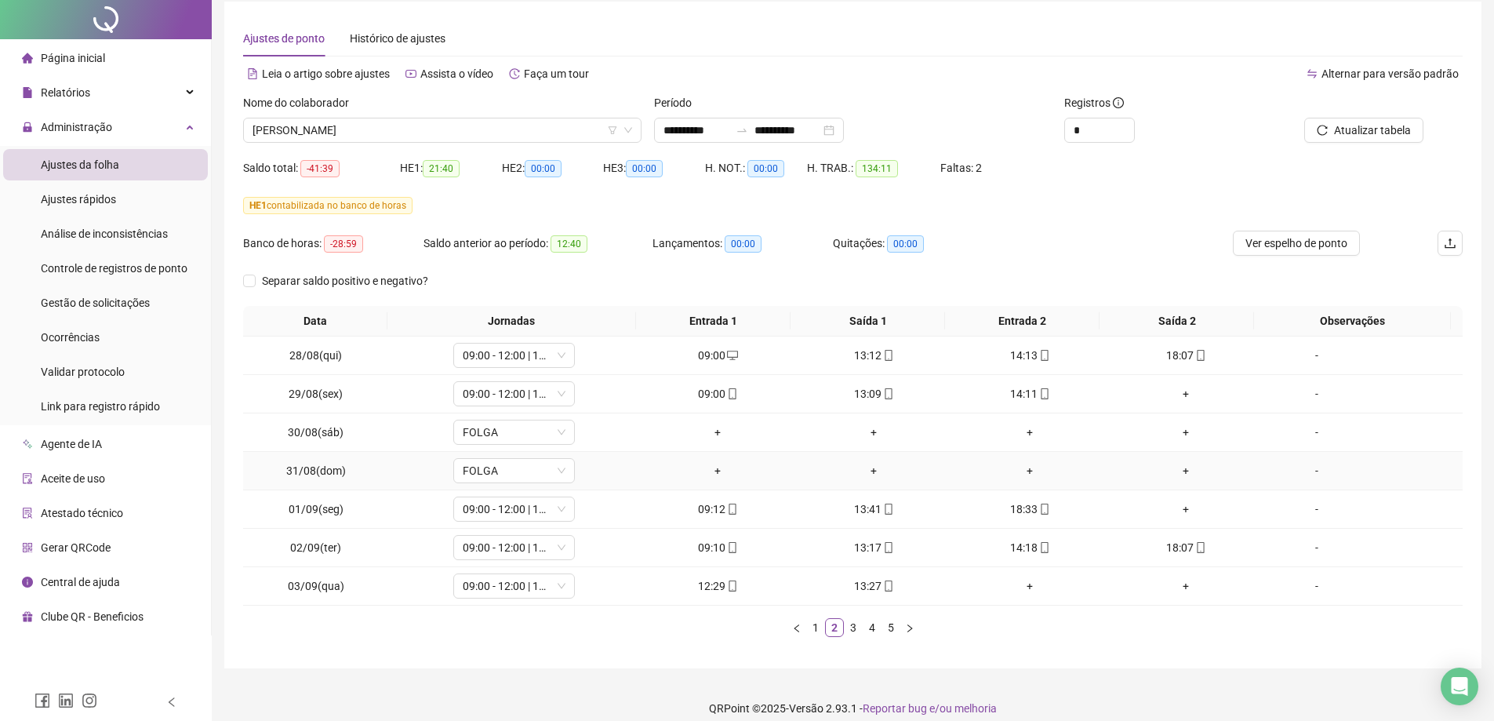
scroll to position [65, 0]
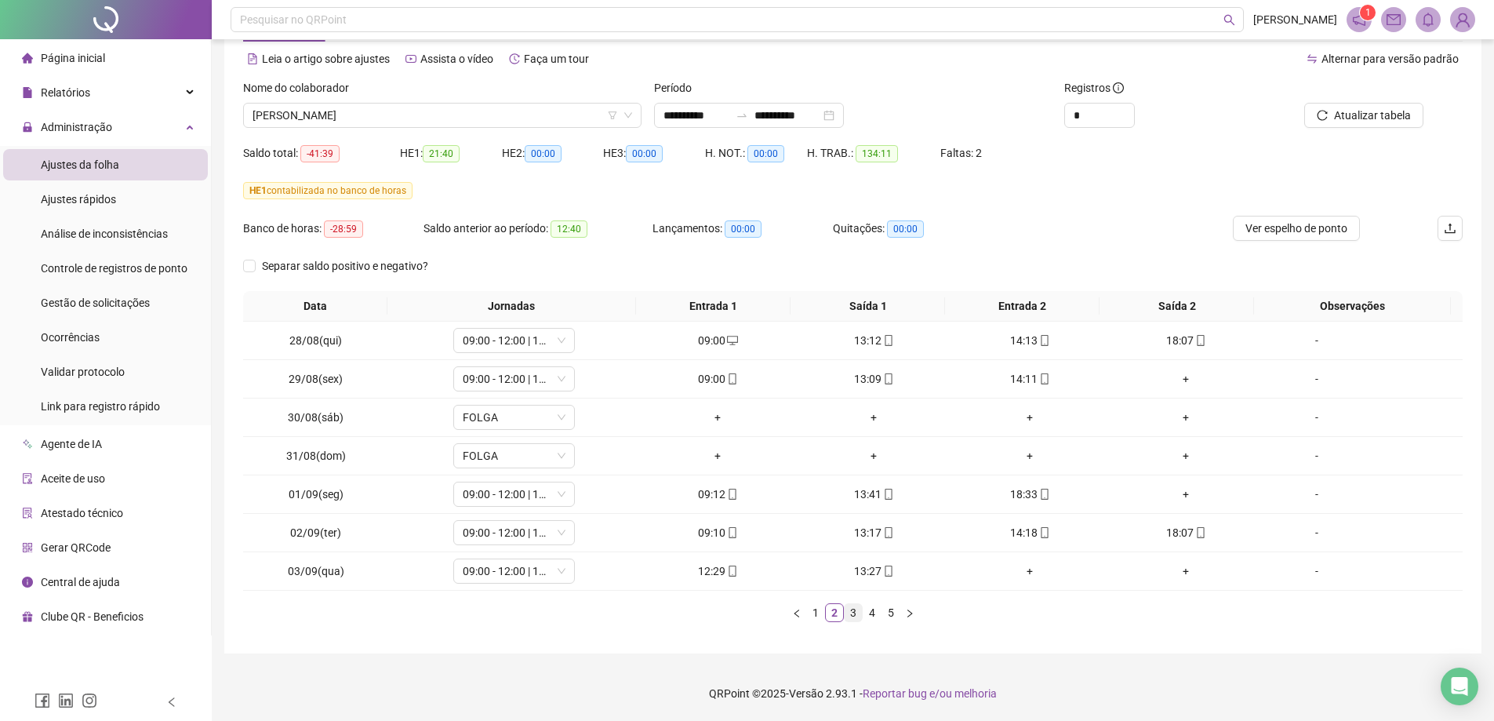
click at [850, 619] on link "3" at bounding box center [853, 612] width 17 height 17
click at [873, 611] on link "4" at bounding box center [872, 612] width 17 height 17
click at [890, 616] on link "5" at bounding box center [890, 612] width 17 height 17
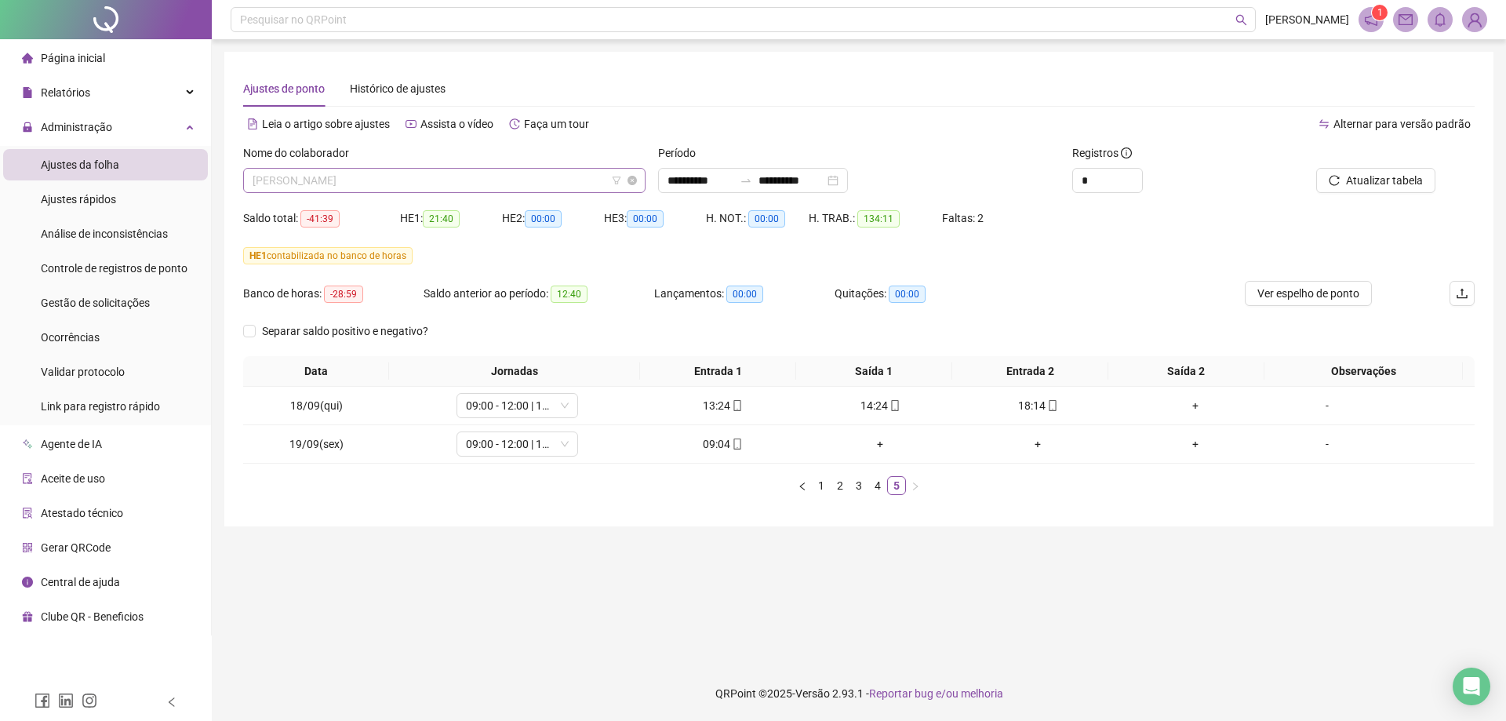
click at [436, 180] on span "MARCOS PAULO COSTA MACIEL" at bounding box center [445, 181] width 384 height 24
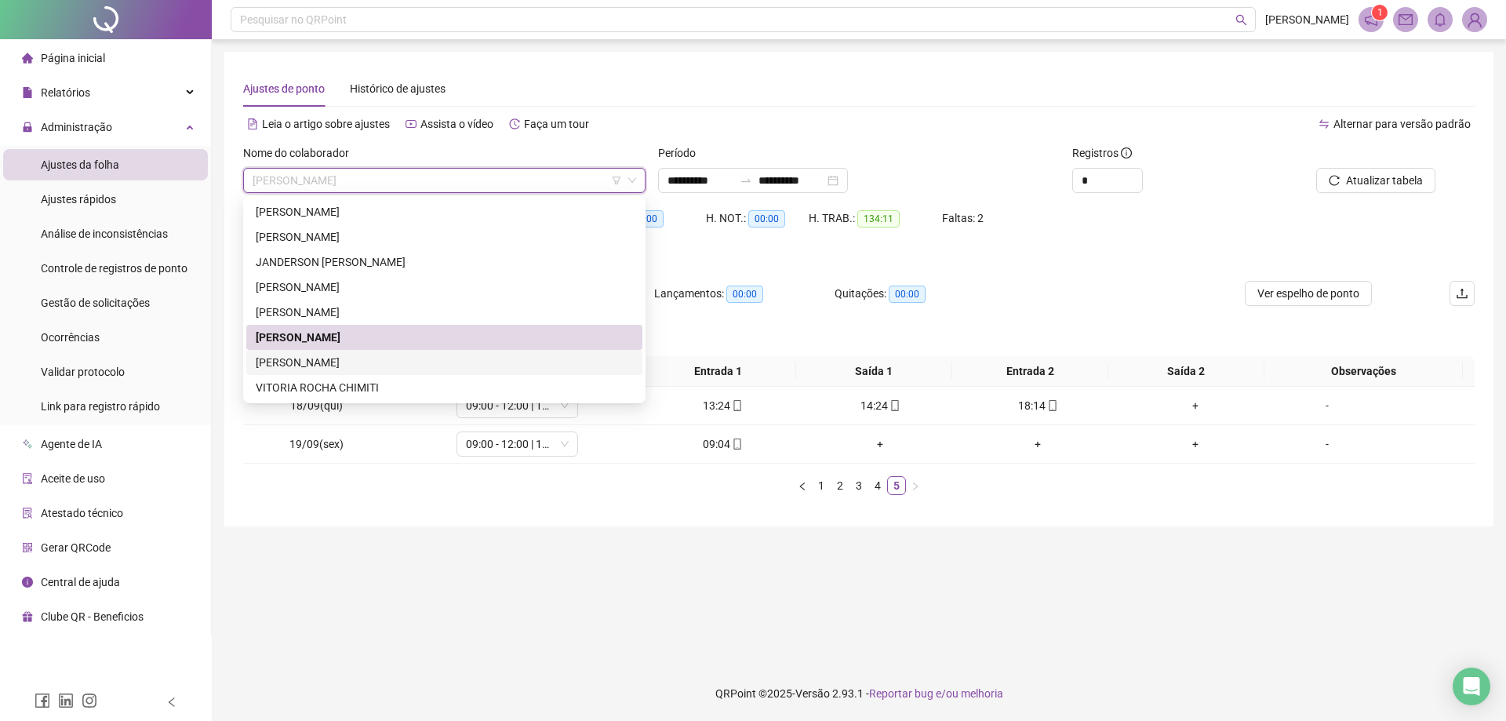
click at [344, 365] on div "MARIZA DA COSTA ALVES VIEIRA" at bounding box center [444, 362] width 377 height 17
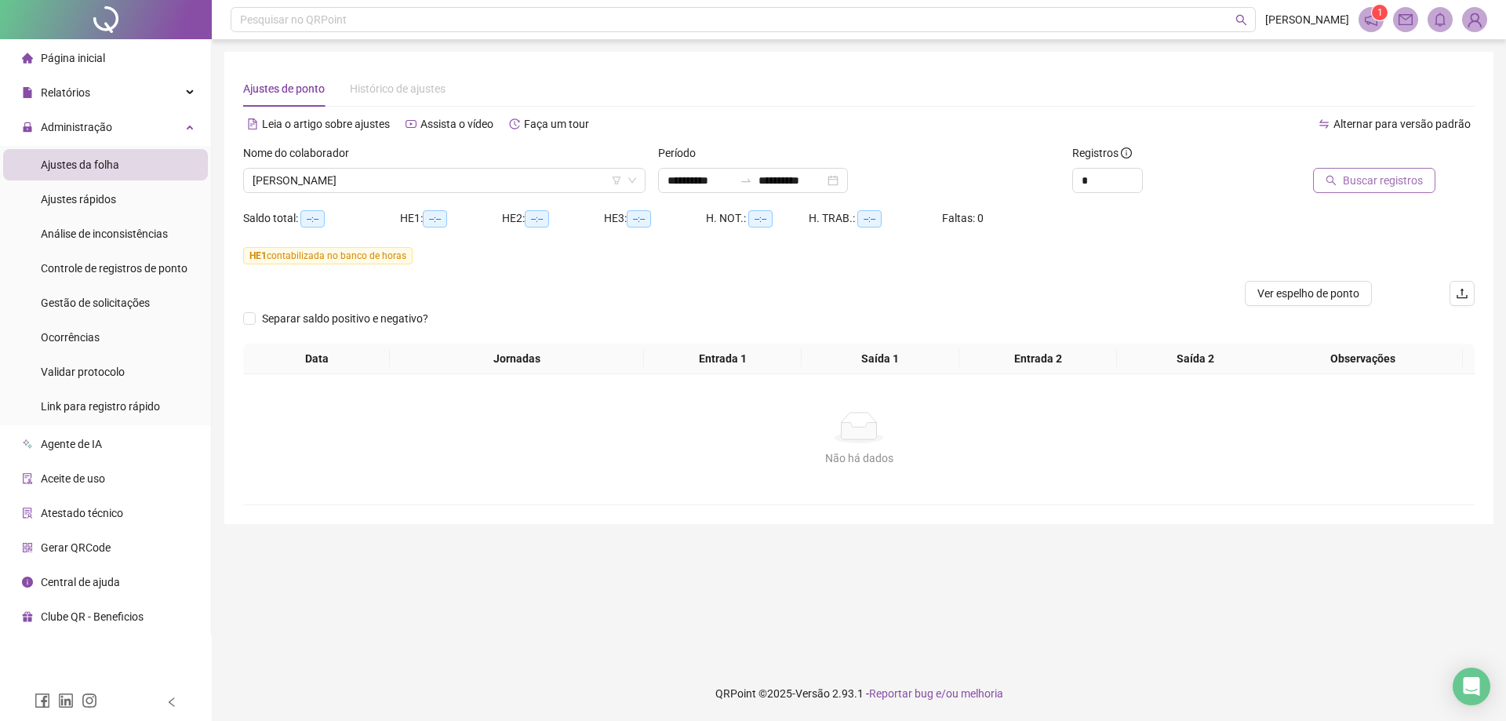
click at [1412, 174] on span "Buscar registros" at bounding box center [1383, 180] width 80 height 17
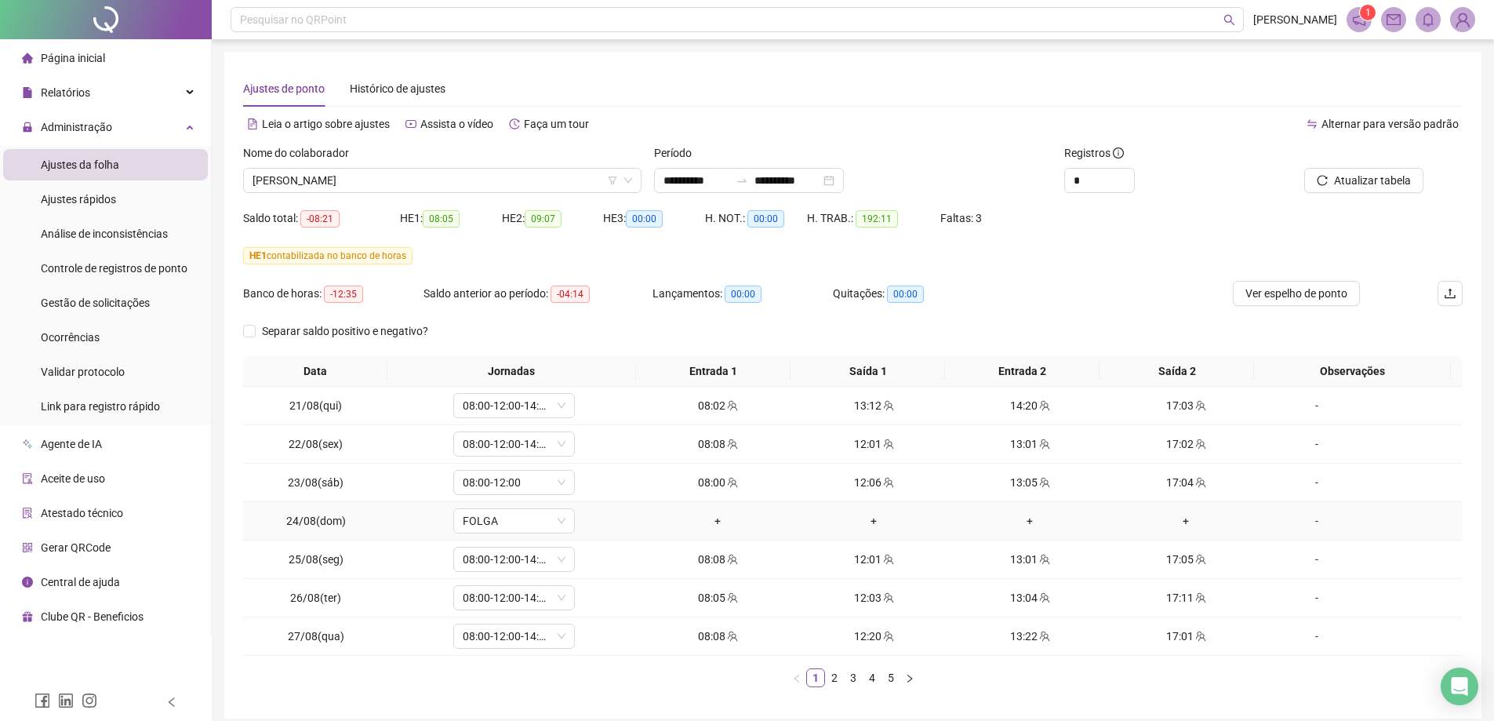
scroll to position [65, 0]
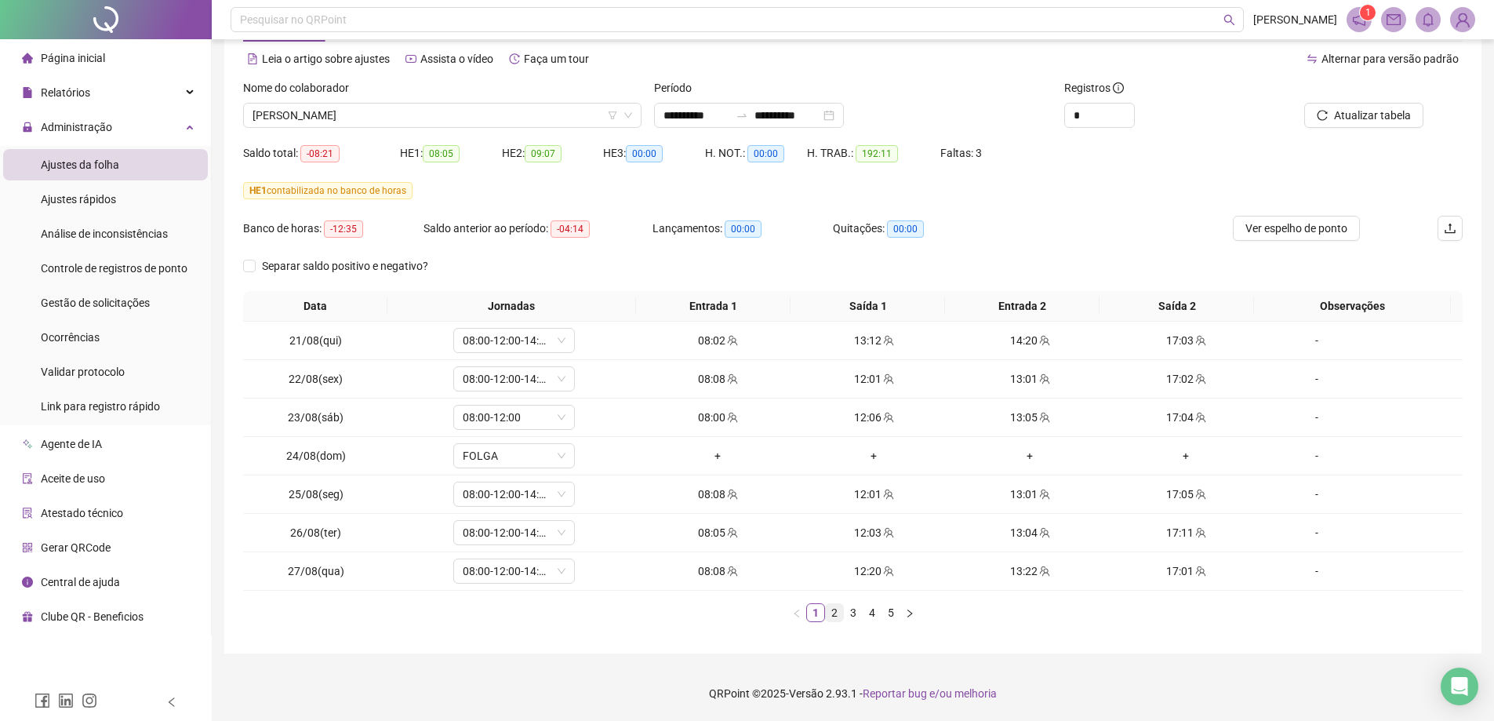
click at [833, 618] on link "2" at bounding box center [834, 612] width 17 height 17
click at [854, 611] on link "3" at bounding box center [853, 612] width 17 height 17
click at [877, 619] on link "4" at bounding box center [872, 612] width 17 height 17
click at [893, 616] on link "5" at bounding box center [890, 612] width 17 height 17
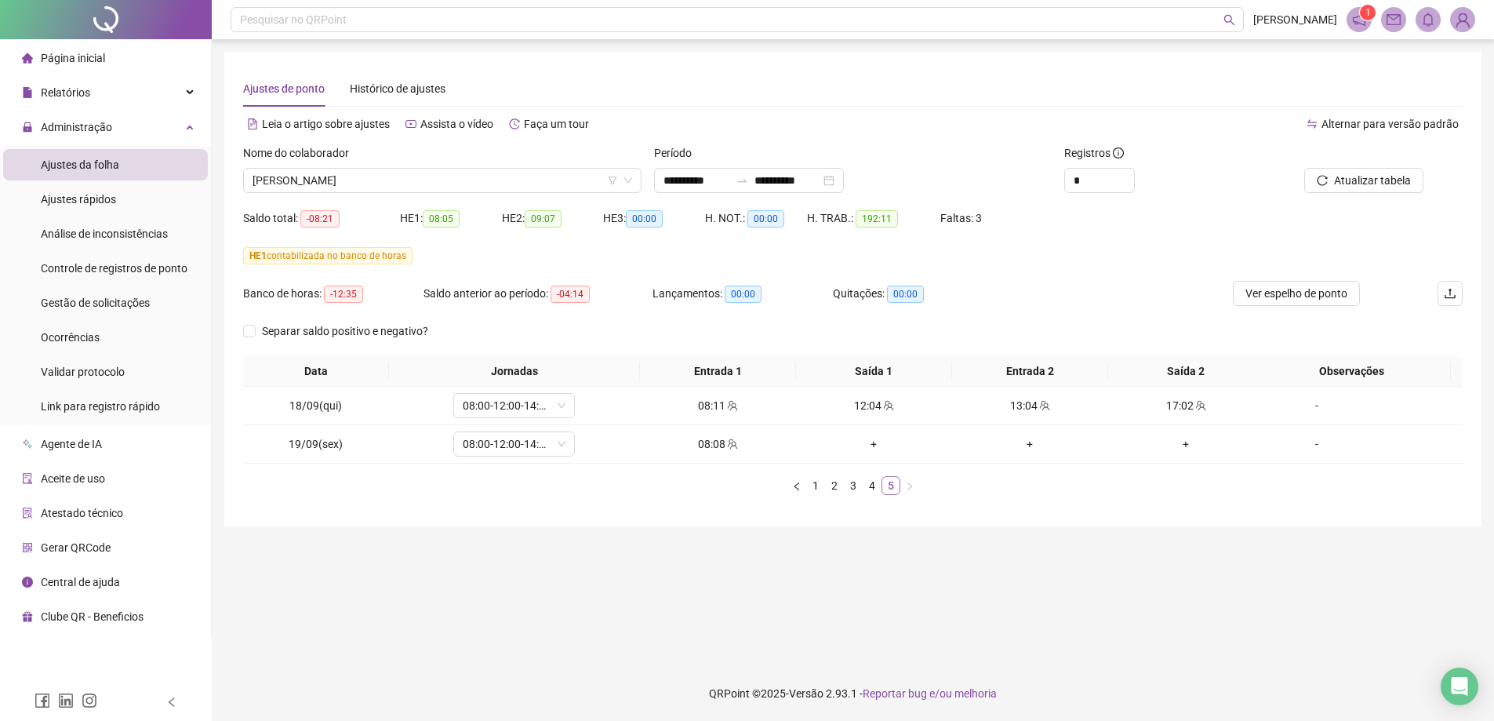
scroll to position [0, 0]
click at [288, 166] on div "Nome do colaborador" at bounding box center [444, 156] width 402 height 24
click at [300, 179] on span "MARIZA DA COSTA ALVES VIEIRA" at bounding box center [445, 181] width 384 height 24
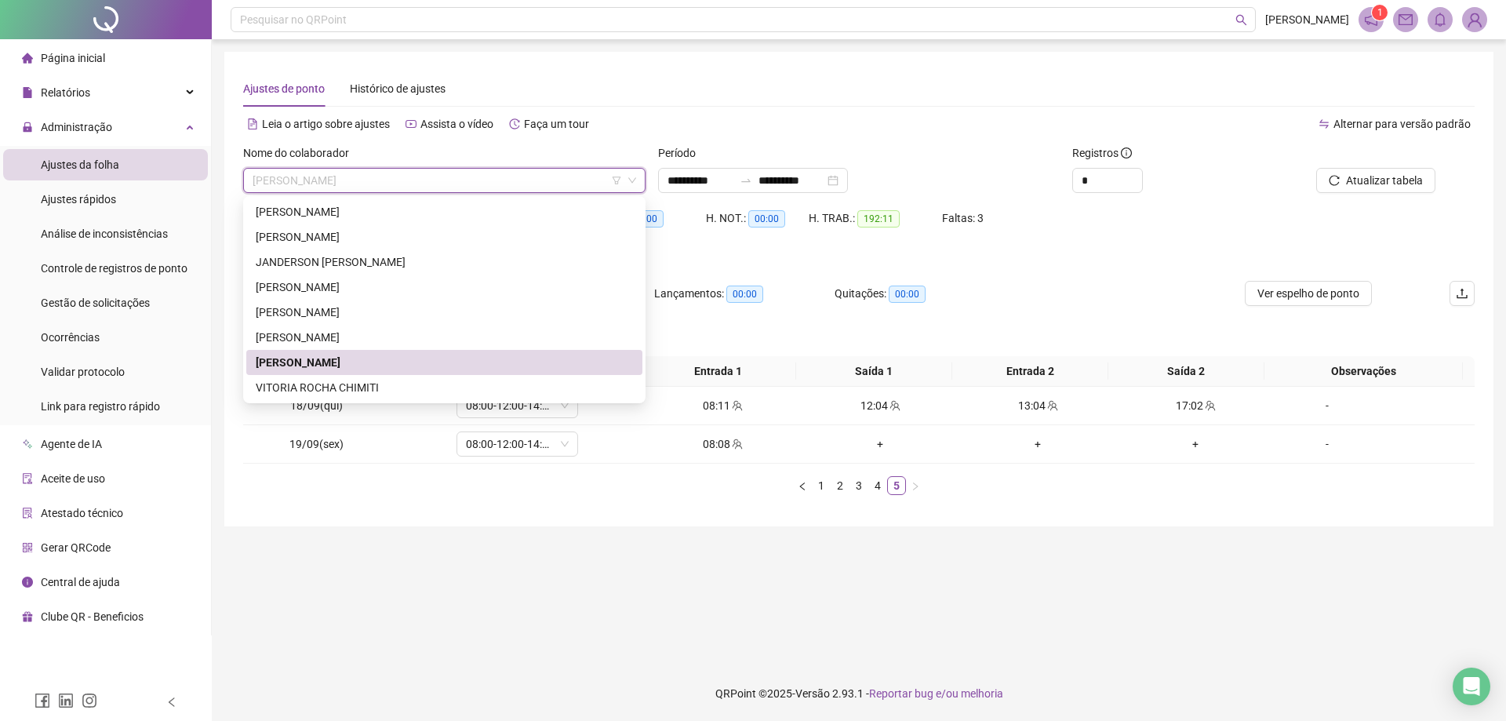
click at [343, 374] on div "MARIZA DA COSTA ALVES VIEIRA" at bounding box center [444, 362] width 396 height 25
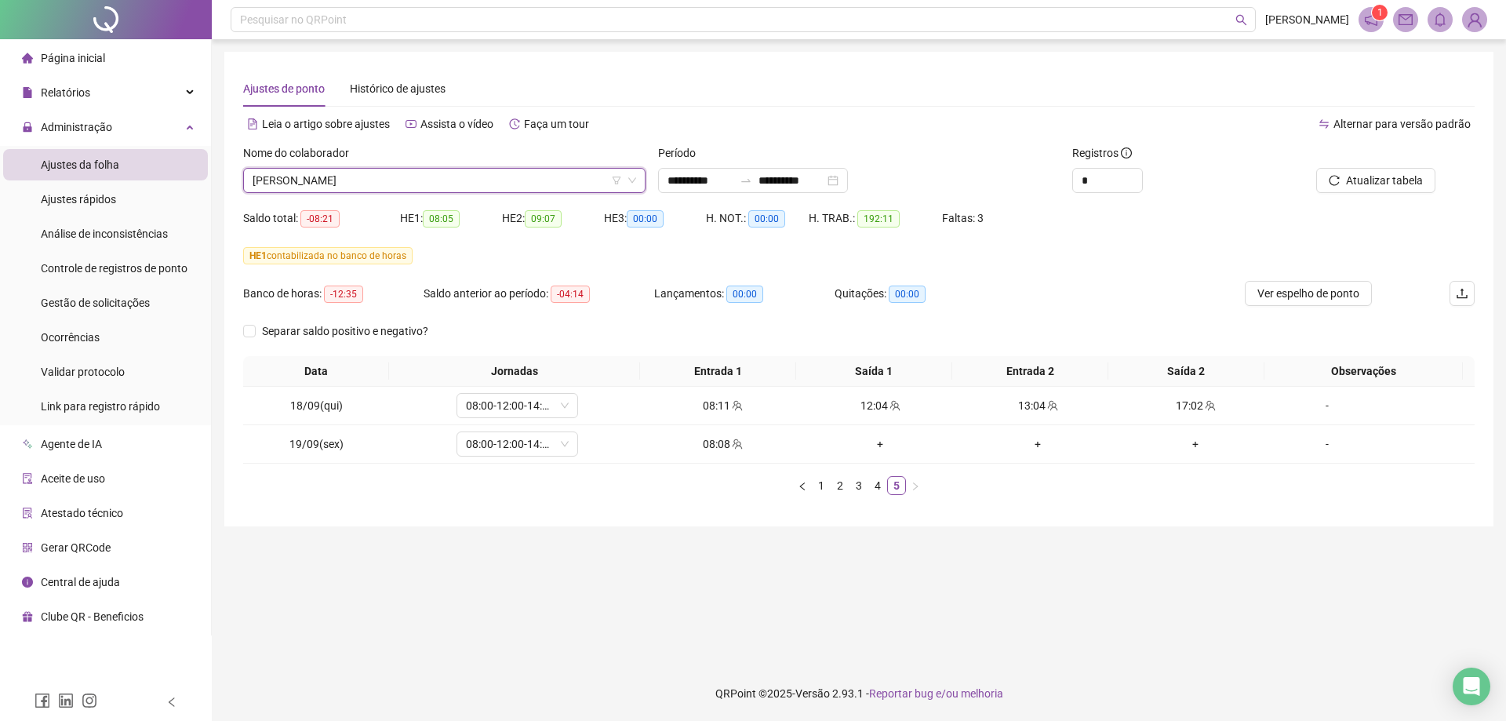
click at [351, 176] on span "MARIZA DA COSTA ALVES VIEIRA" at bounding box center [445, 181] width 384 height 24
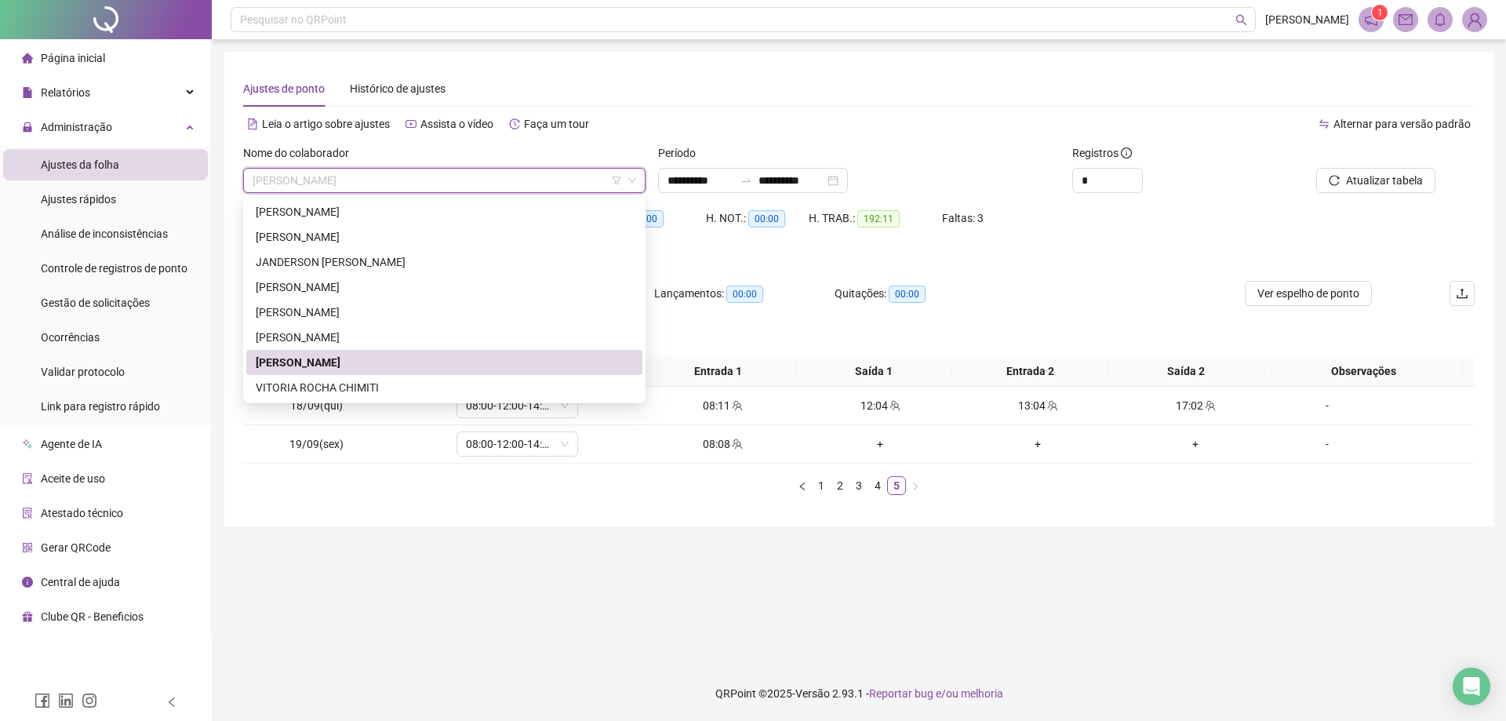
click at [336, 374] on div "MARIZA DA COSTA ALVES VIEIRA" at bounding box center [444, 362] width 396 height 25
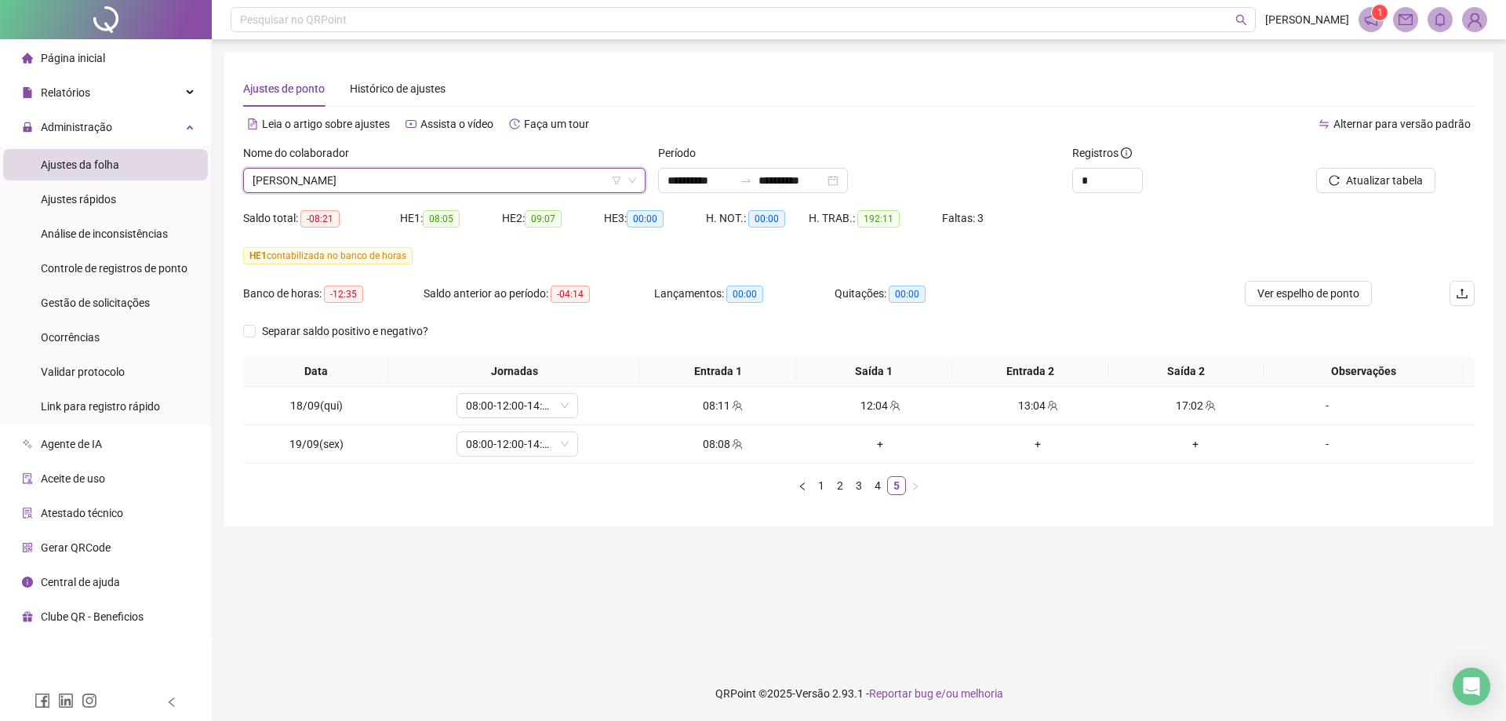
drag, startPoint x: 351, startPoint y: 181, endPoint x: 358, endPoint y: 256, distance: 75.6
click at [351, 180] on span "MARIZA DA COSTA ALVES VIEIRA" at bounding box center [445, 181] width 384 height 24
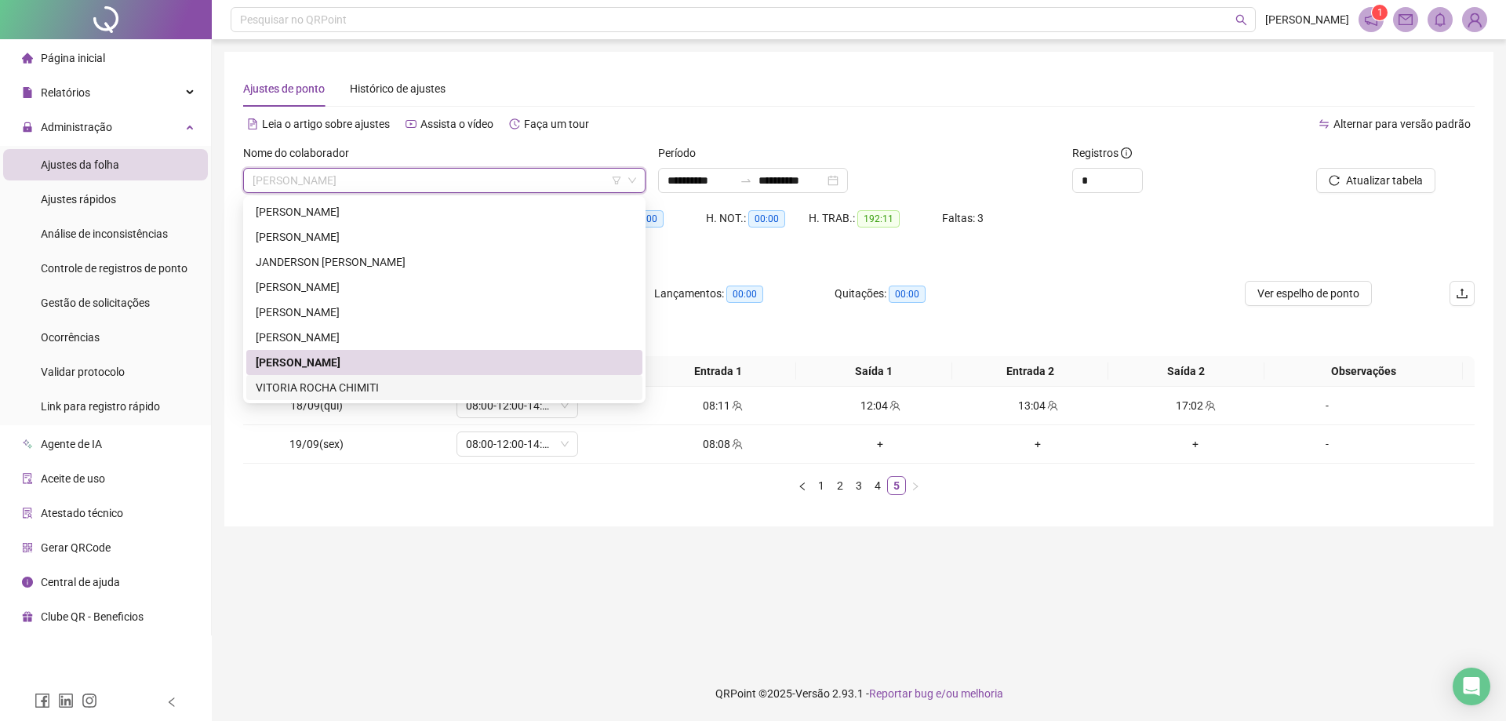
drag, startPoint x: 365, startPoint y: 383, endPoint x: 366, endPoint y: 372, distance: 11.0
click at [366, 383] on div "VITORIA ROCHA CHIMITI" at bounding box center [444, 387] width 377 height 17
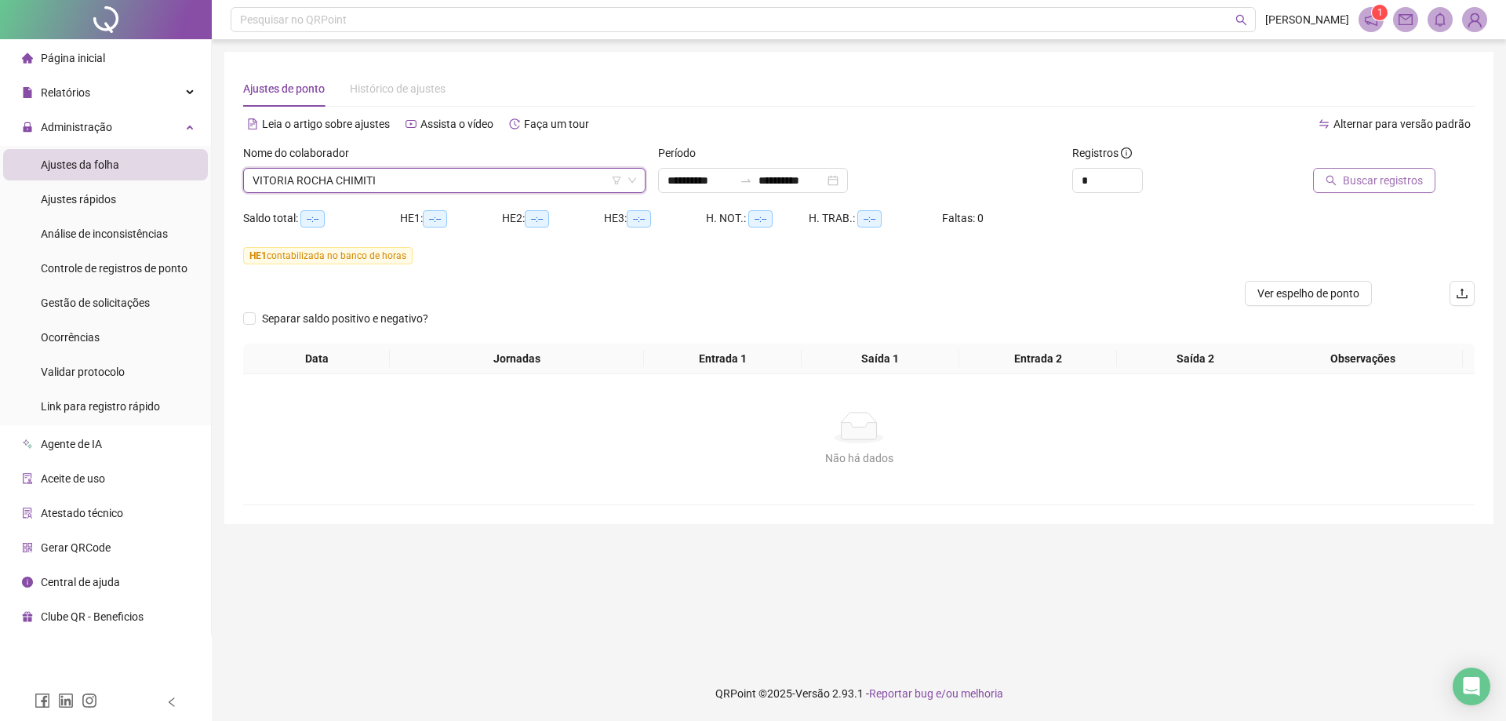
click at [1370, 184] on span "Buscar registros" at bounding box center [1383, 180] width 80 height 17
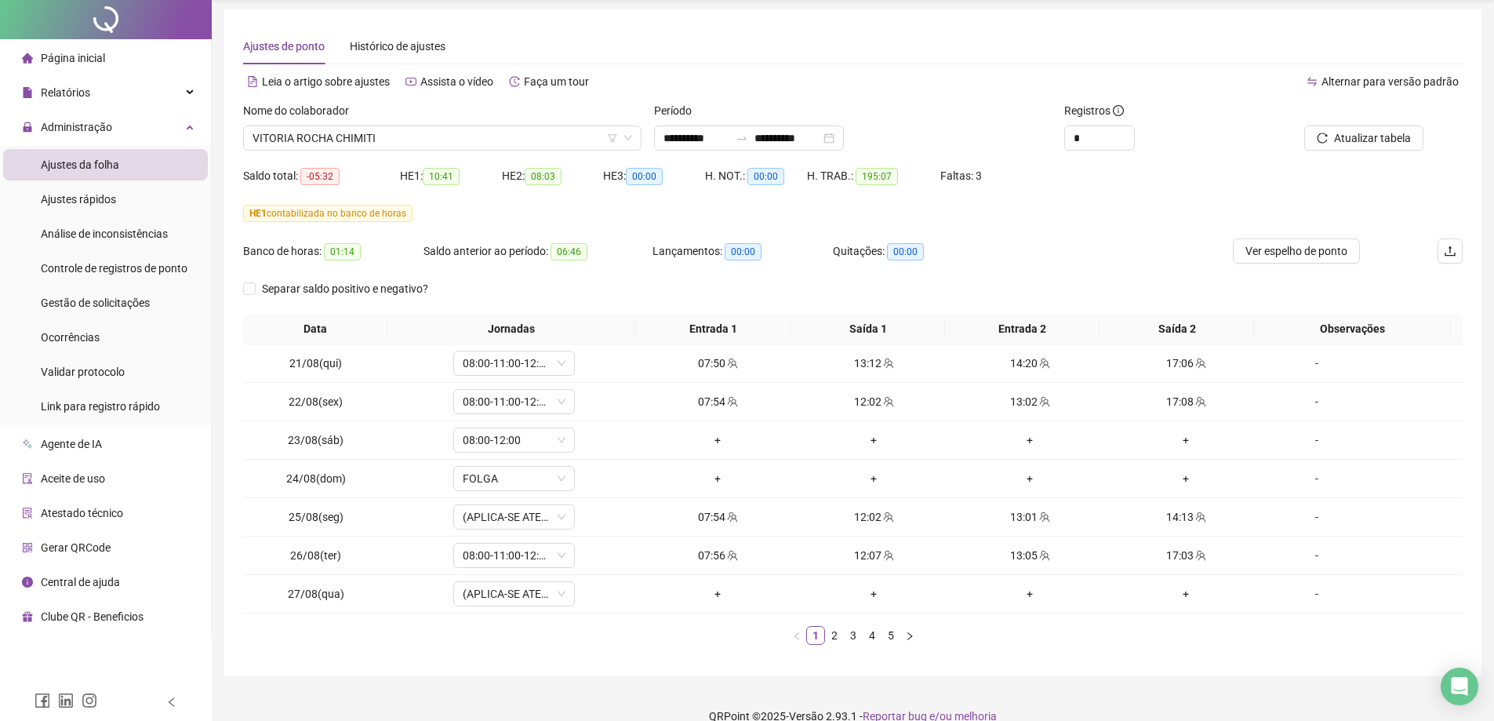
scroll to position [65, 0]
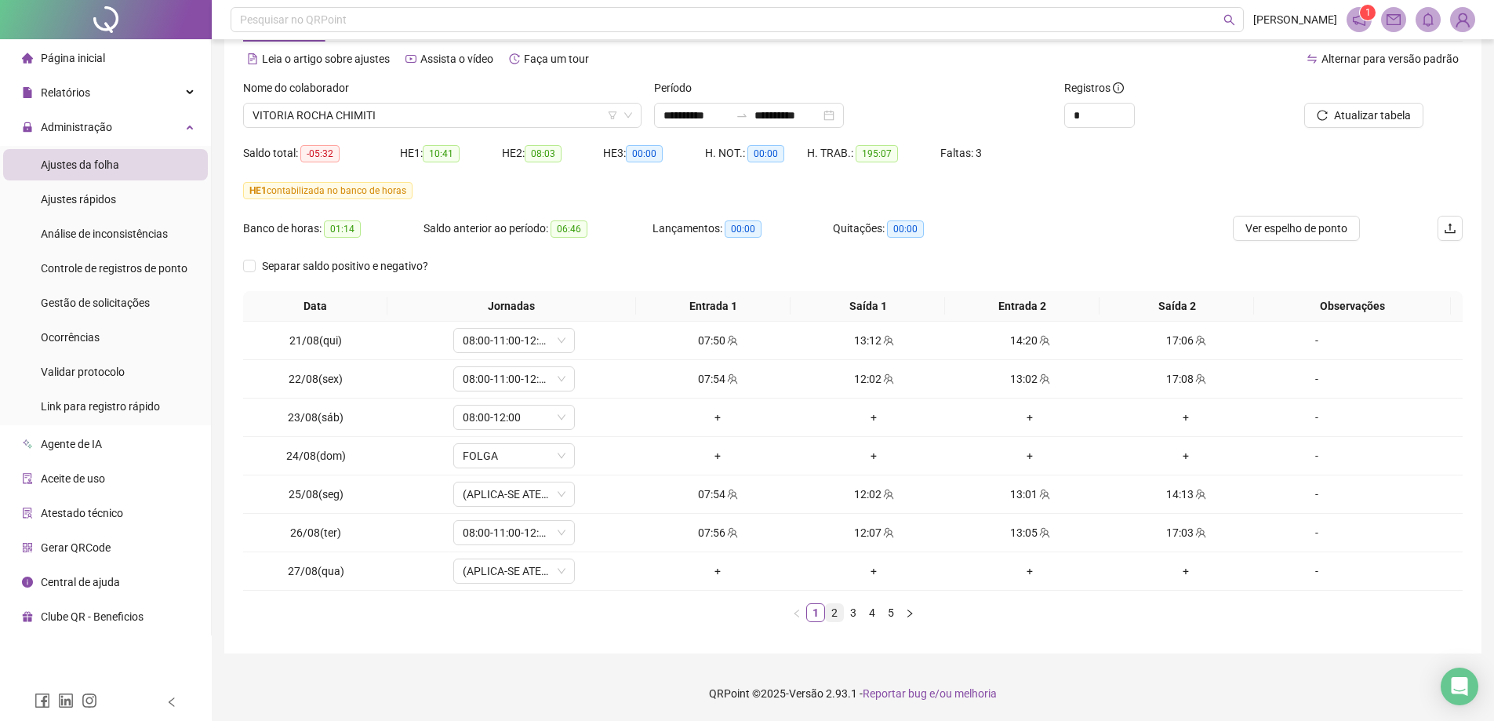
click at [837, 620] on link "2" at bounding box center [834, 612] width 17 height 17
click at [857, 617] on link "3" at bounding box center [853, 612] width 17 height 17
click at [873, 616] on link "4" at bounding box center [872, 612] width 17 height 17
click at [889, 619] on link "5" at bounding box center [890, 612] width 17 height 17
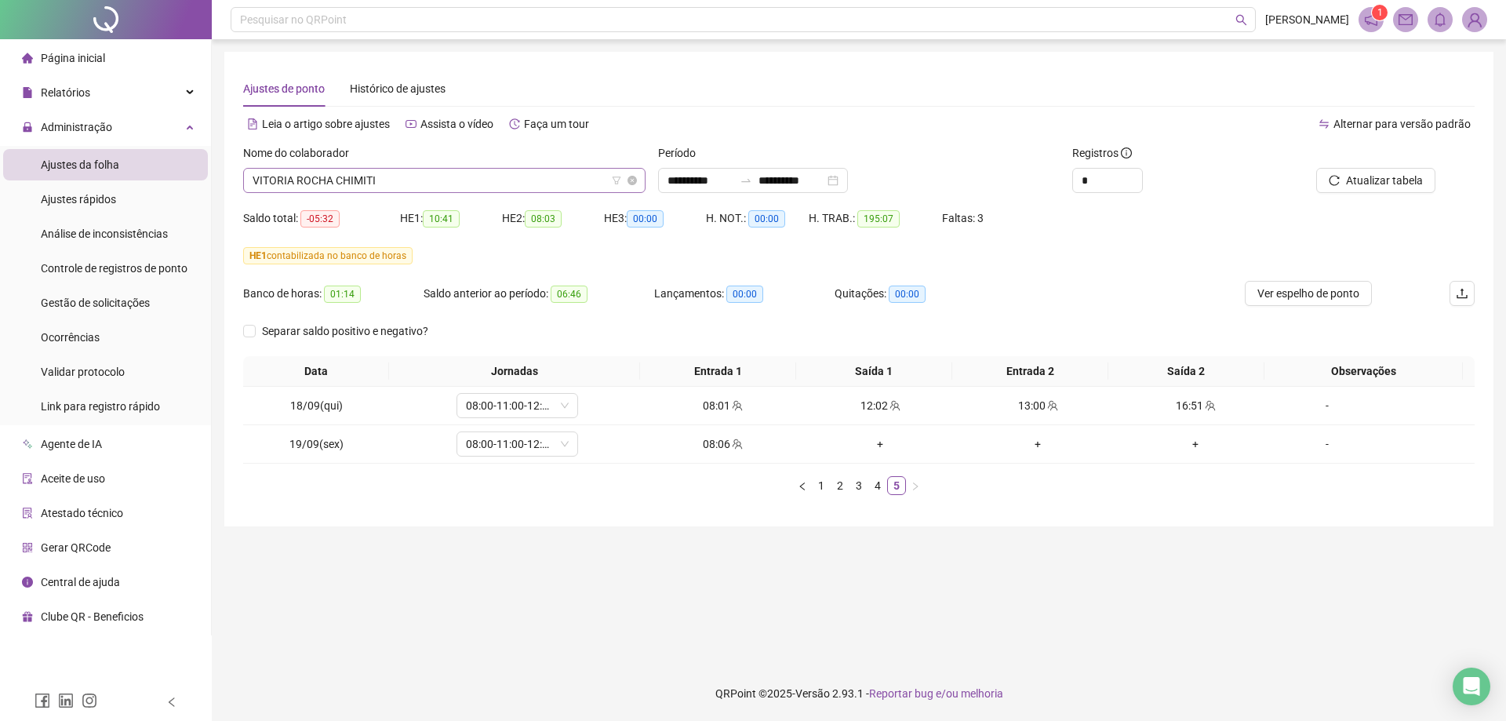
click at [467, 186] on span "VITORIA ROCHA CHIMITI" at bounding box center [445, 181] width 384 height 24
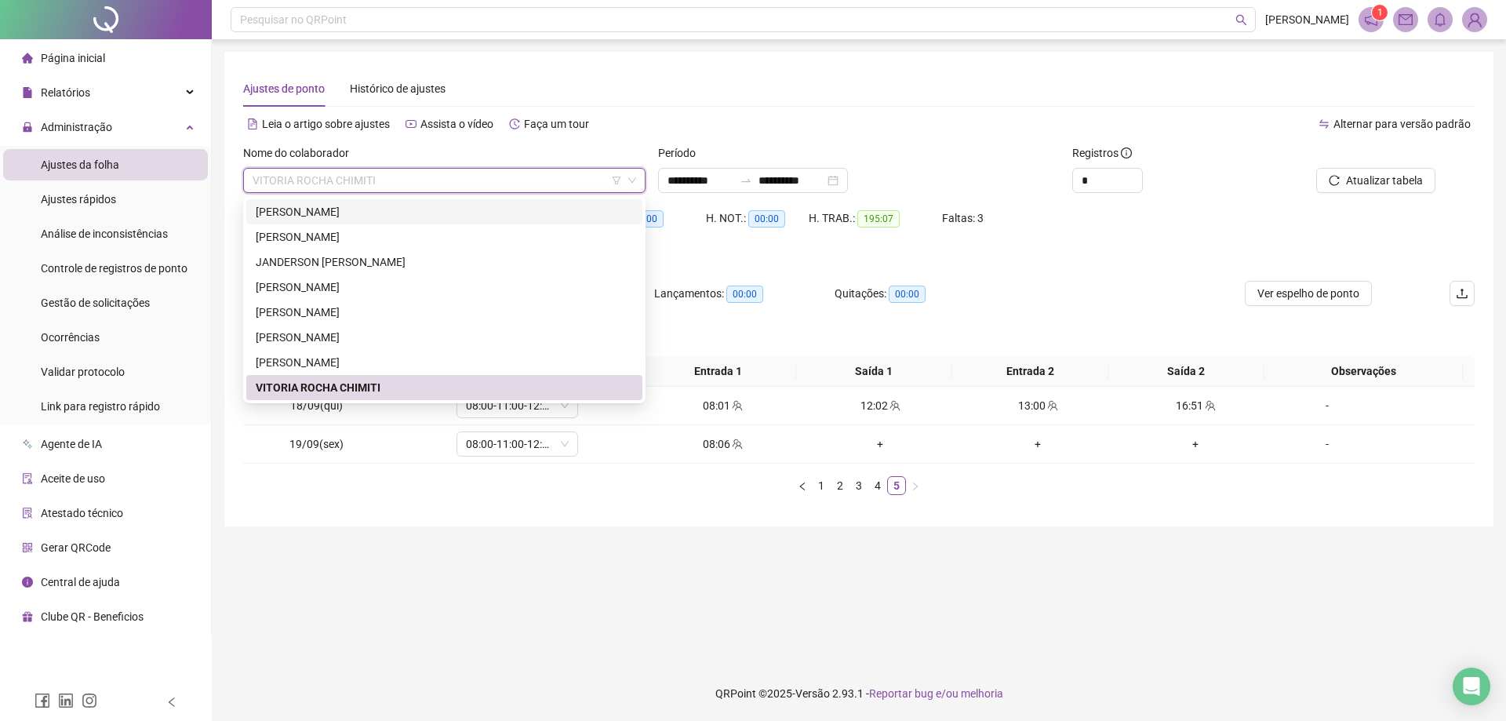
click at [371, 205] on div "ARLEI CARVALHO VIEIRA" at bounding box center [444, 211] width 377 height 17
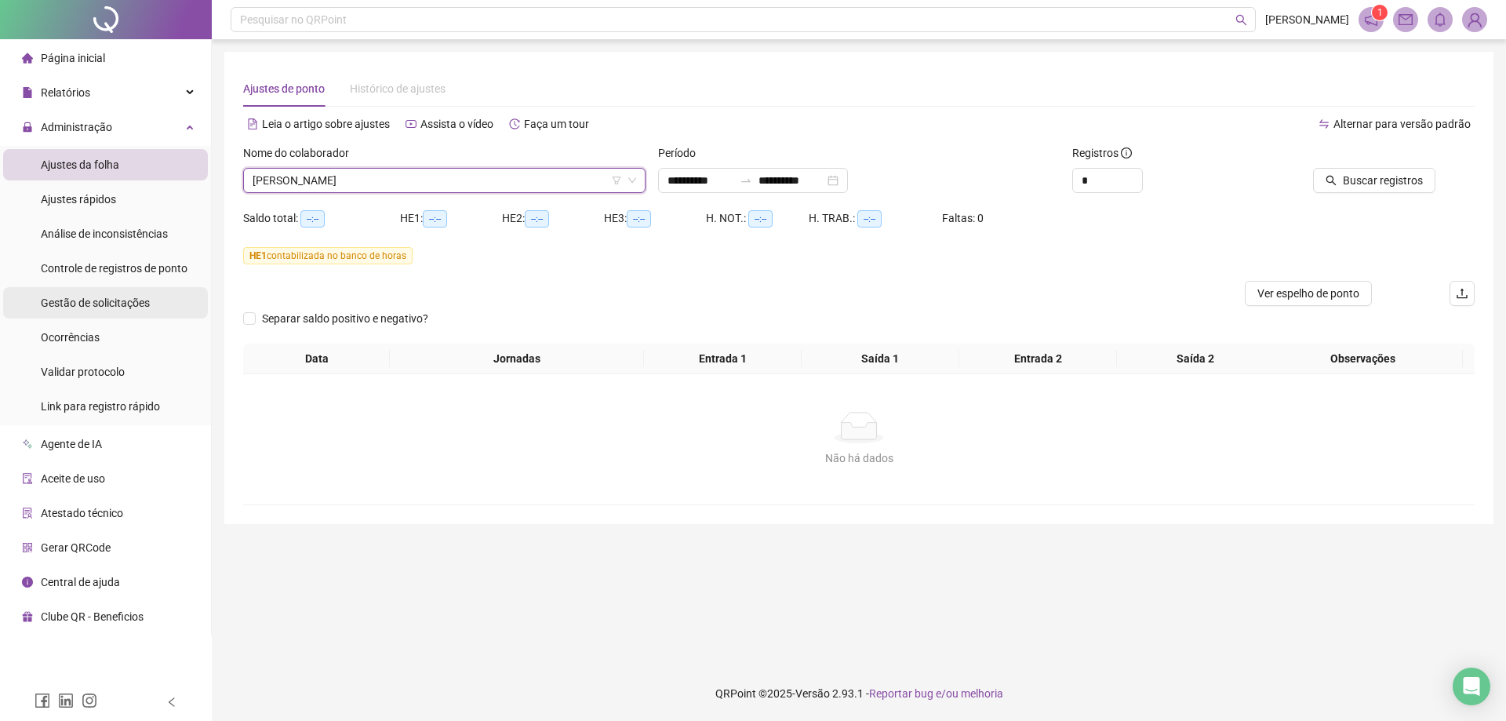
click at [101, 307] on span "Gestão de solicitações" at bounding box center [95, 302] width 109 height 13
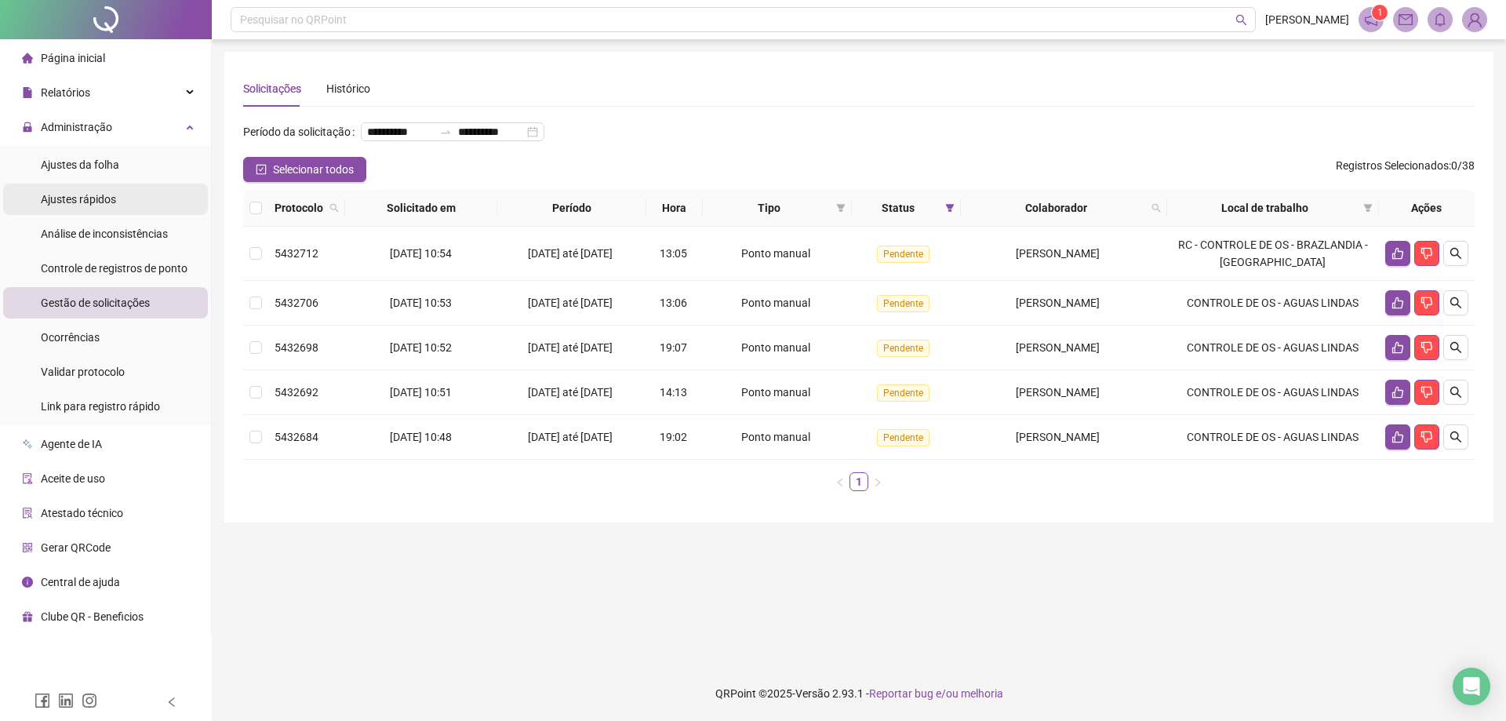
click at [101, 209] on div "Ajustes rápidos" at bounding box center [78, 199] width 75 height 31
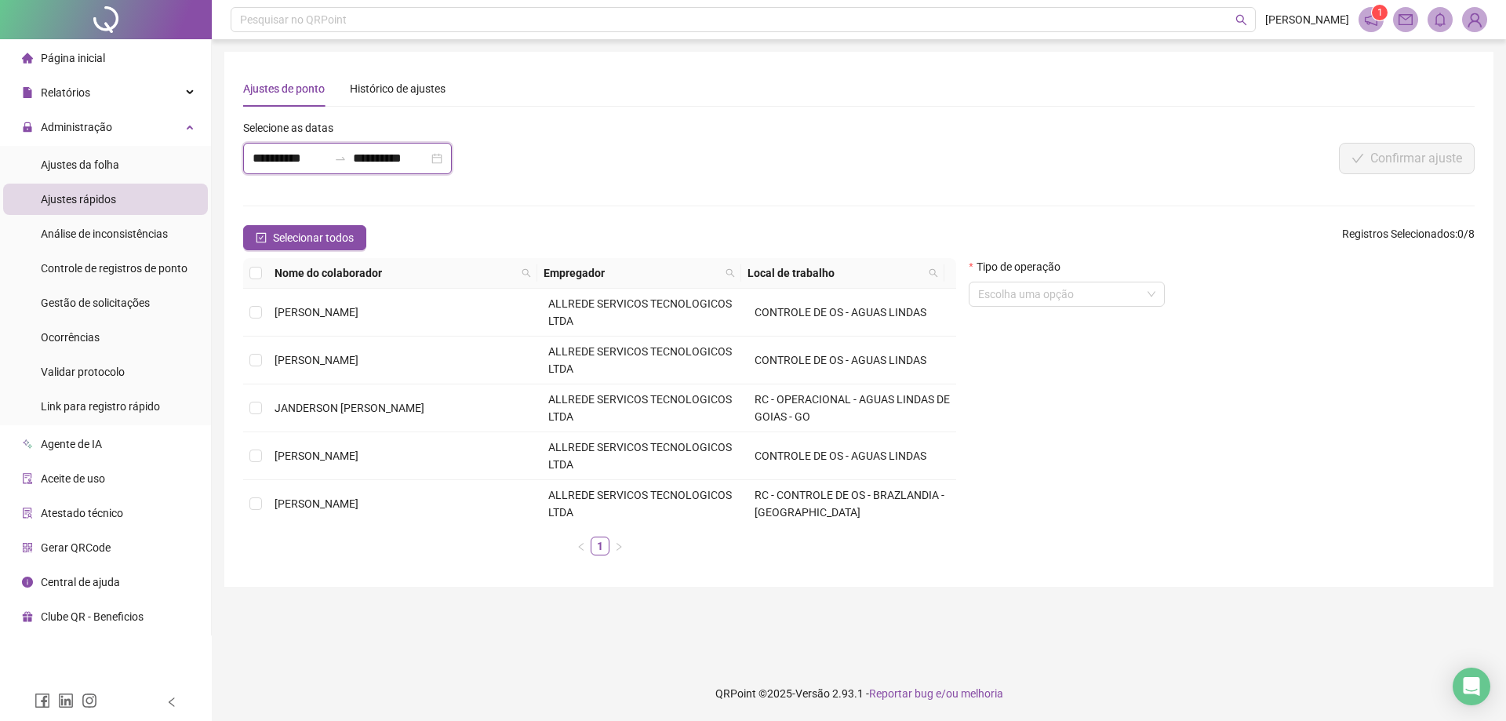
click at [261, 154] on input "**********" at bounding box center [290, 158] width 75 height 19
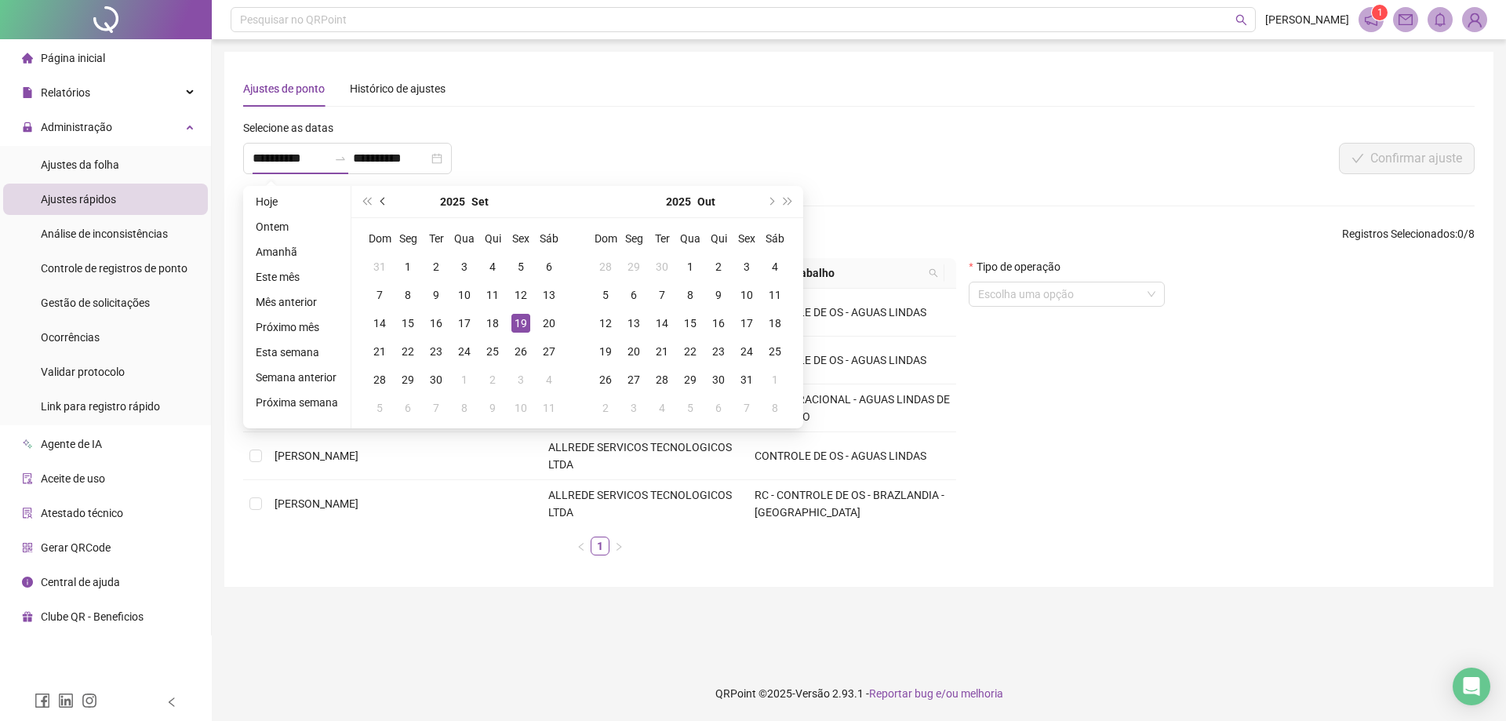
click at [387, 205] on button "prev-year" at bounding box center [383, 201] width 17 height 31
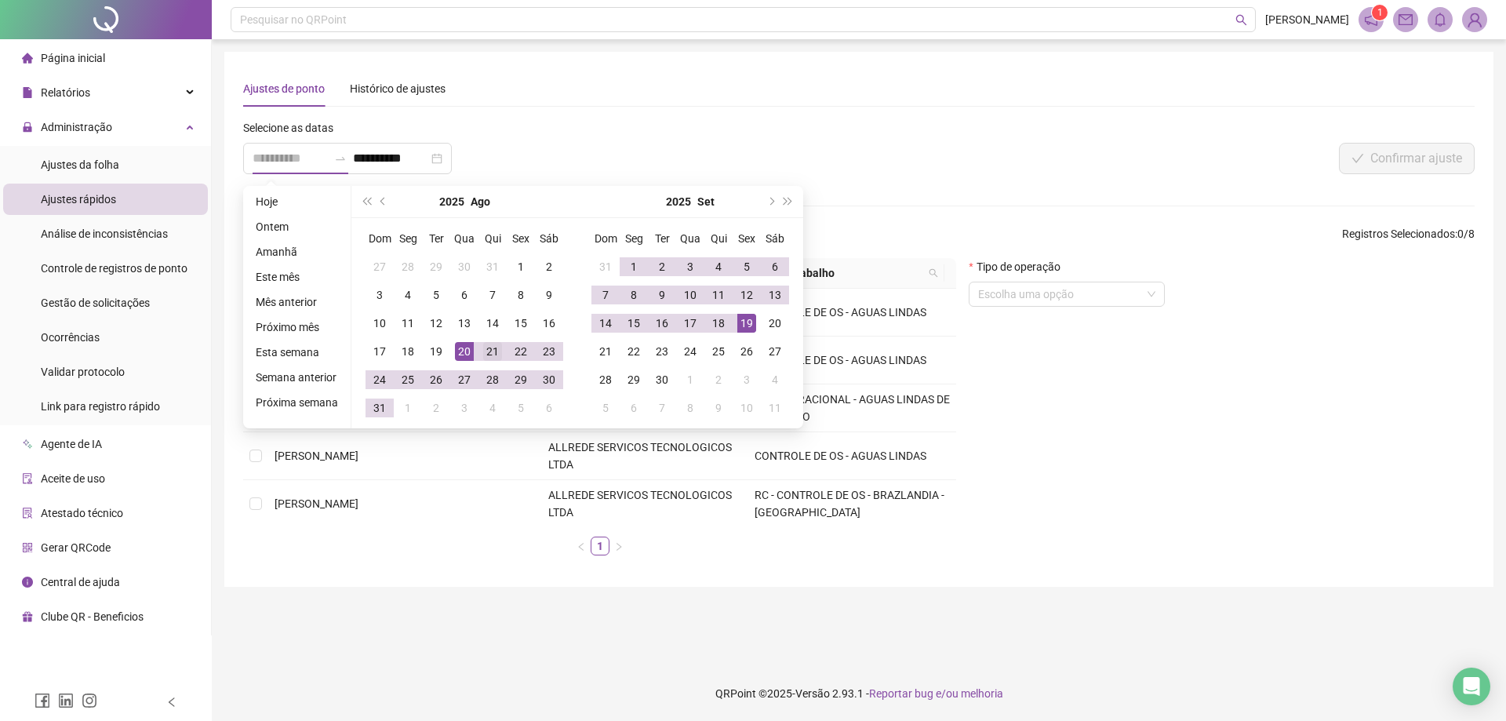
type input "**********"
click at [486, 353] on div "21" at bounding box center [492, 351] width 19 height 19
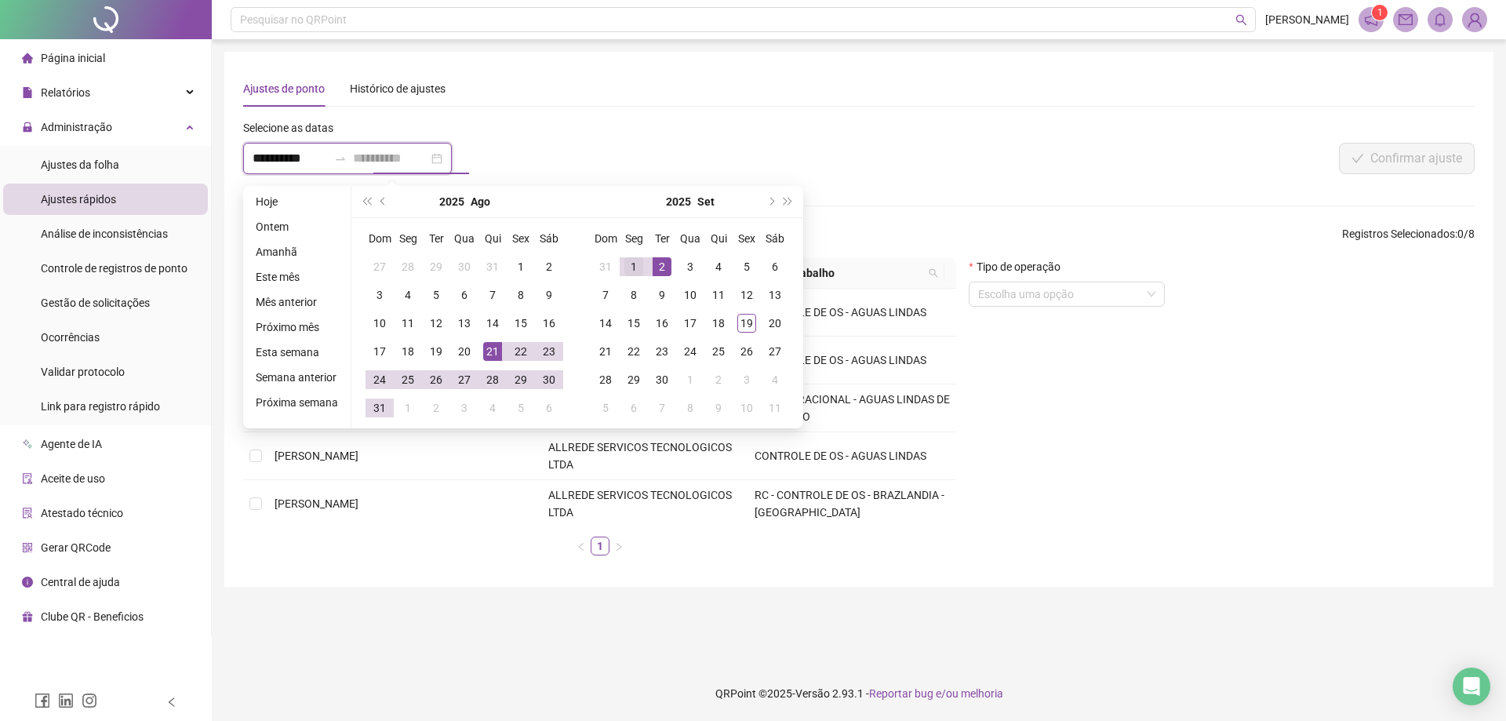
type input "**********"
click at [635, 267] on div "1" at bounding box center [633, 266] width 19 height 19
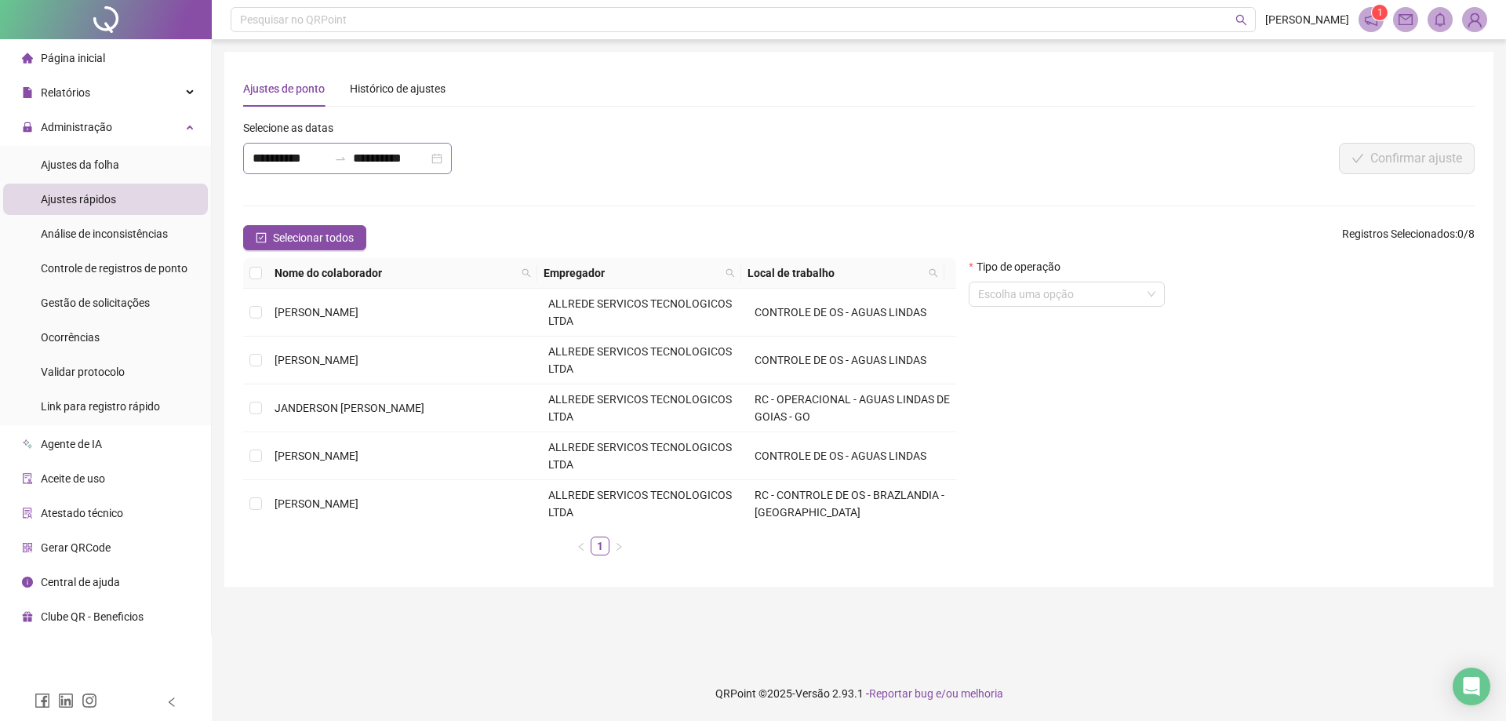
click at [252, 154] on div "**********" at bounding box center [347, 158] width 209 height 31
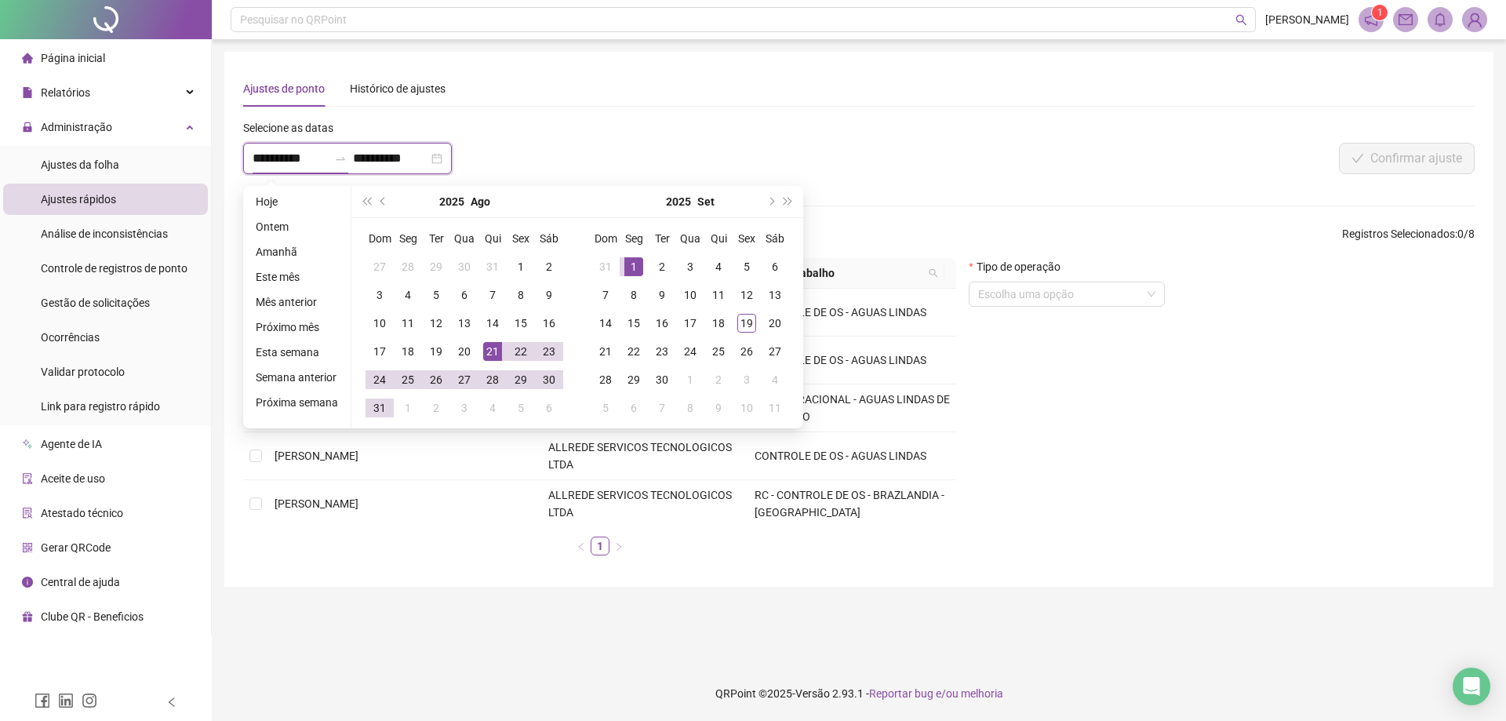
type input "**********"
click at [630, 261] on div "1" at bounding box center [633, 266] width 19 height 19
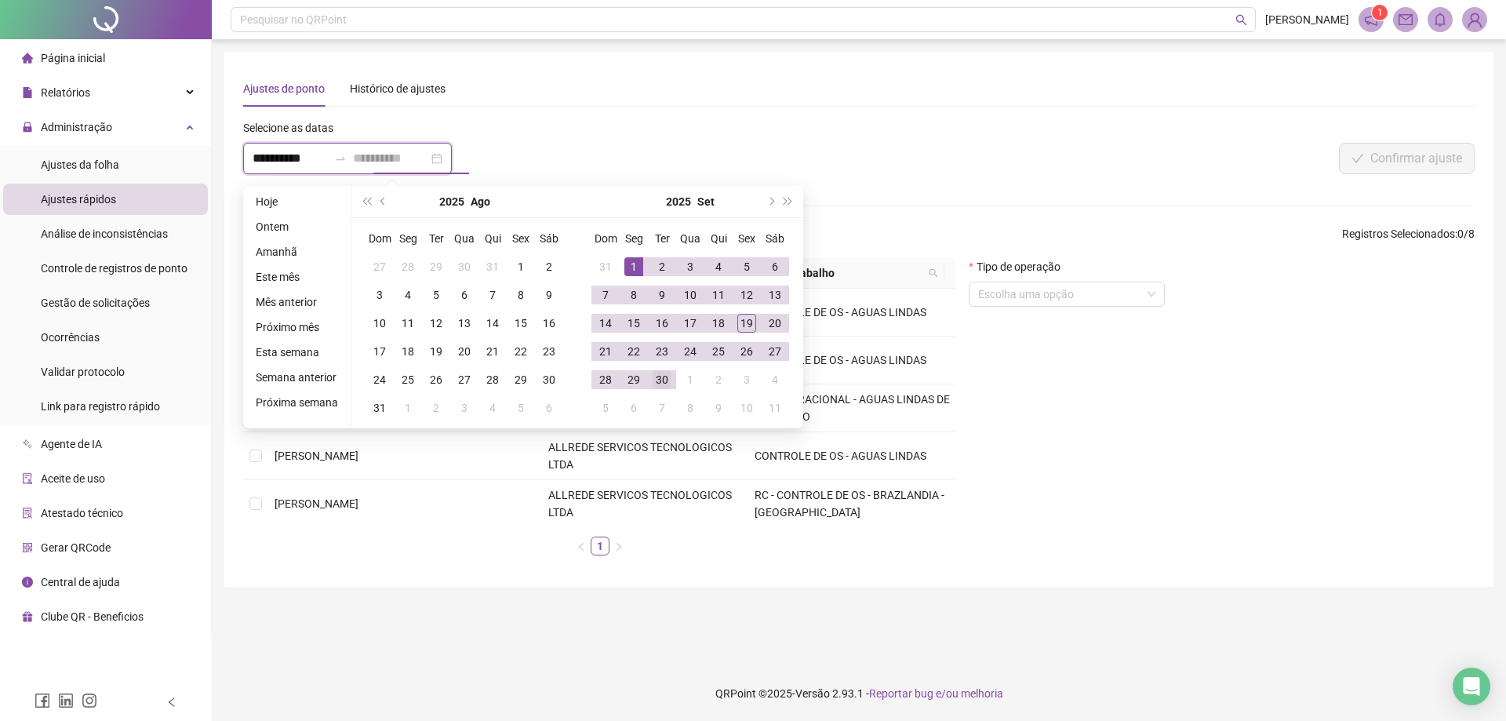
type input "**********"
click at [667, 384] on div "30" at bounding box center [662, 379] width 19 height 19
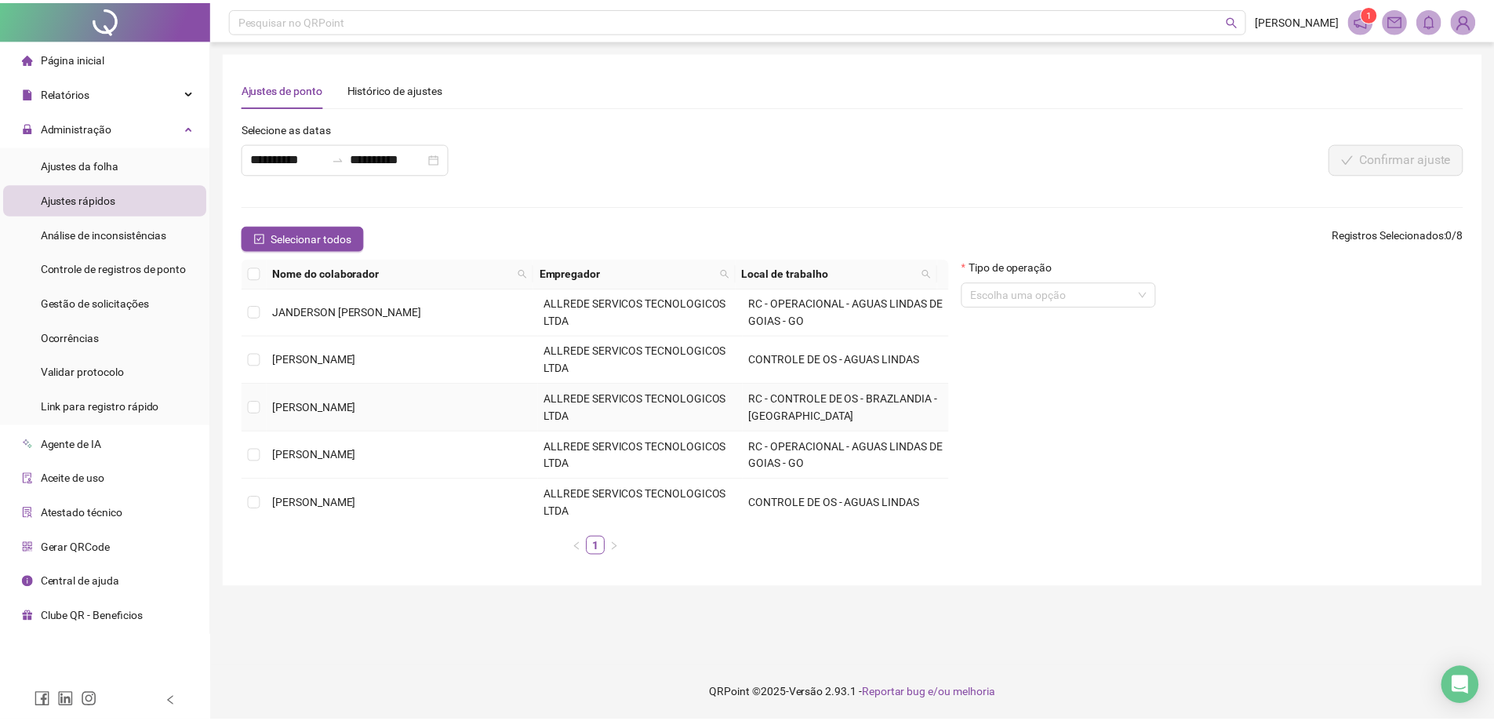
scroll to position [69, 0]
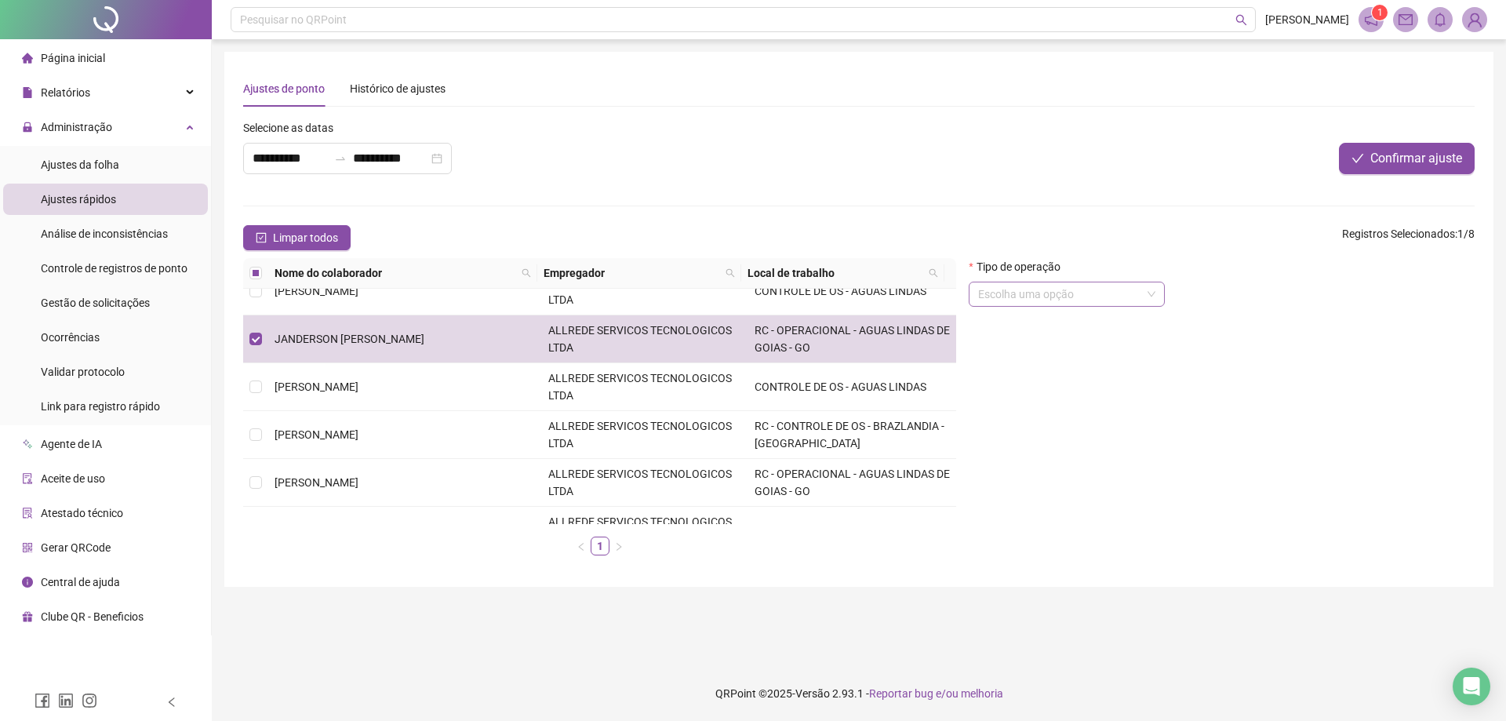
click at [1079, 292] on input "search" at bounding box center [1059, 294] width 163 height 24
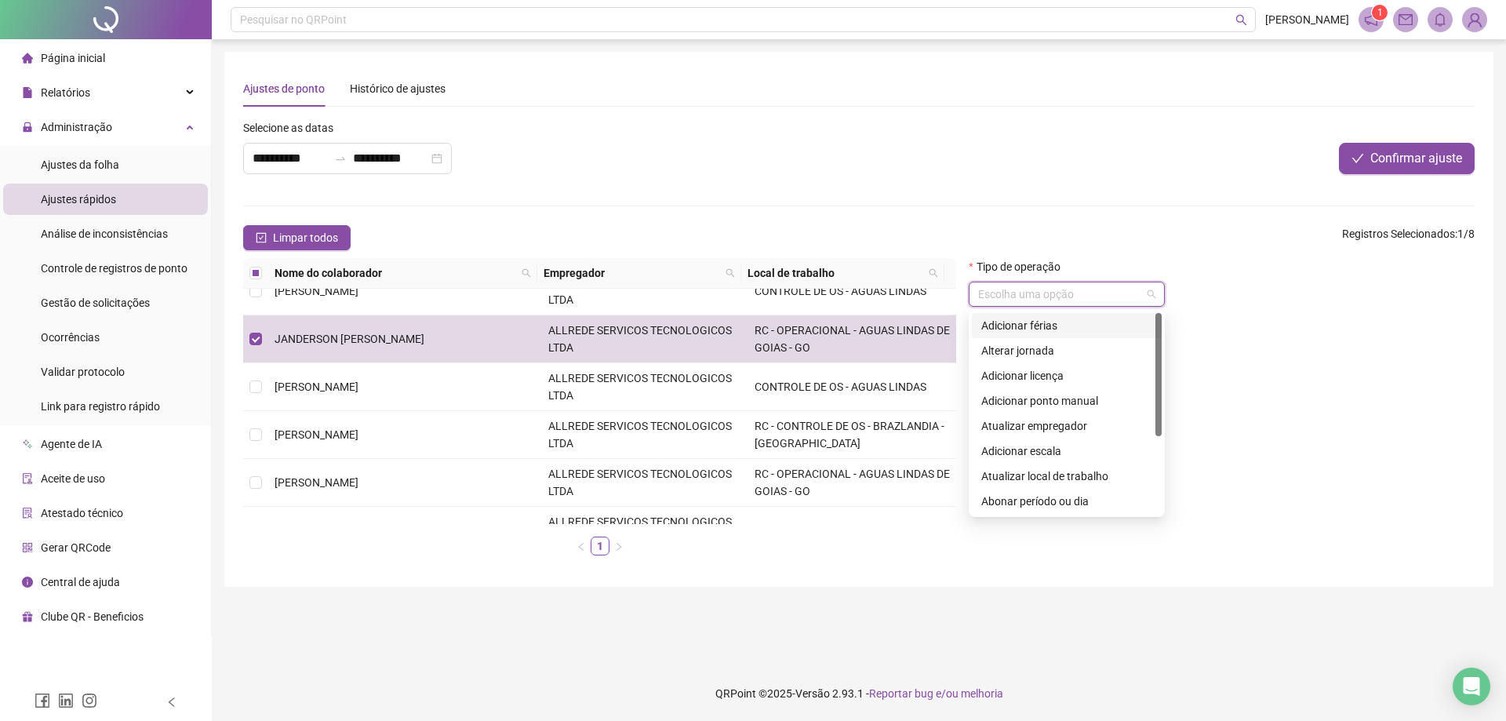
click at [1042, 325] on div "Adicionar férias" at bounding box center [1066, 325] width 171 height 17
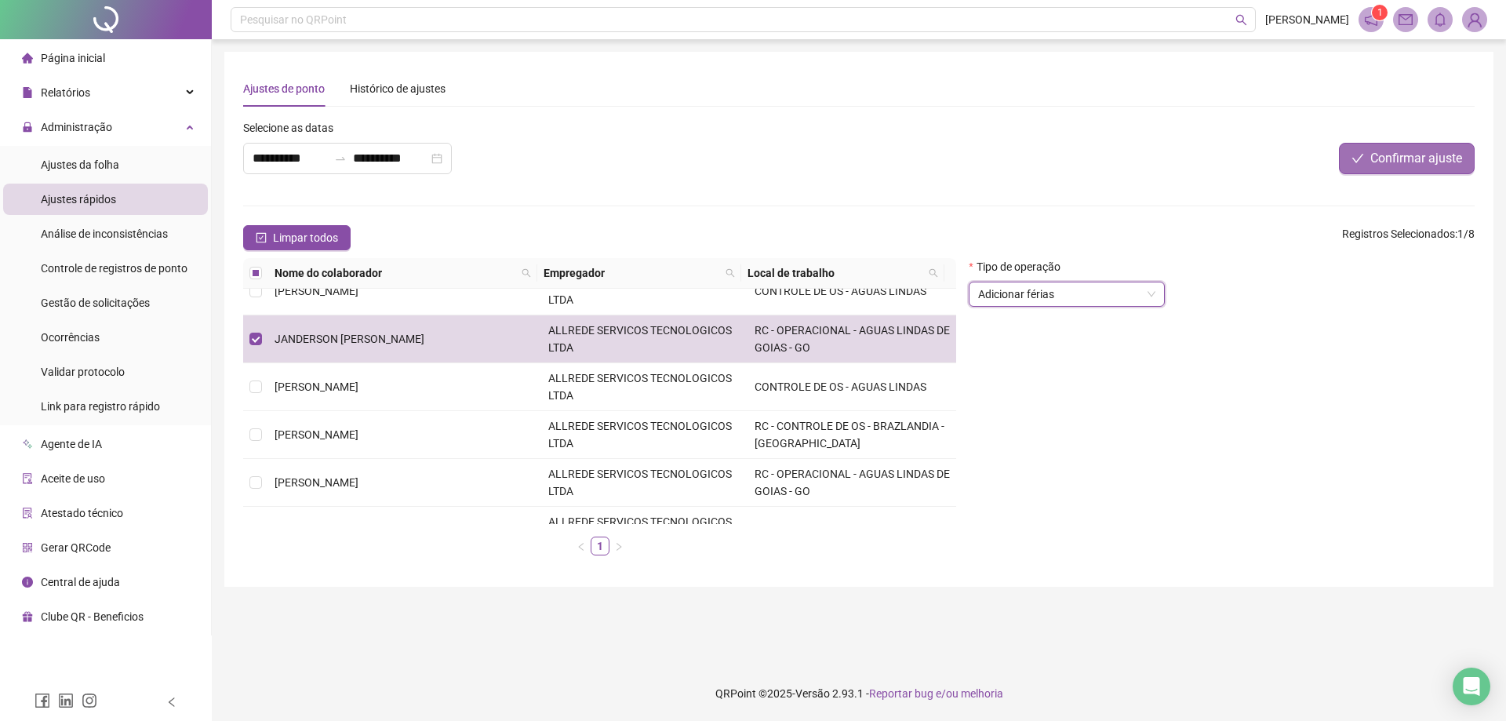
click at [1430, 161] on span "Confirmar ajuste" at bounding box center [1416, 158] width 92 height 19
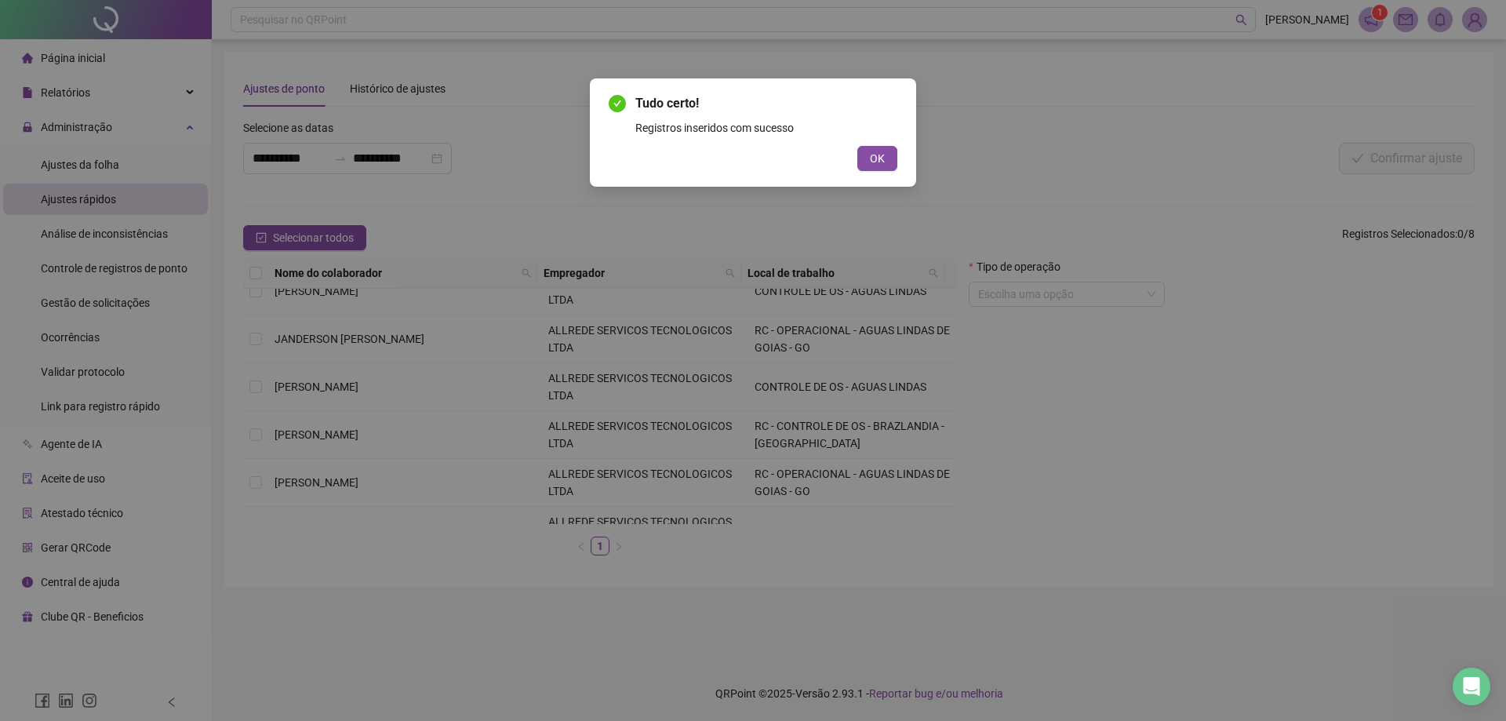
click at [880, 165] on span "OK" at bounding box center [877, 158] width 15 height 17
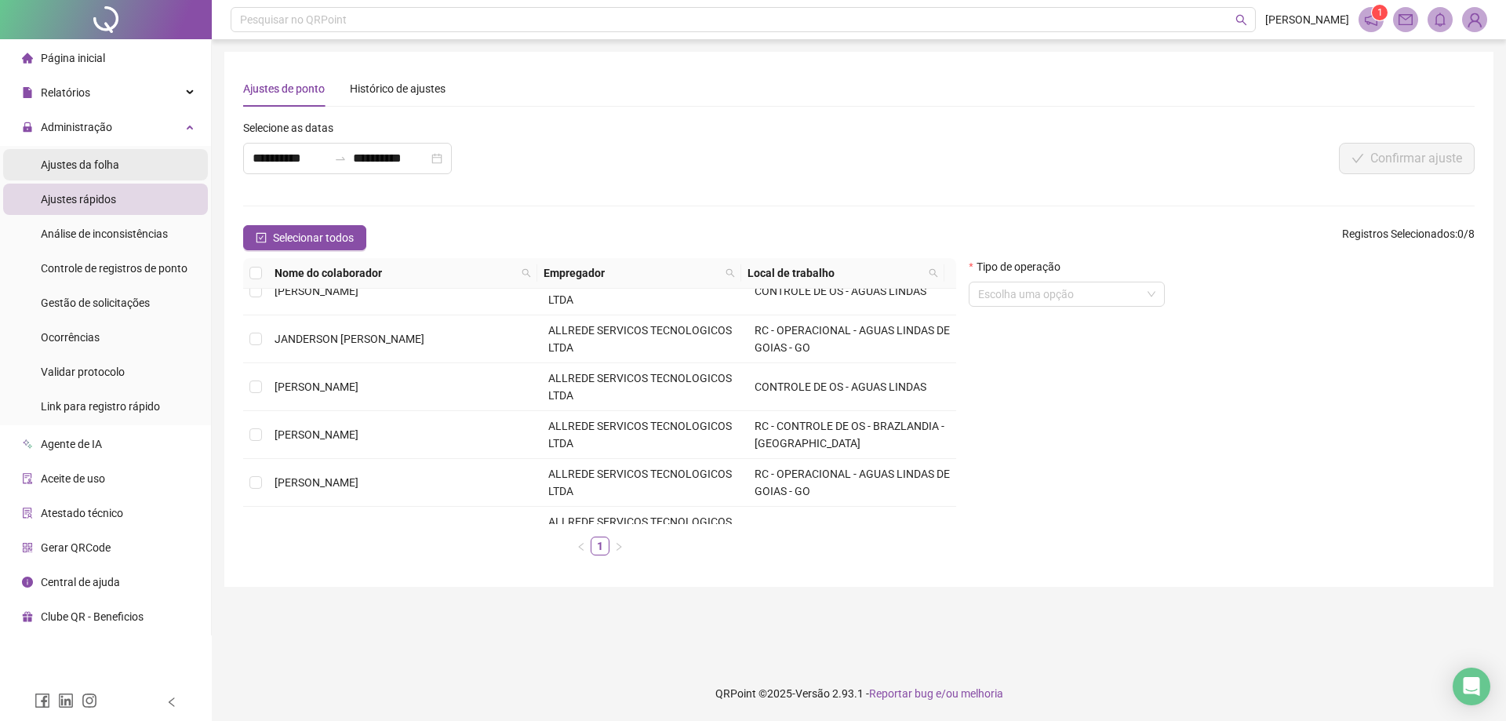
click at [77, 161] on span "Ajustes da folha" at bounding box center [80, 164] width 78 height 13
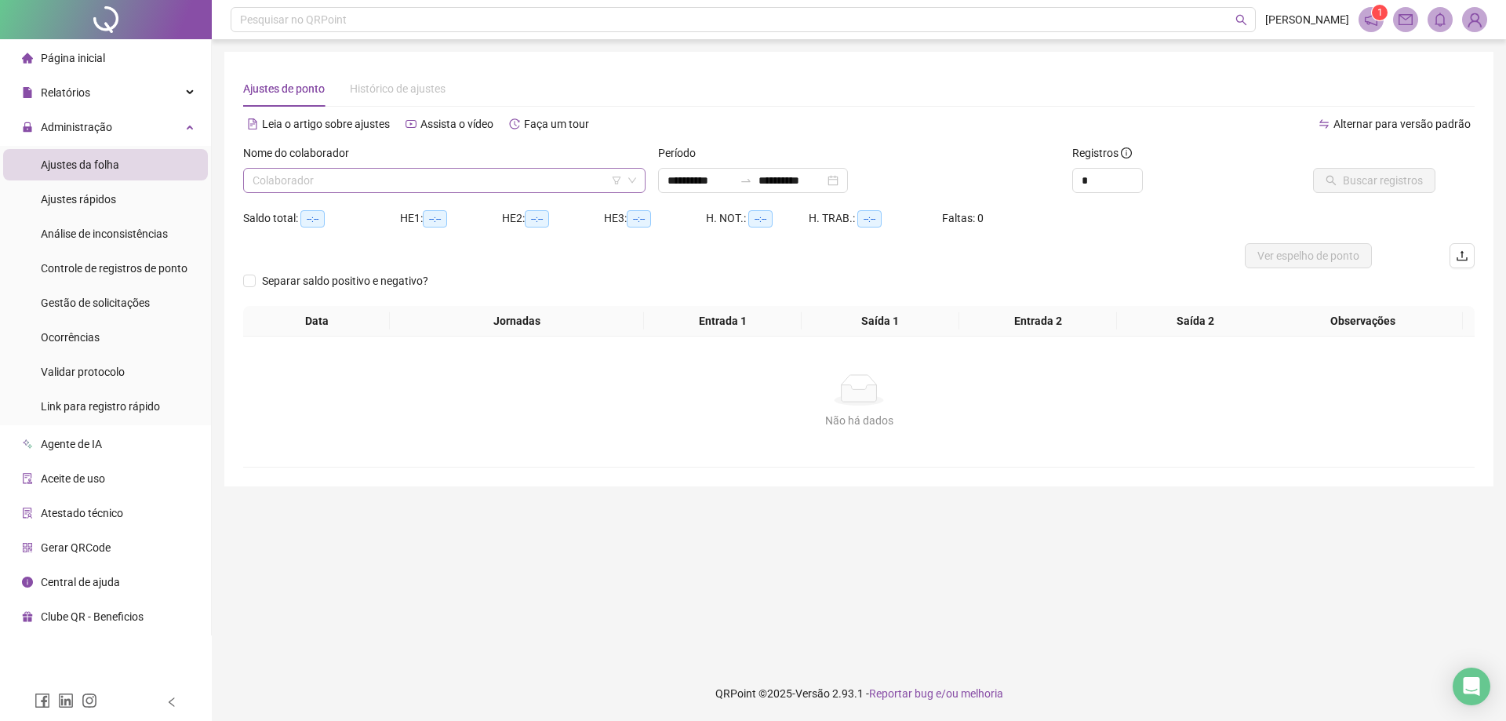
click at [343, 169] on input "search" at bounding box center [437, 181] width 369 height 24
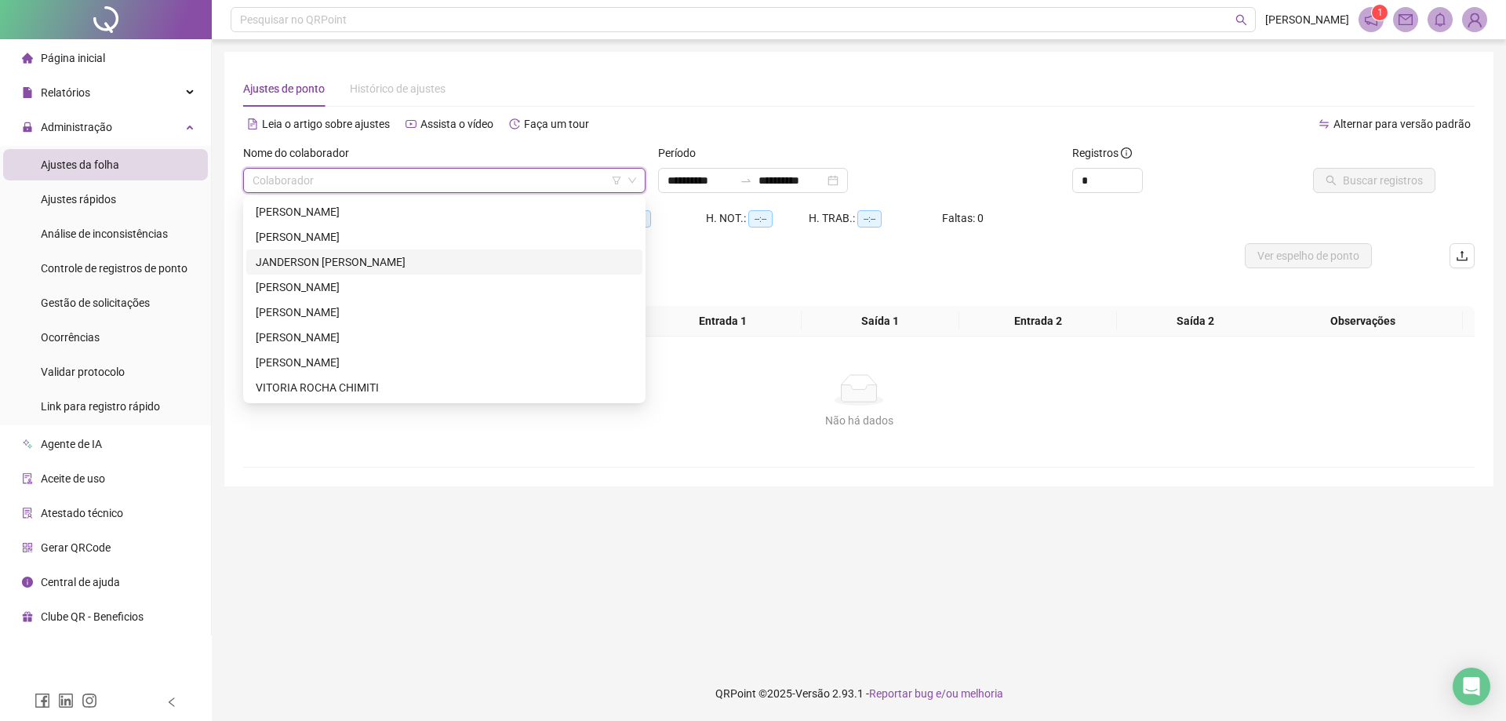
click at [318, 269] on div "JANDERSON TASSIO OTONI" at bounding box center [444, 261] width 377 height 17
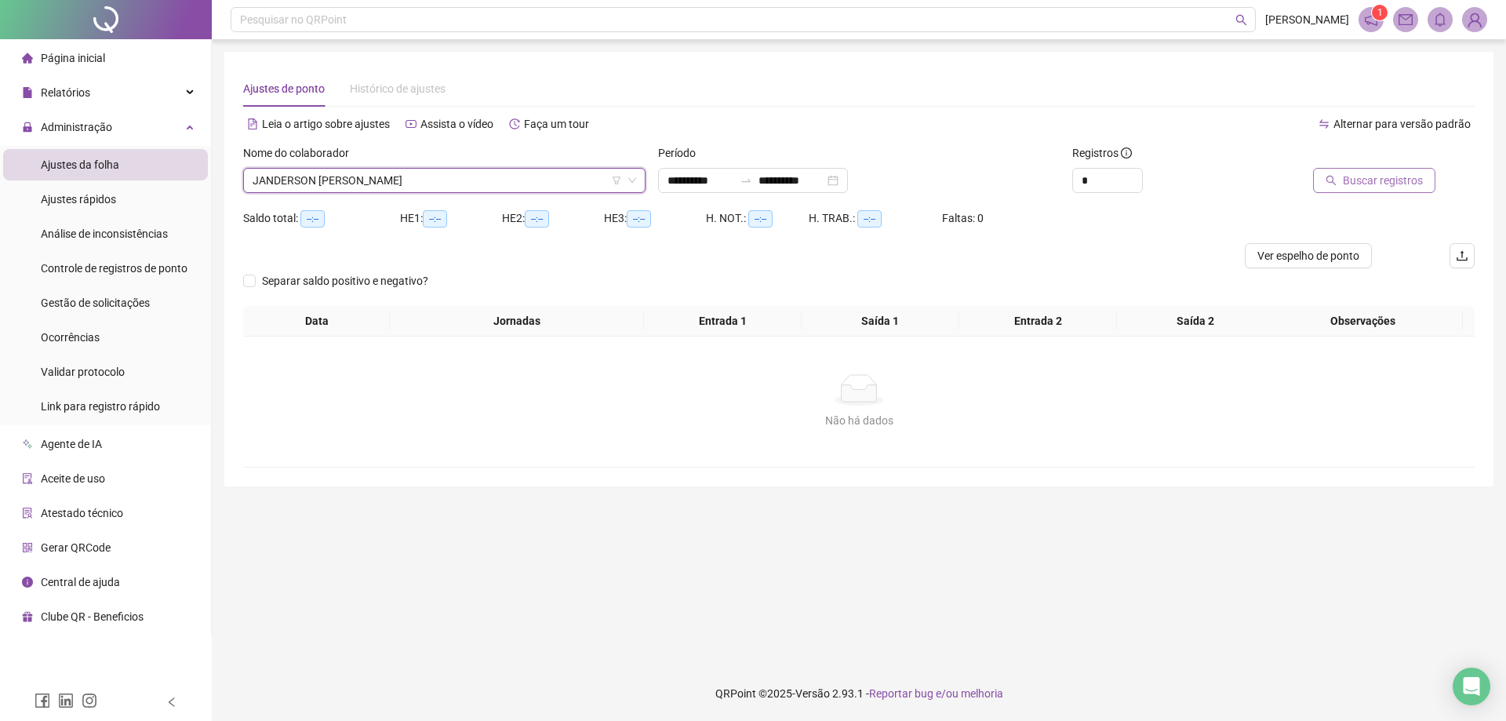
click at [1373, 189] on button "Buscar registros" at bounding box center [1374, 180] width 122 height 25
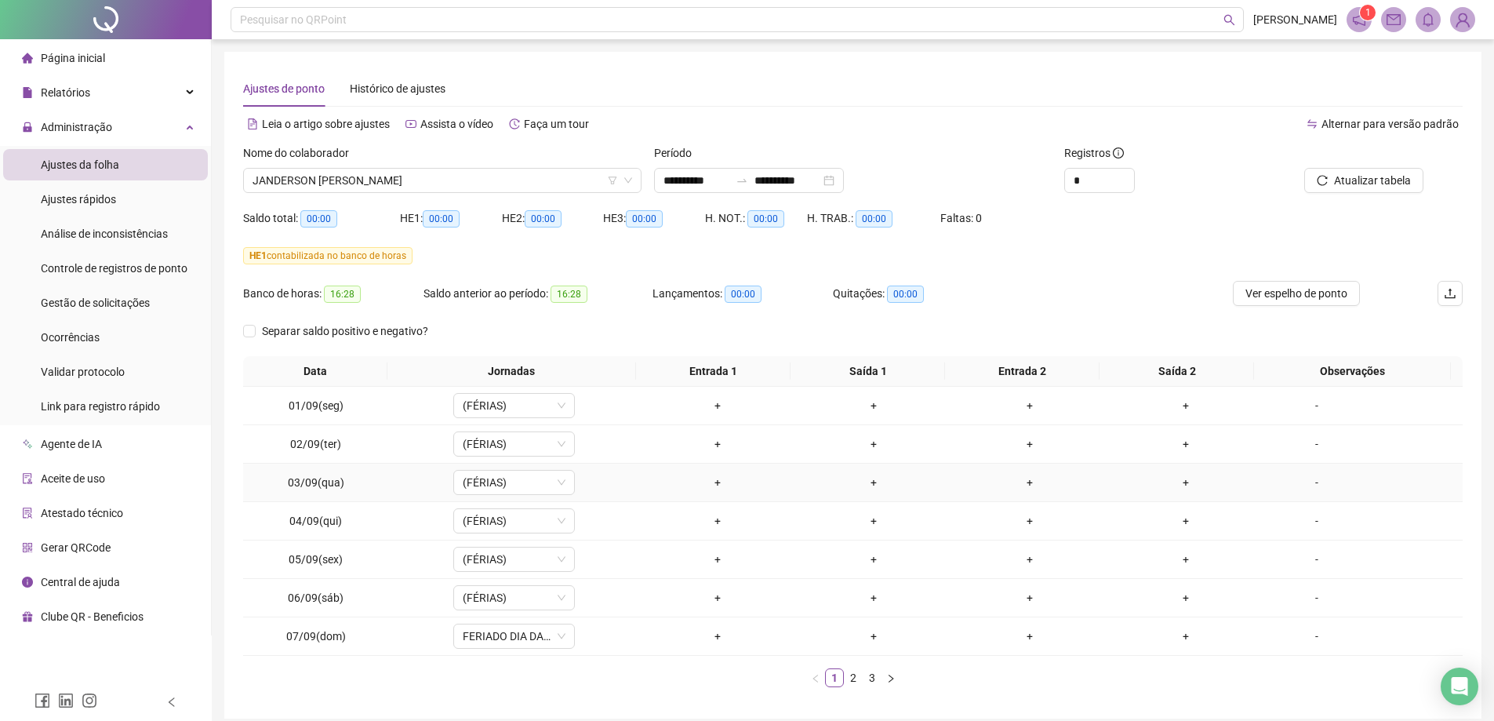
scroll to position [65, 0]
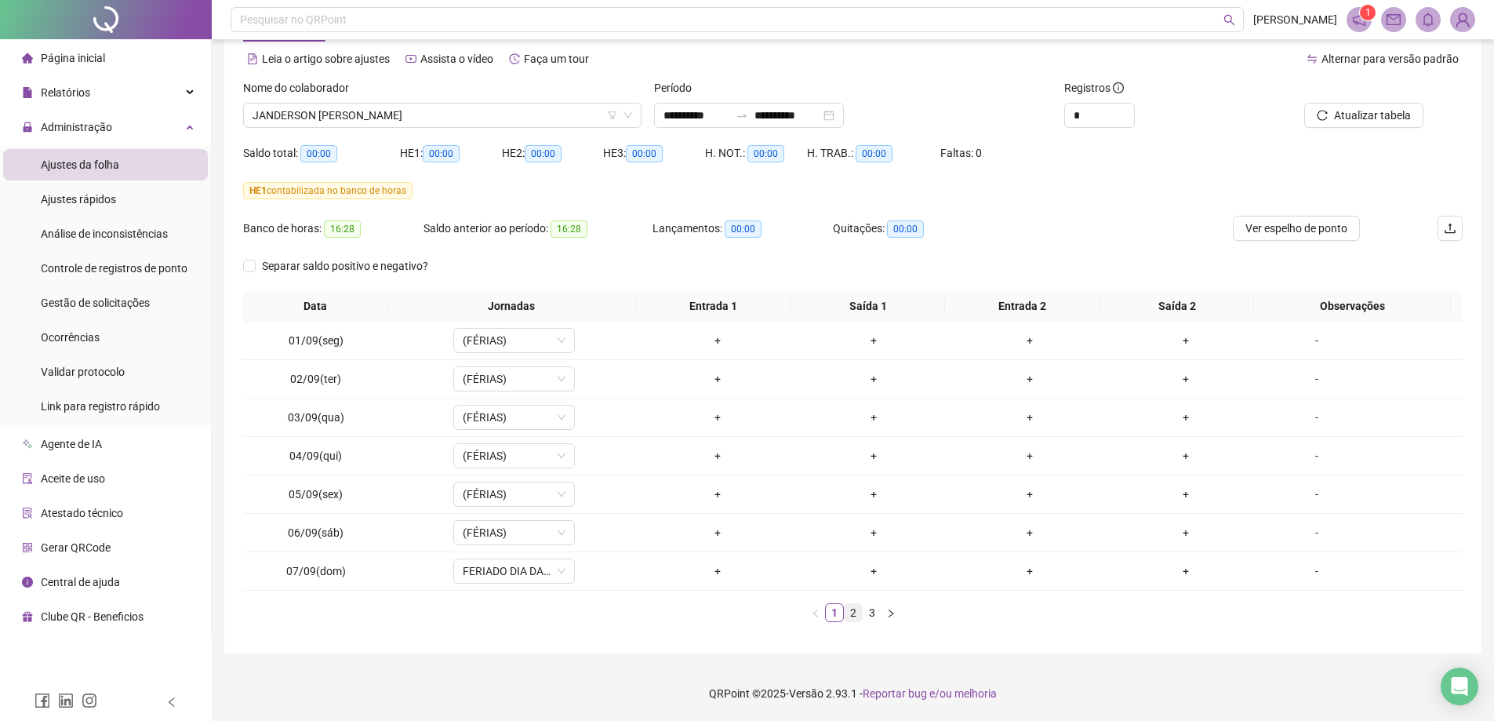
click at [861, 615] on link "2" at bounding box center [853, 612] width 17 height 17
click at [864, 615] on link "3" at bounding box center [872, 612] width 17 height 17
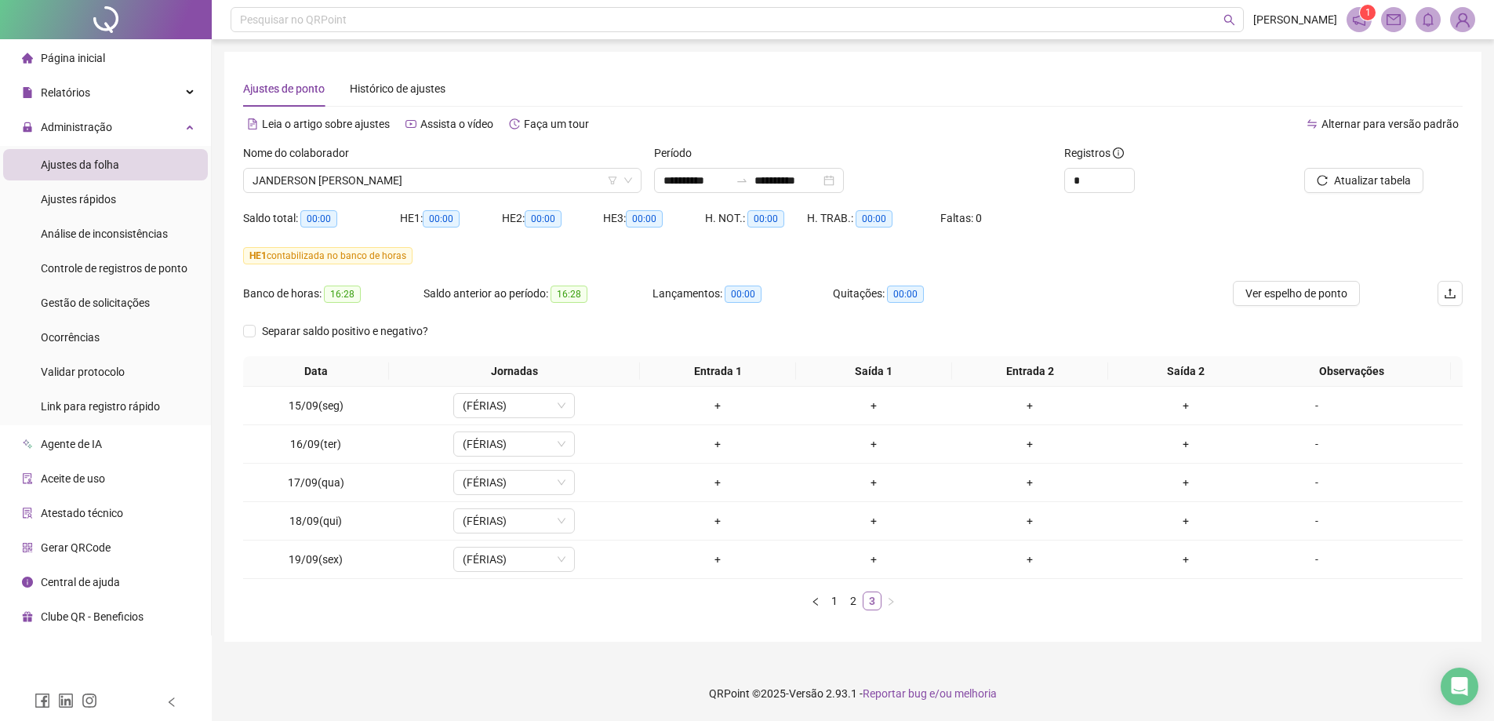
scroll to position [0, 0]
click at [120, 301] on span "Gestão de solicitações" at bounding box center [95, 302] width 109 height 13
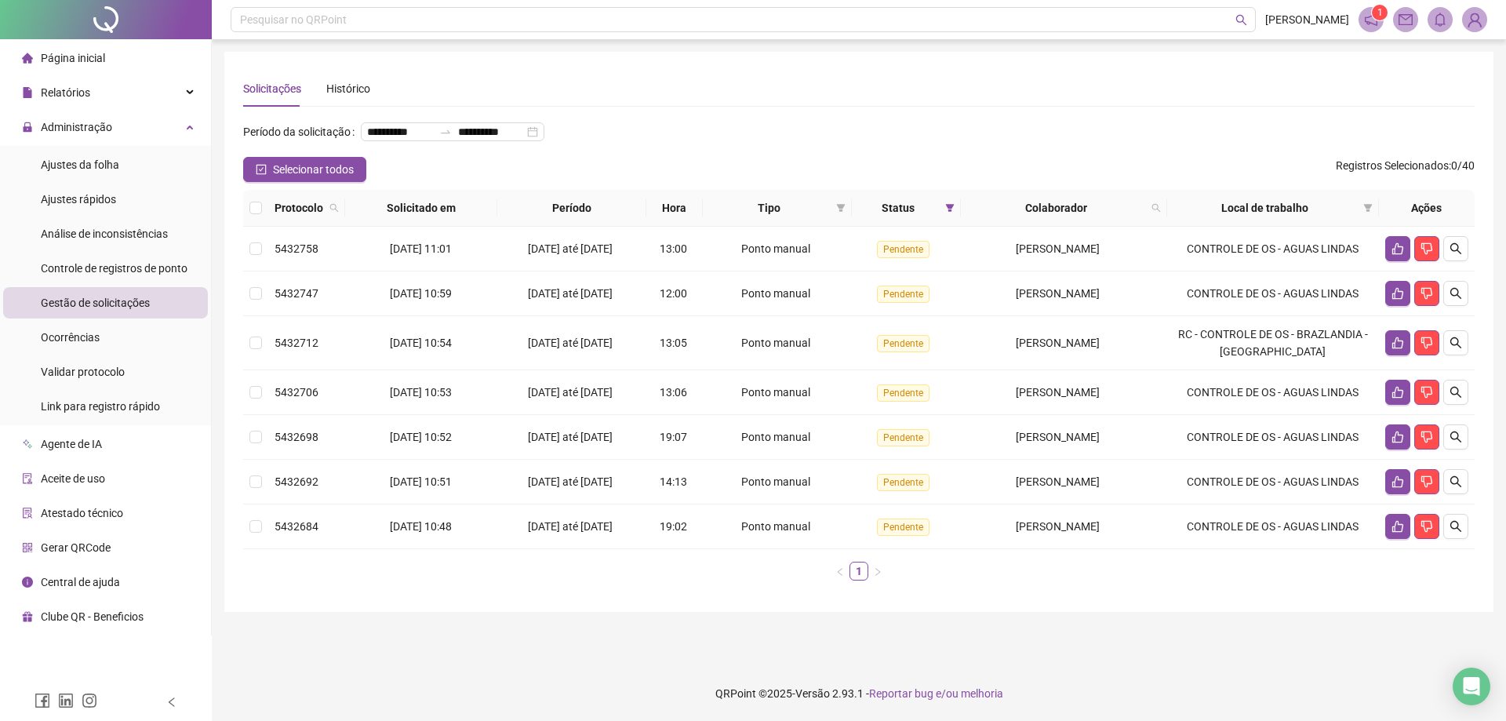
click at [262, 227] on th at bounding box center [255, 208] width 25 height 37
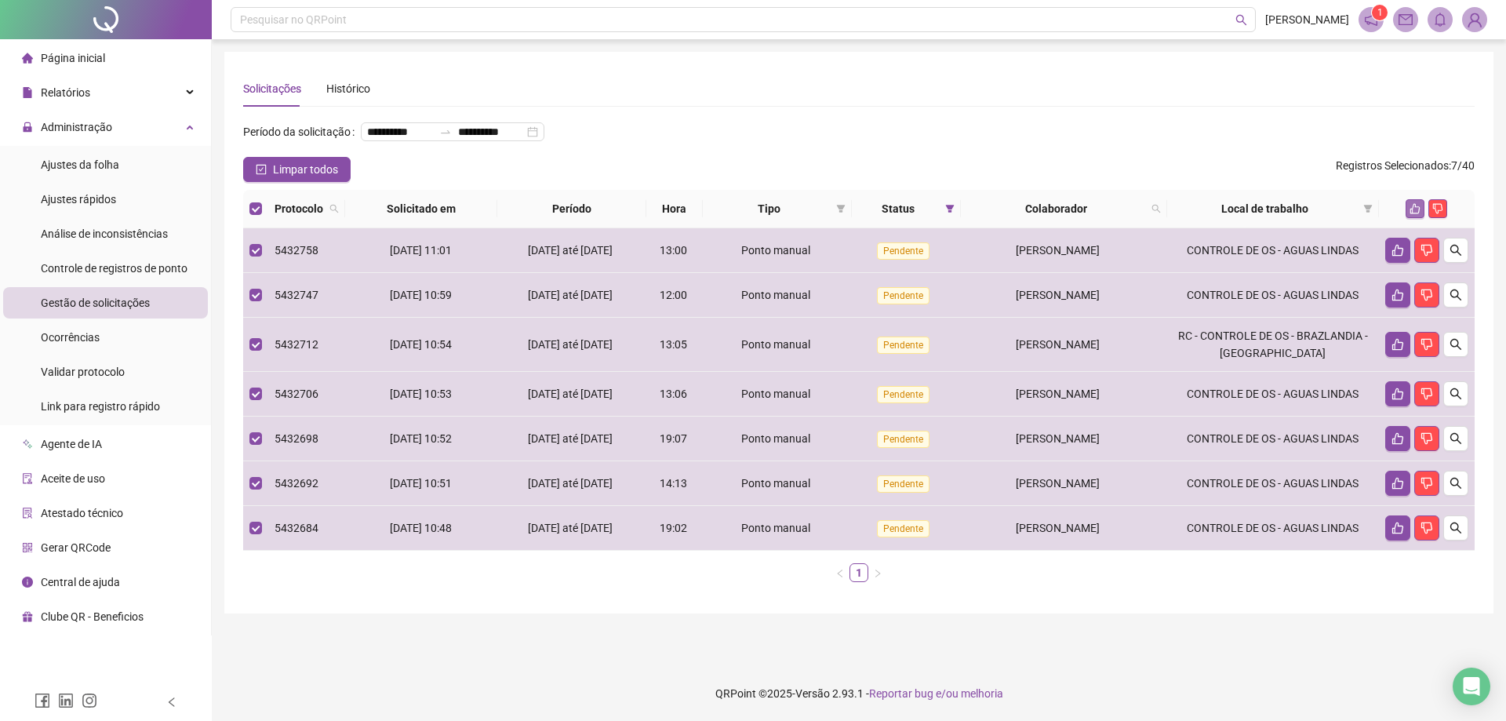
click at [1410, 214] on icon "like" at bounding box center [1414, 208] width 11 height 11
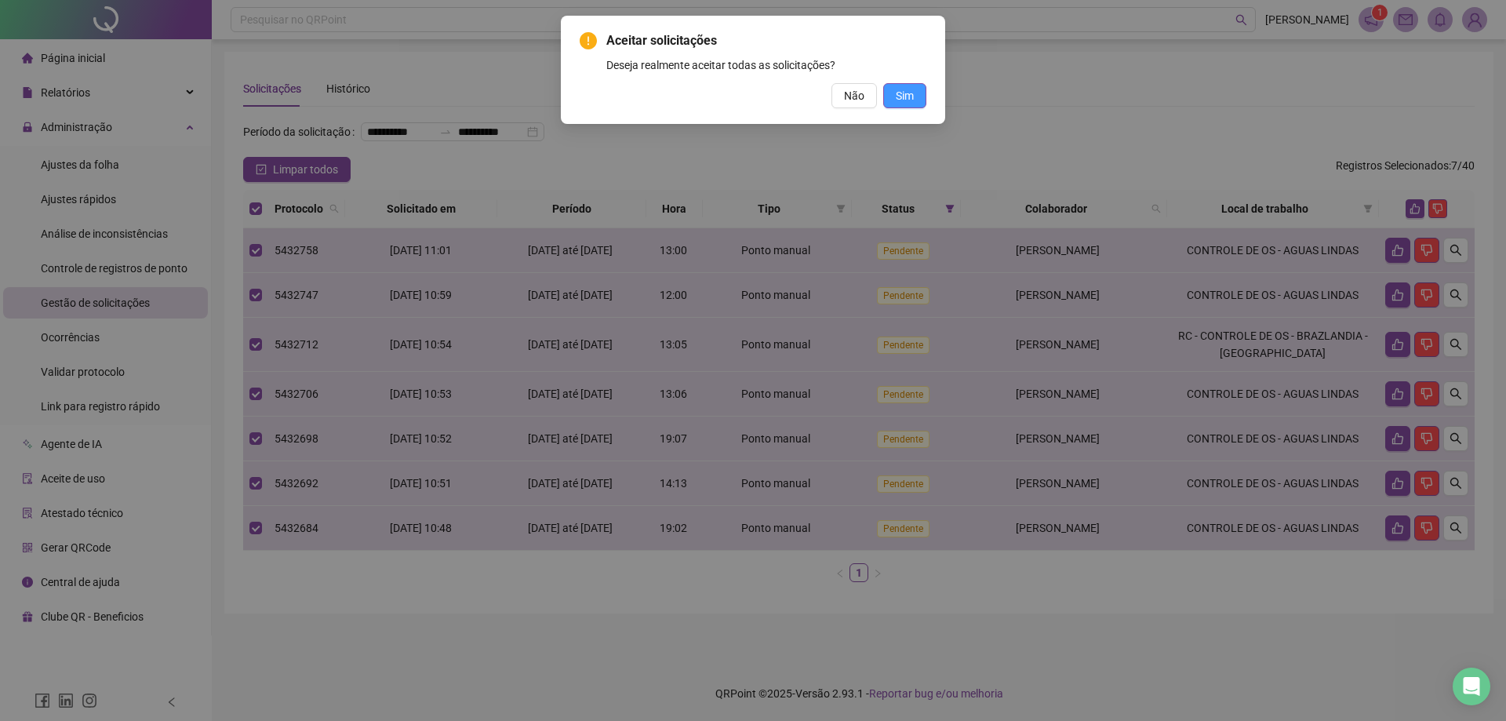
click at [900, 96] on span "Sim" at bounding box center [905, 95] width 18 height 17
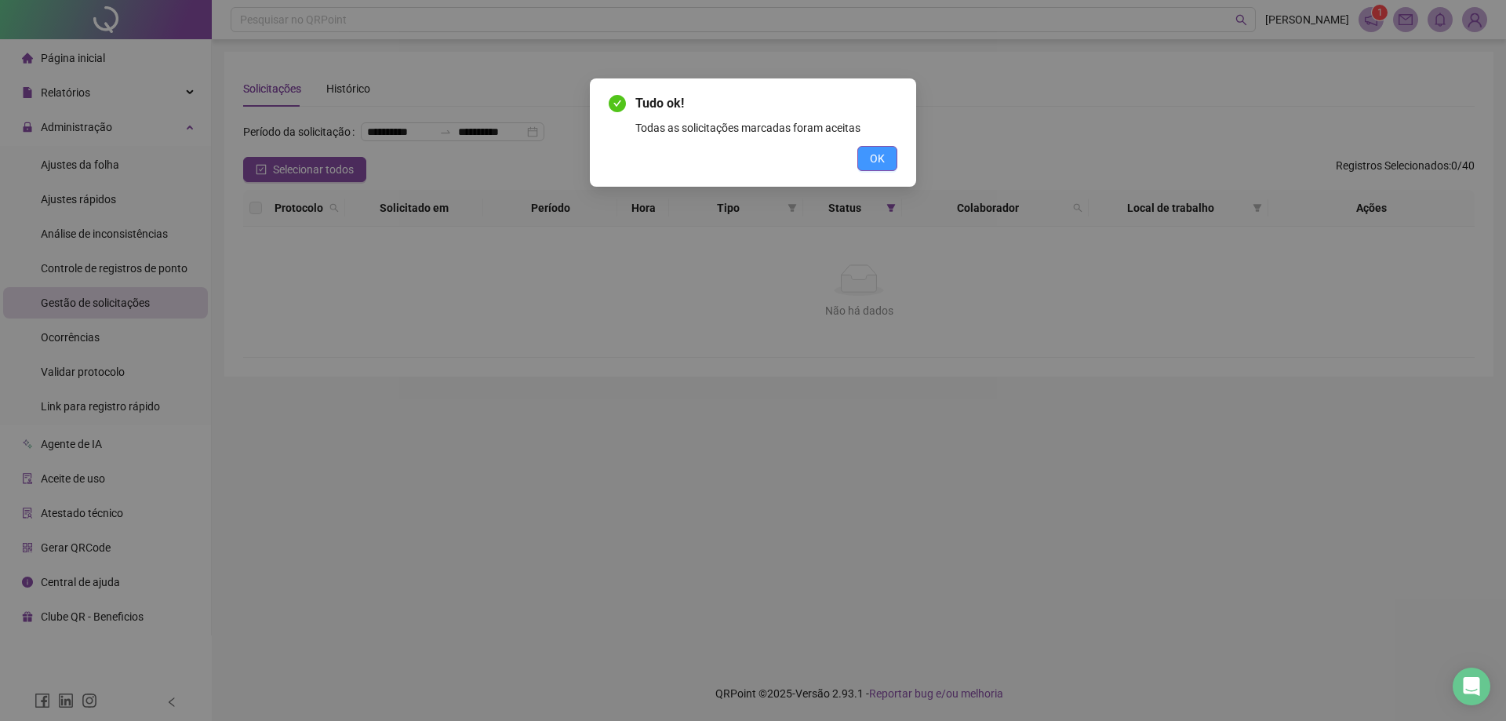
click at [886, 151] on button "OK" at bounding box center [877, 158] width 40 height 25
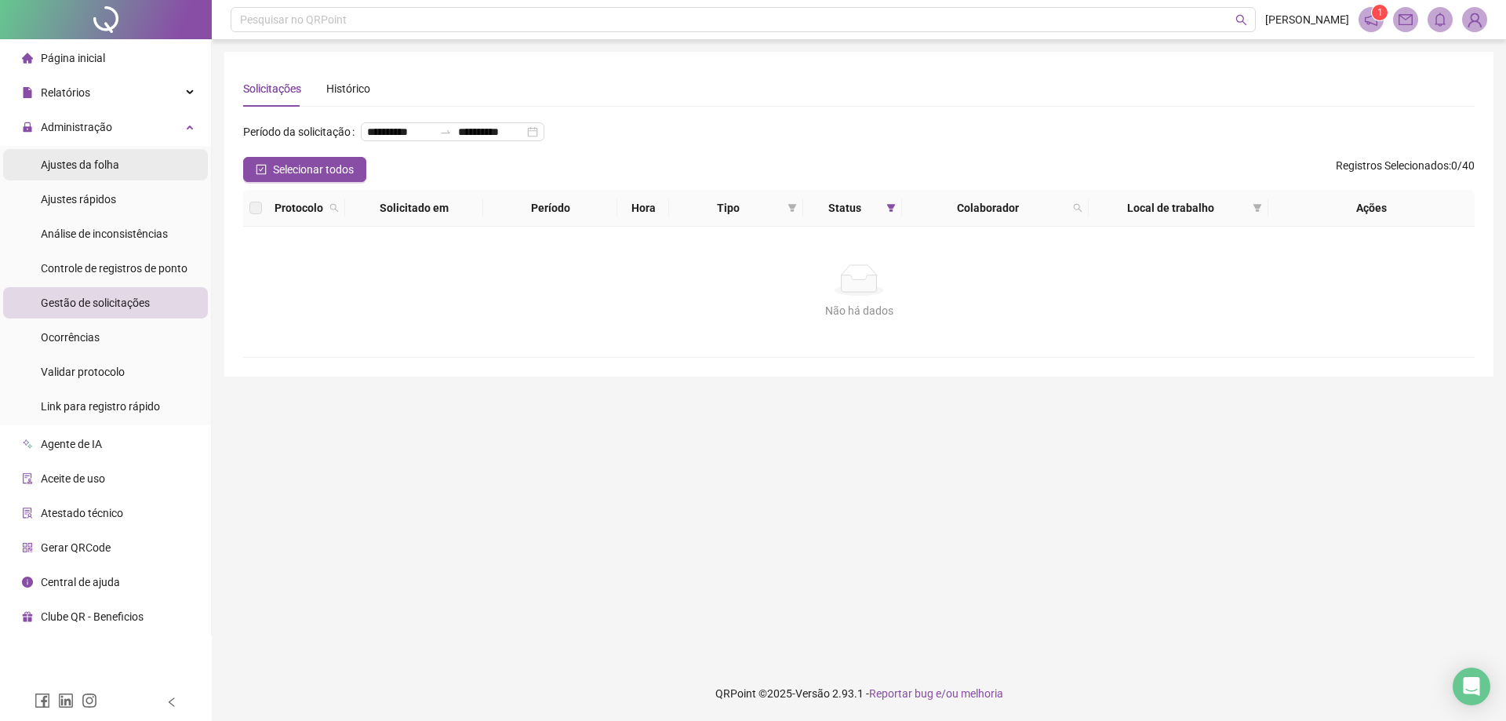
click at [108, 170] on span "Ajustes da folha" at bounding box center [80, 164] width 78 height 13
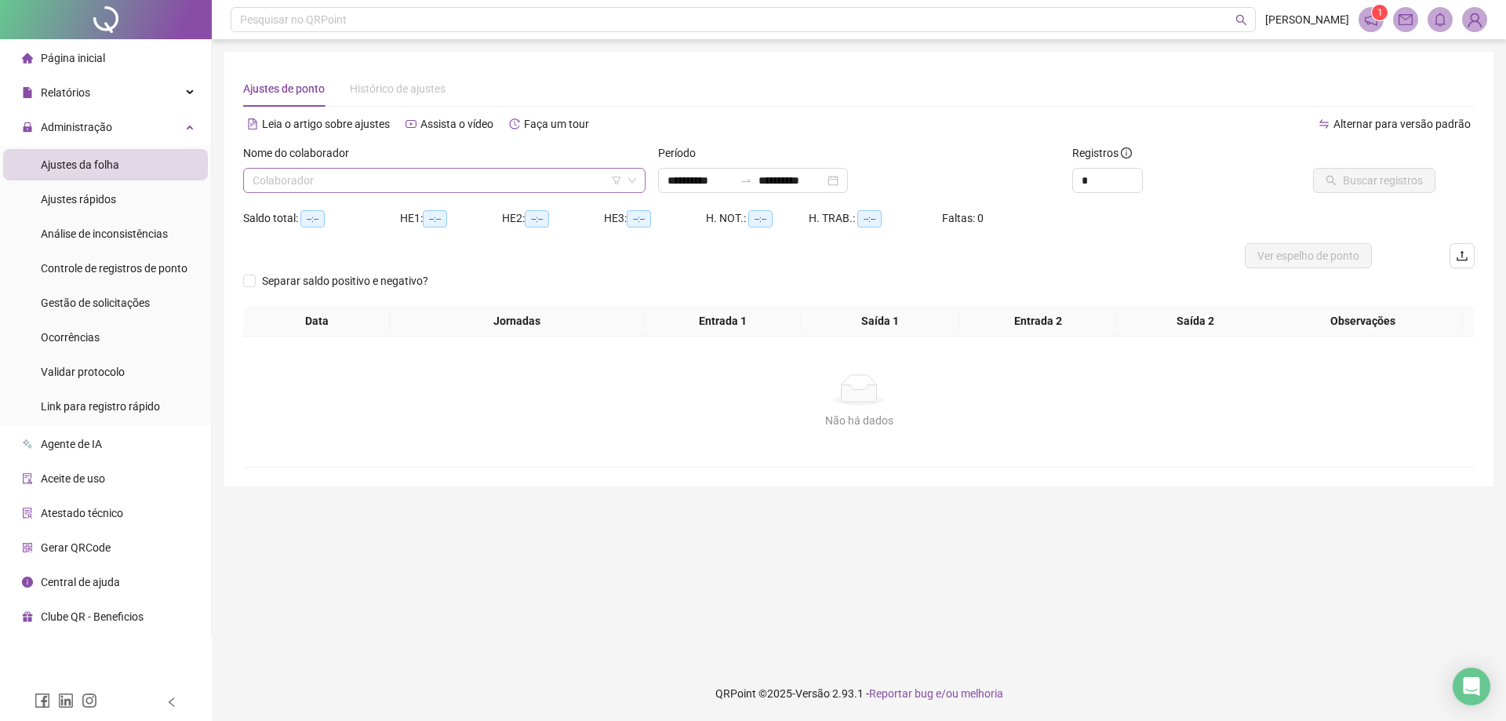
click at [276, 175] on input "search" at bounding box center [437, 181] width 369 height 24
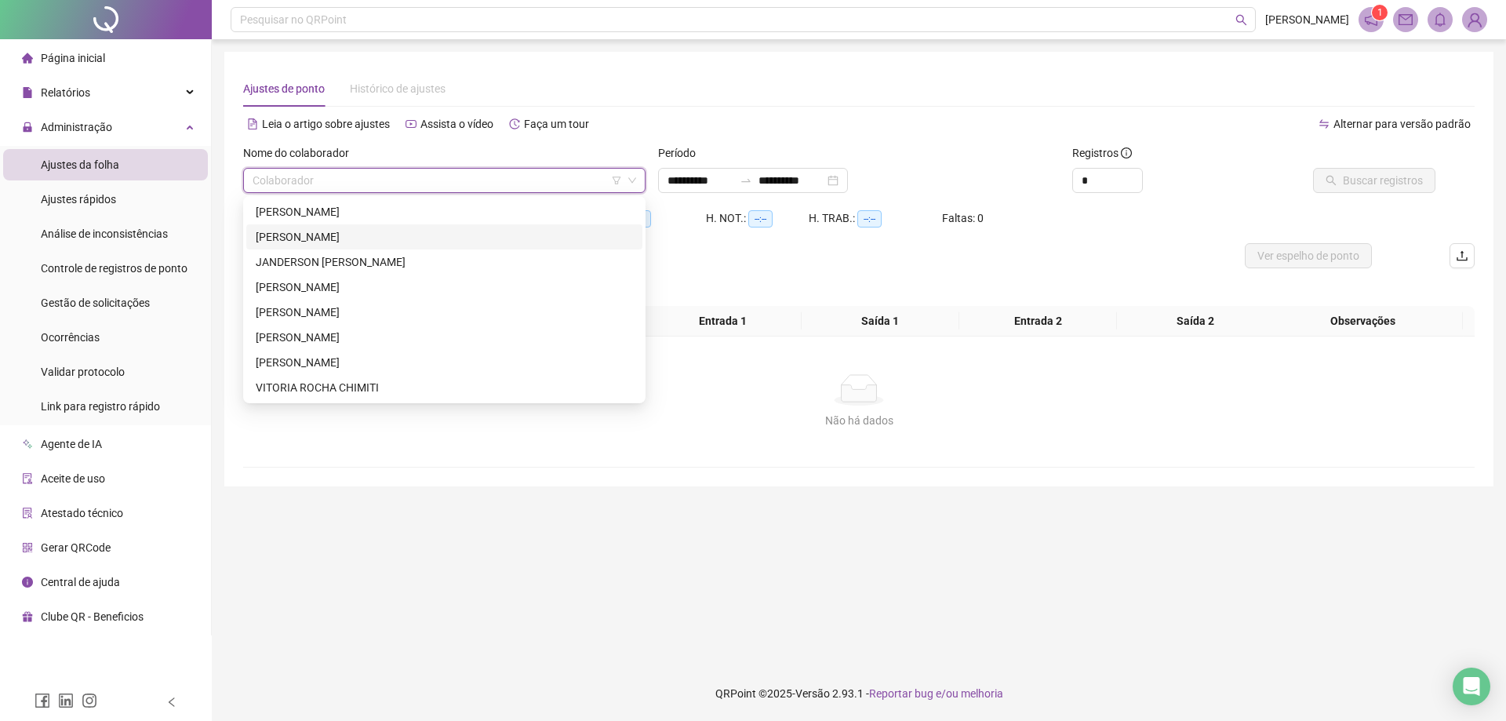
click at [326, 236] on div "DANTON GARCIA ALVES" at bounding box center [444, 236] width 377 height 17
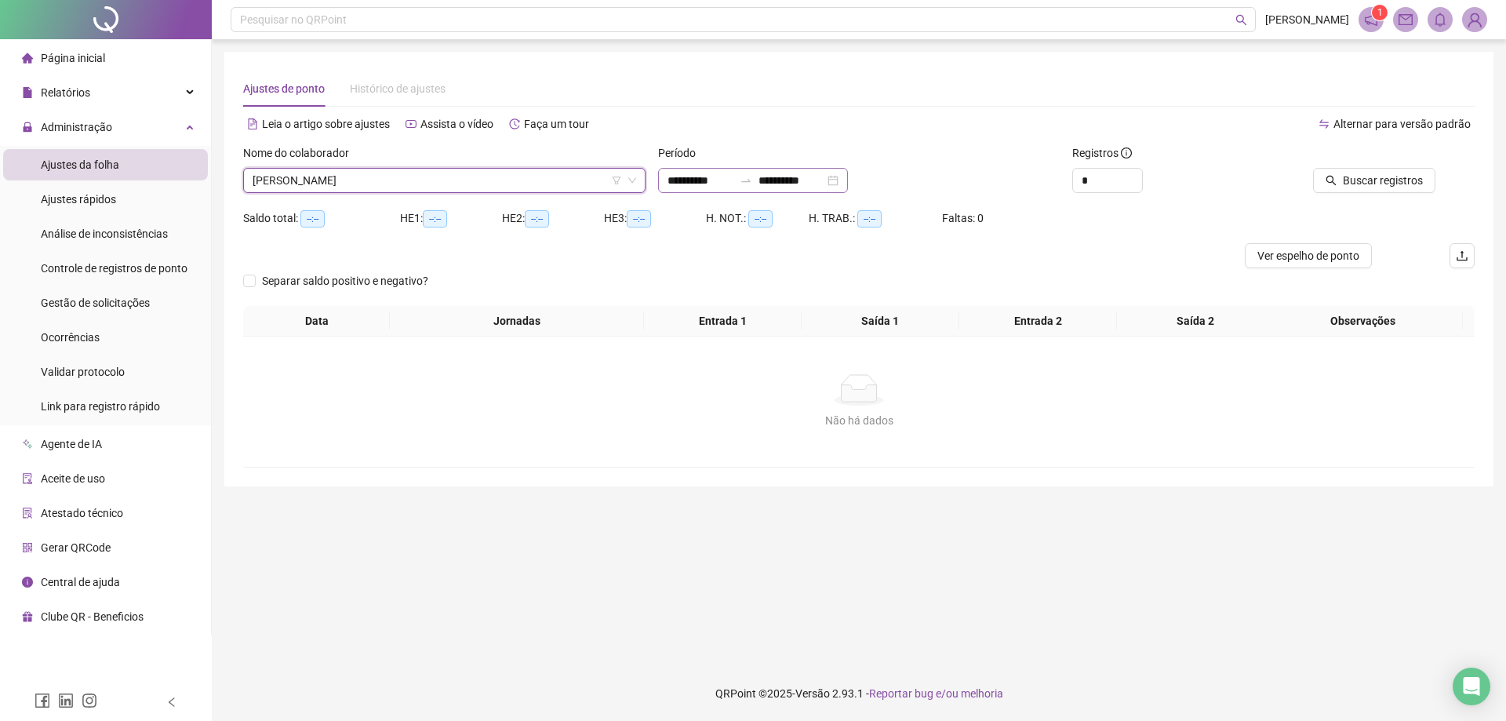
click at [664, 175] on div "**********" at bounding box center [753, 180] width 190 height 25
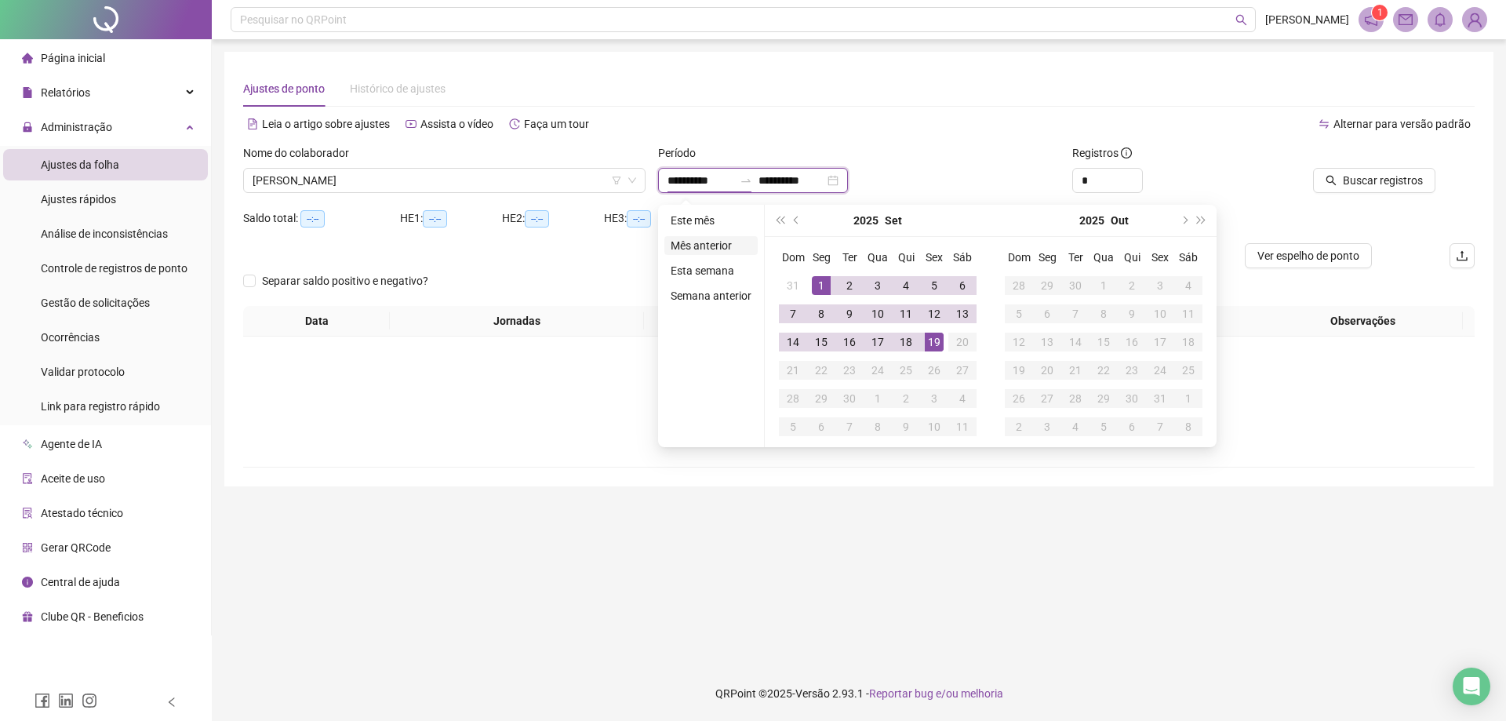
type input "**********"
click at [794, 220] on span "prev-year" at bounding box center [798, 220] width 8 height 8
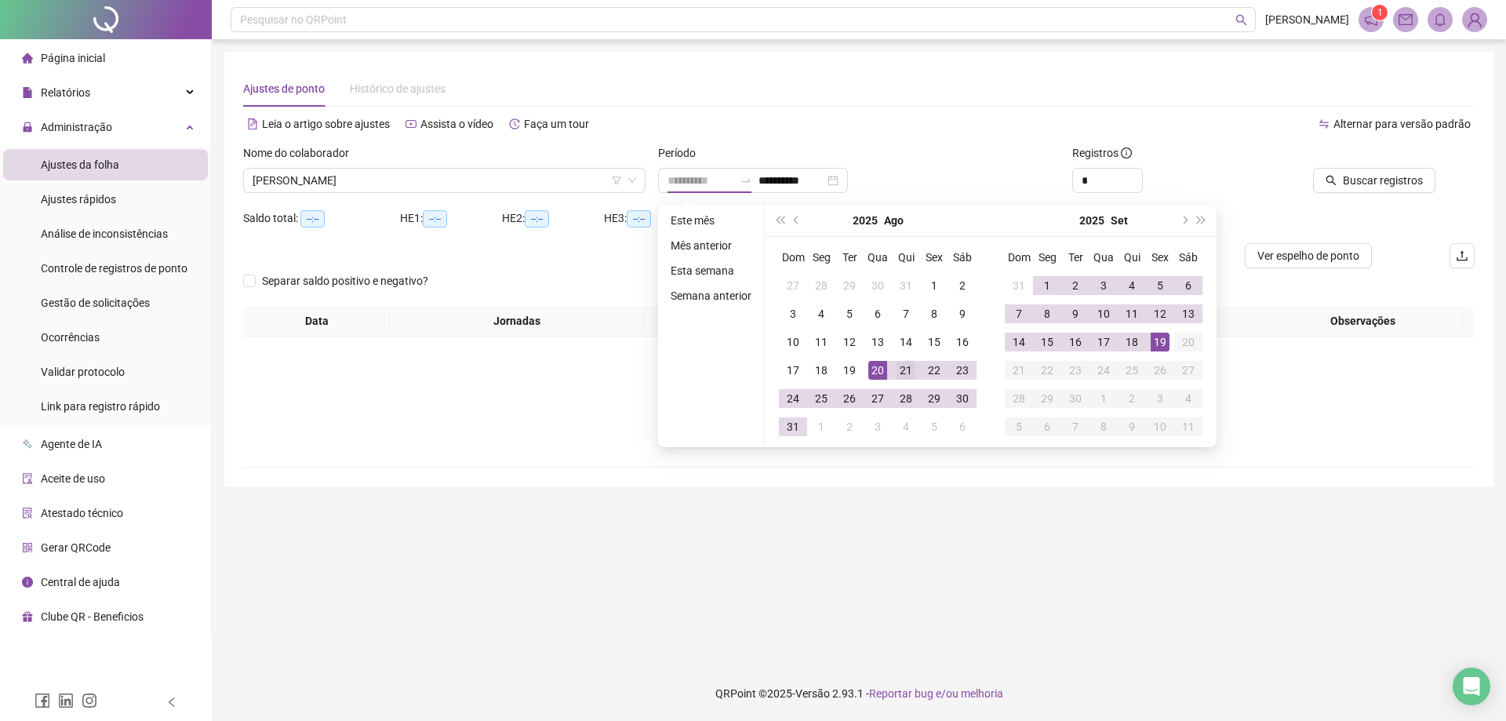
type input "**********"
click at [901, 367] on div "21" at bounding box center [905, 370] width 19 height 19
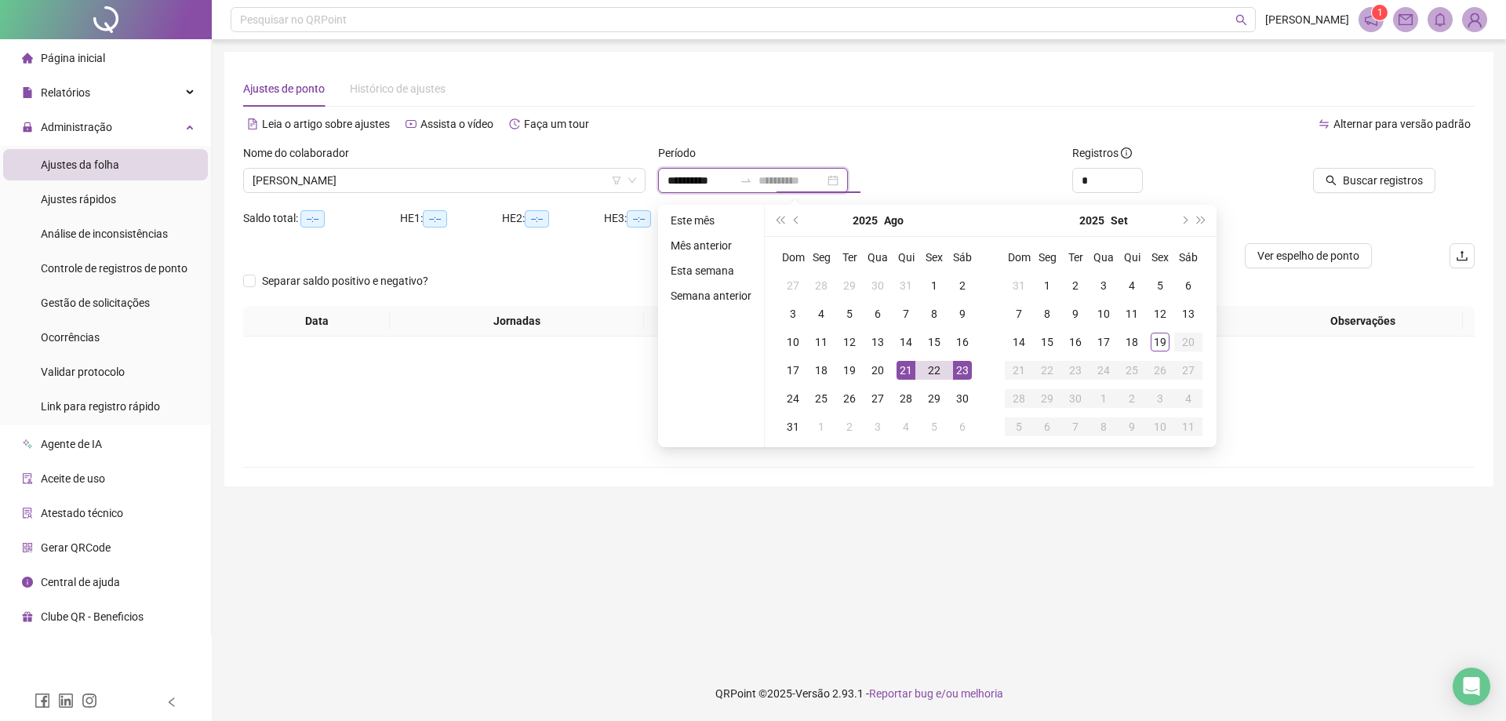
type input "**********"
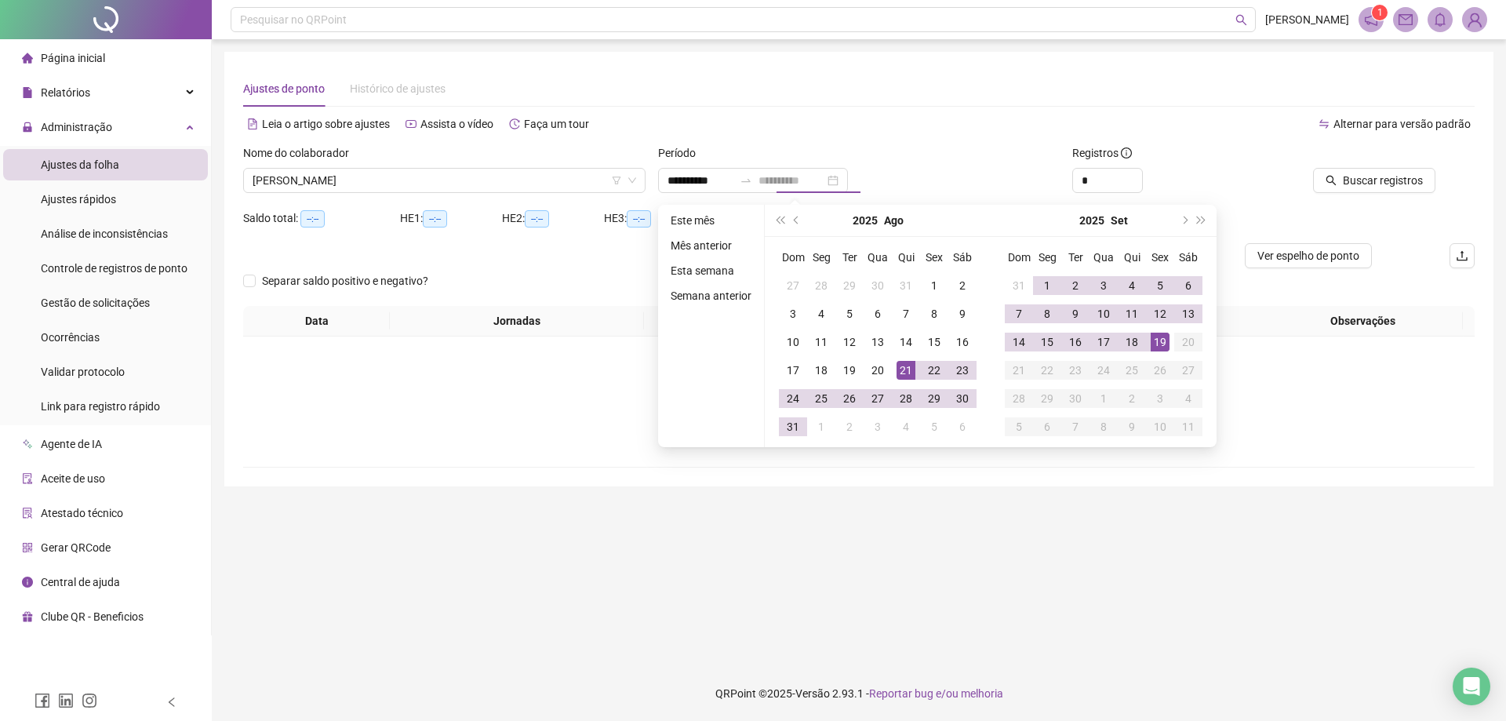
click at [1162, 345] on div "19" at bounding box center [1160, 342] width 19 height 19
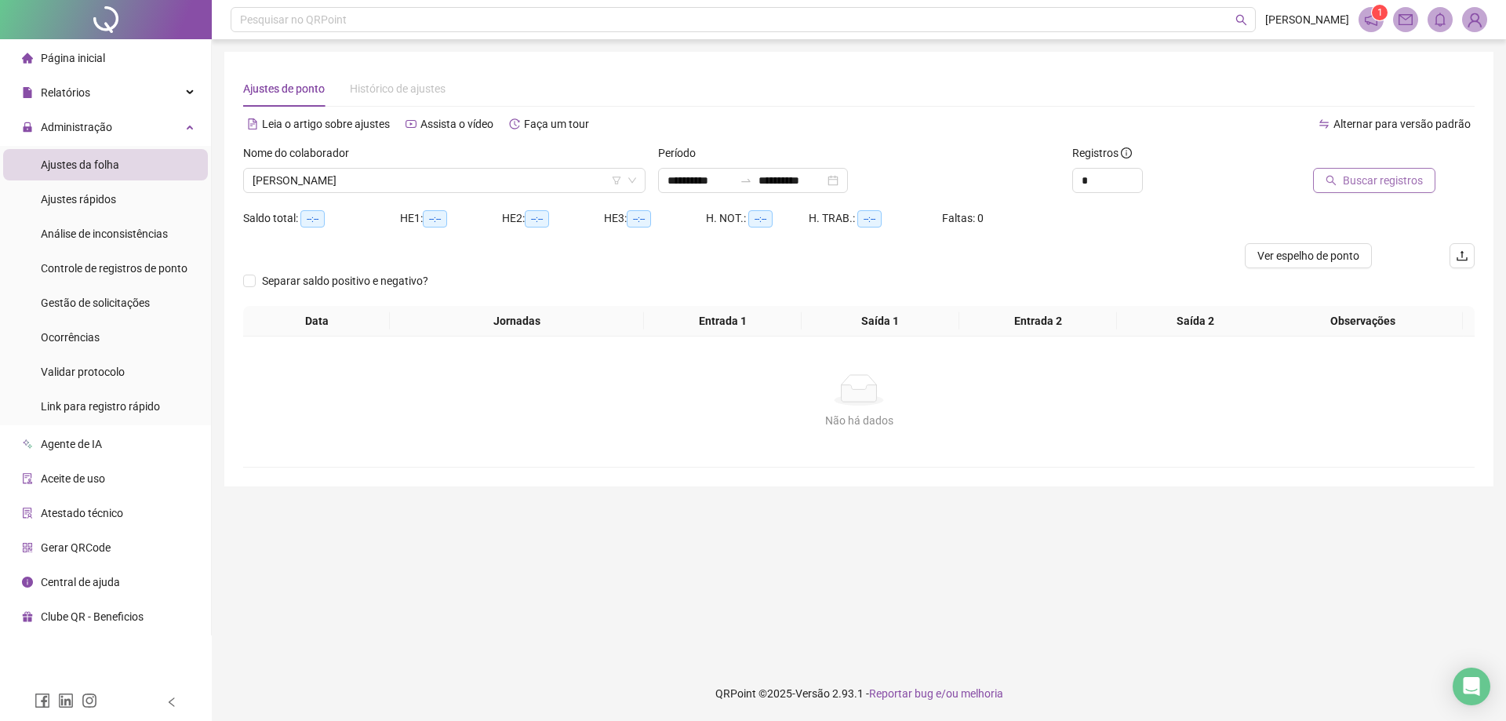
click at [1367, 192] on button "Buscar registros" at bounding box center [1374, 180] width 122 height 25
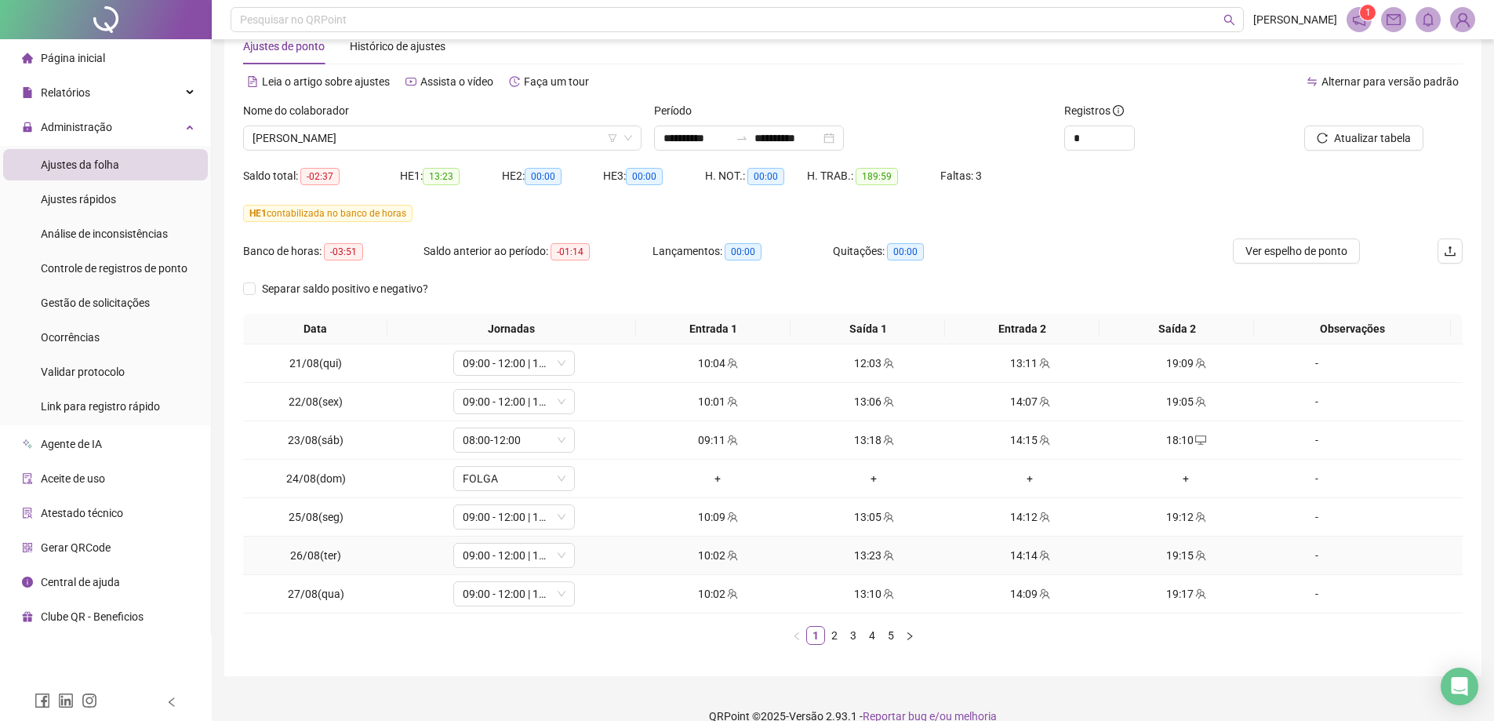
scroll to position [65, 0]
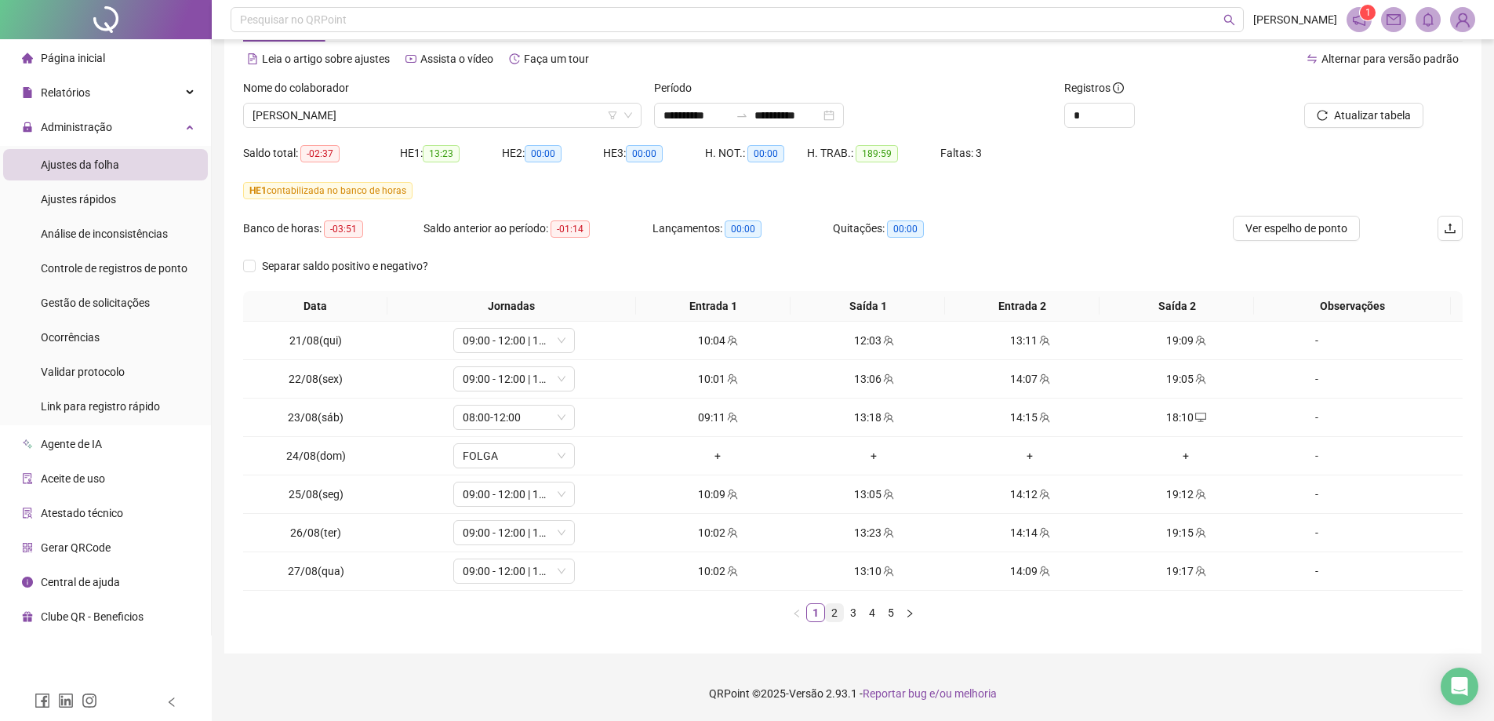
click at [838, 614] on link "2" at bounding box center [834, 612] width 17 height 17
click at [853, 619] on link "3" at bounding box center [853, 612] width 17 height 17
click at [871, 611] on link "4" at bounding box center [872, 612] width 17 height 17
click at [891, 614] on link "5" at bounding box center [890, 612] width 17 height 17
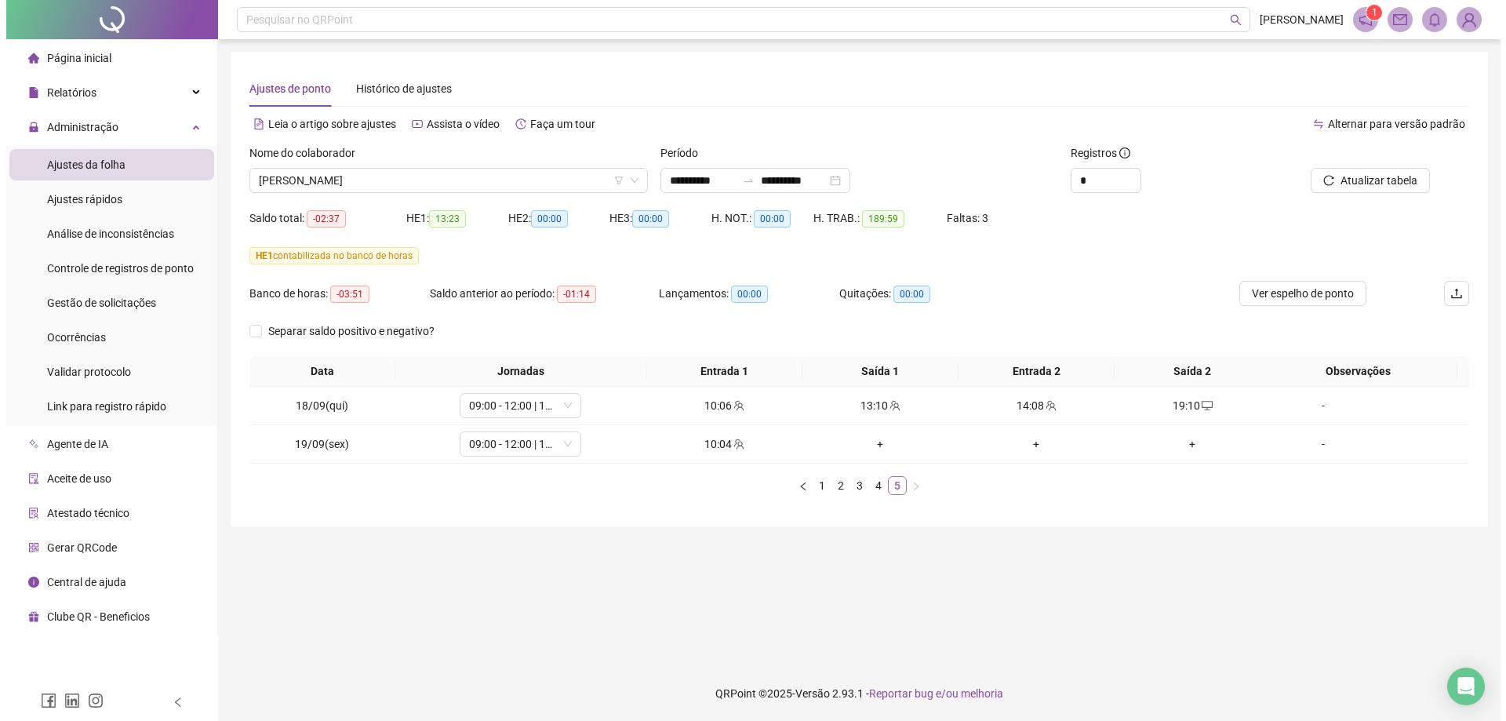
scroll to position [0, 0]
